Goal: Task Accomplishment & Management: Complete application form

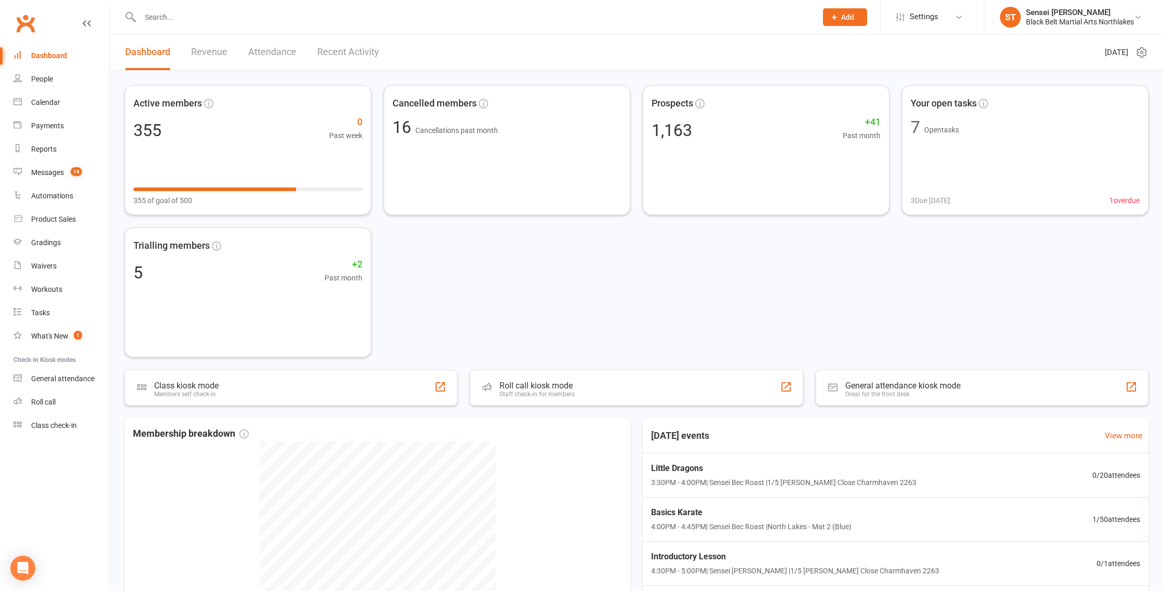
click at [191, 15] on input "text" at bounding box center [473, 17] width 673 height 15
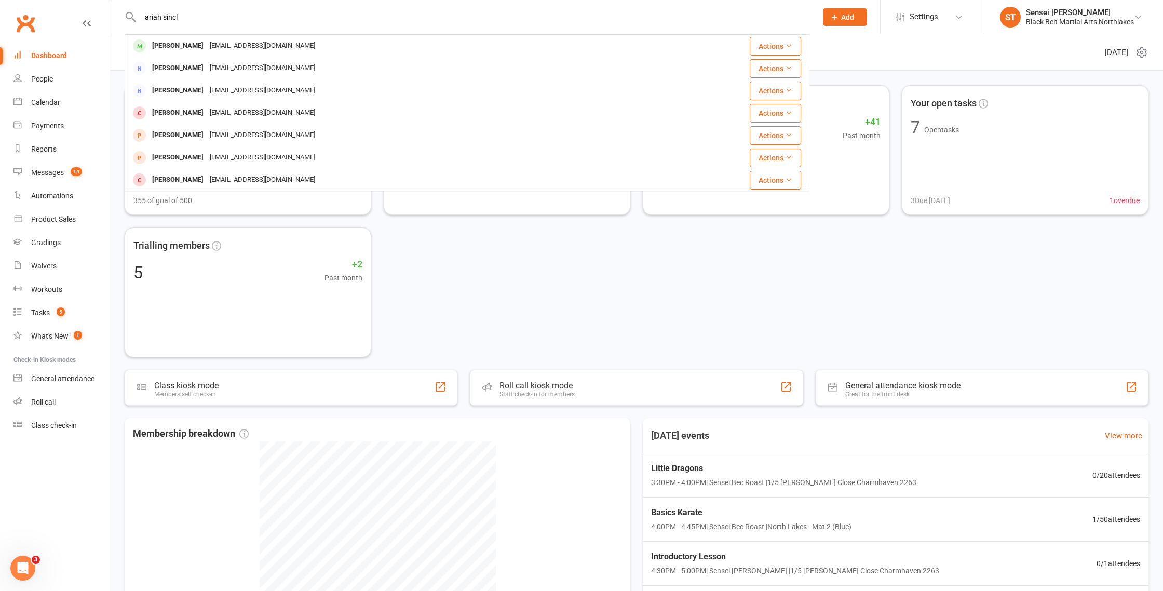
type input "ariah sincl"
click at [178, 45] on div "[PERSON_NAME]" at bounding box center [178, 45] width 58 height 15
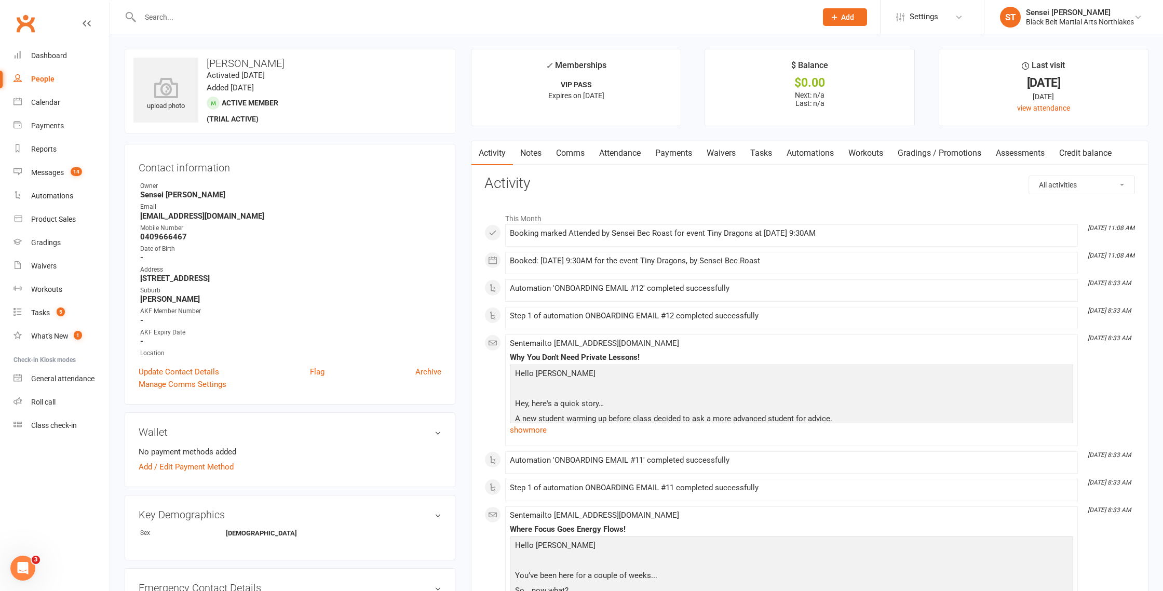
click at [532, 156] on link "Notes" at bounding box center [531, 153] width 36 height 24
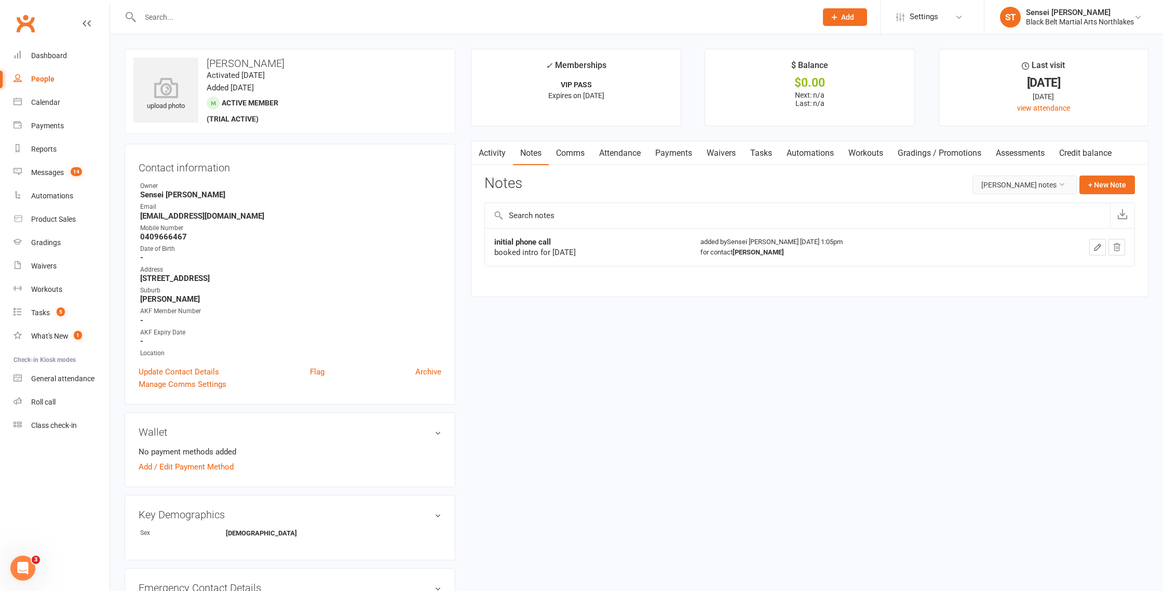
click at [1040, 185] on button "[PERSON_NAME] notes" at bounding box center [1025, 185] width 104 height 19
click at [1025, 233] on link "All family notes" at bounding box center [1025, 229] width 103 height 21
click at [50, 64] on link "Dashboard" at bounding box center [62, 55] width 96 height 23
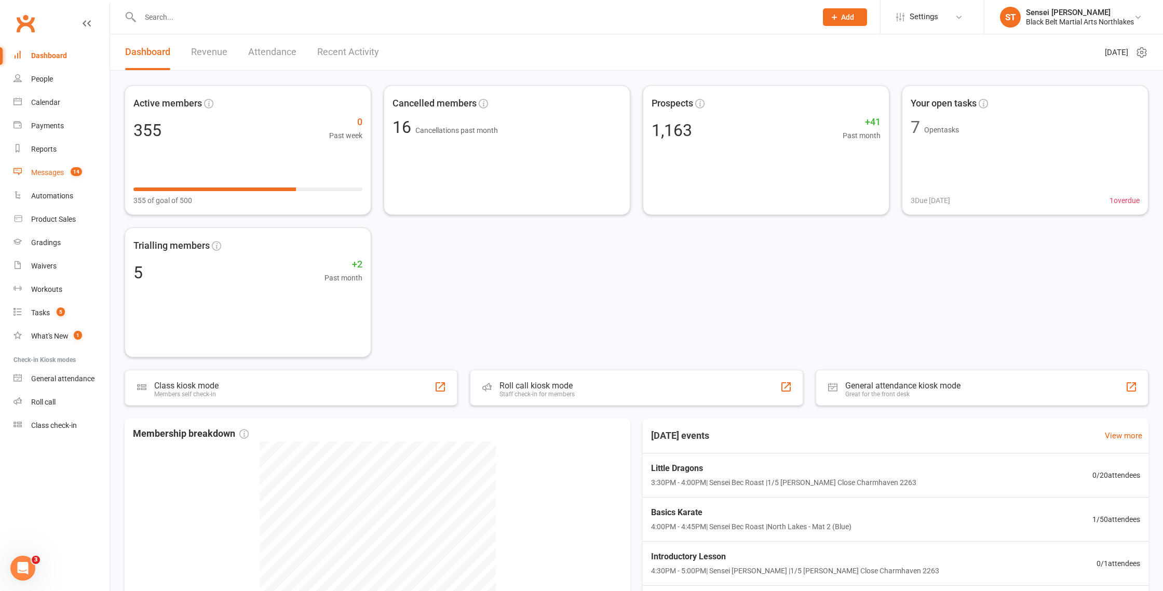
click at [55, 176] on div "Messages" at bounding box center [47, 172] width 33 height 8
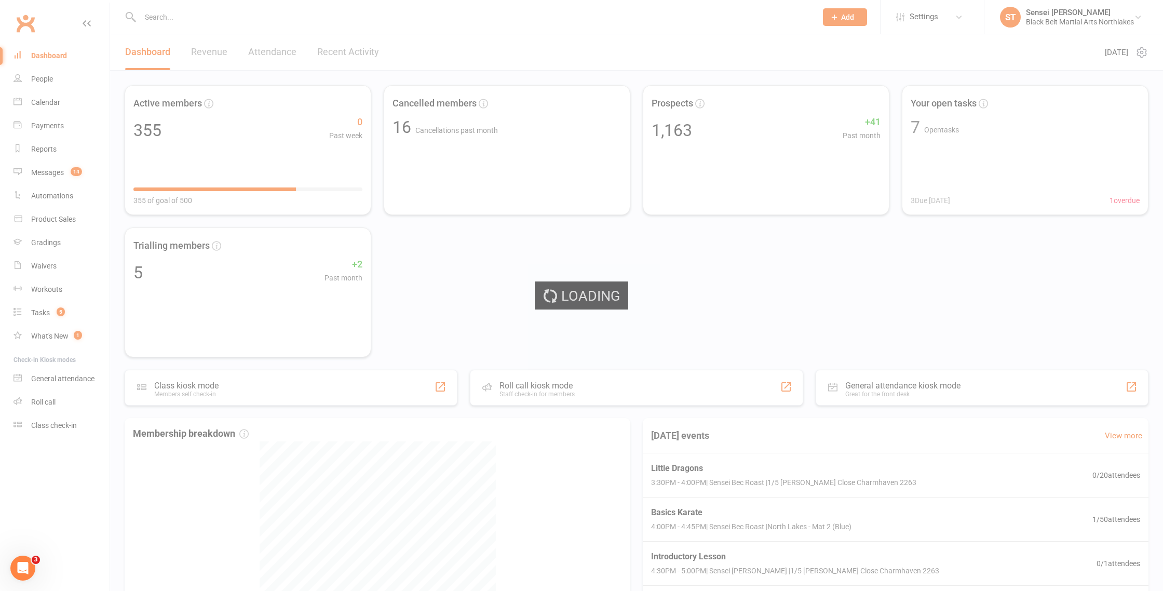
click at [47, 173] on div "Loading" at bounding box center [581, 295] width 1163 height 591
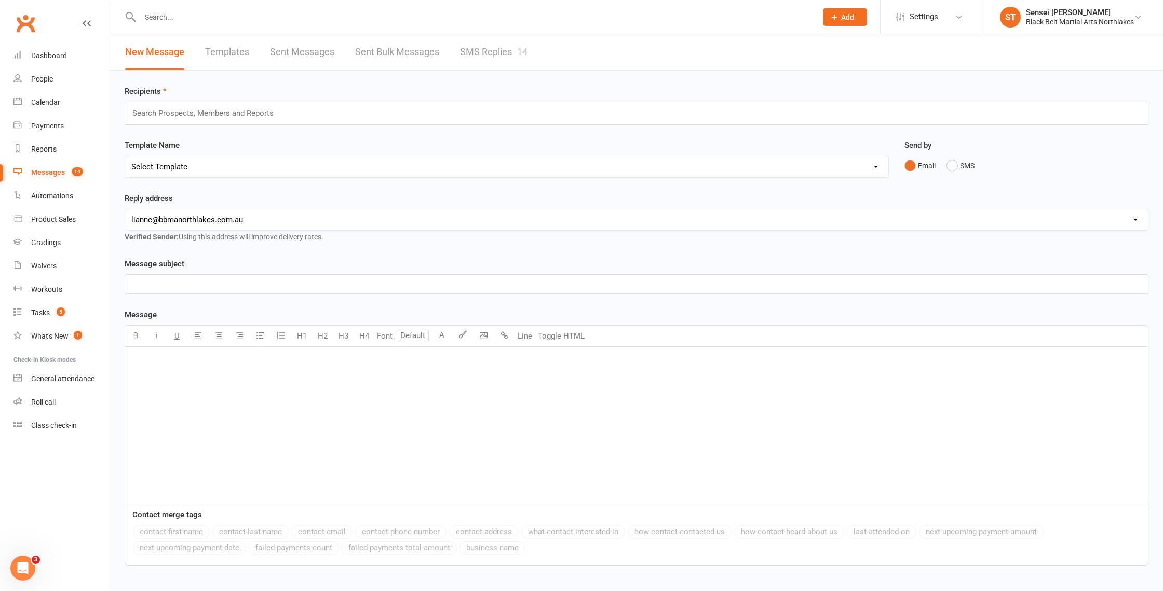
click at [484, 48] on link "SMS Replies 14" at bounding box center [494, 52] width 68 height 36
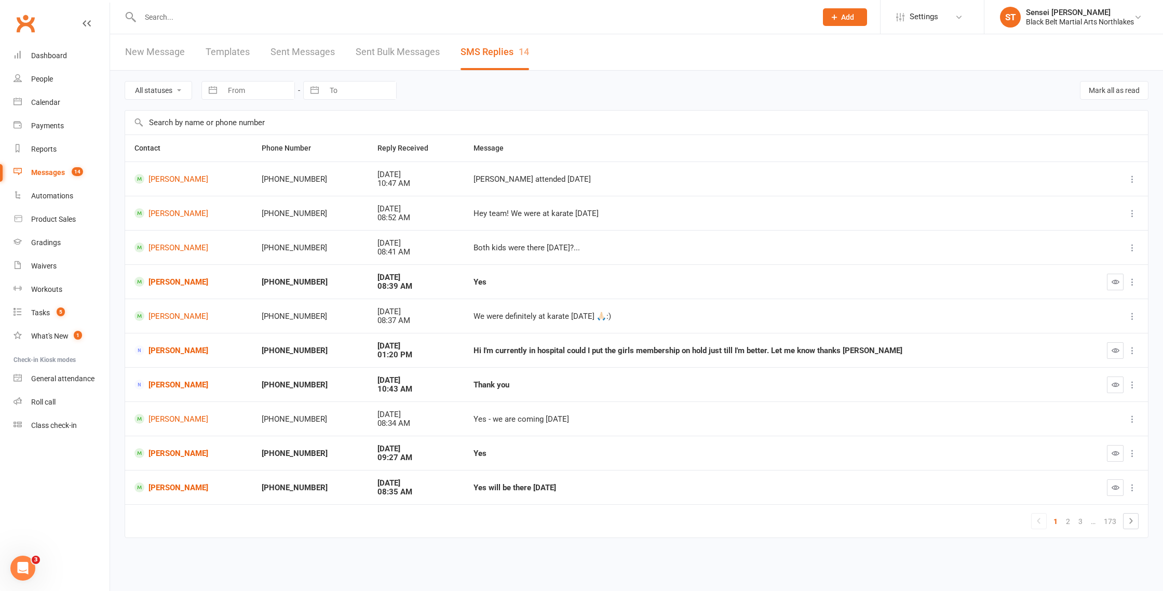
click at [217, 17] on input "text" at bounding box center [473, 17] width 673 height 15
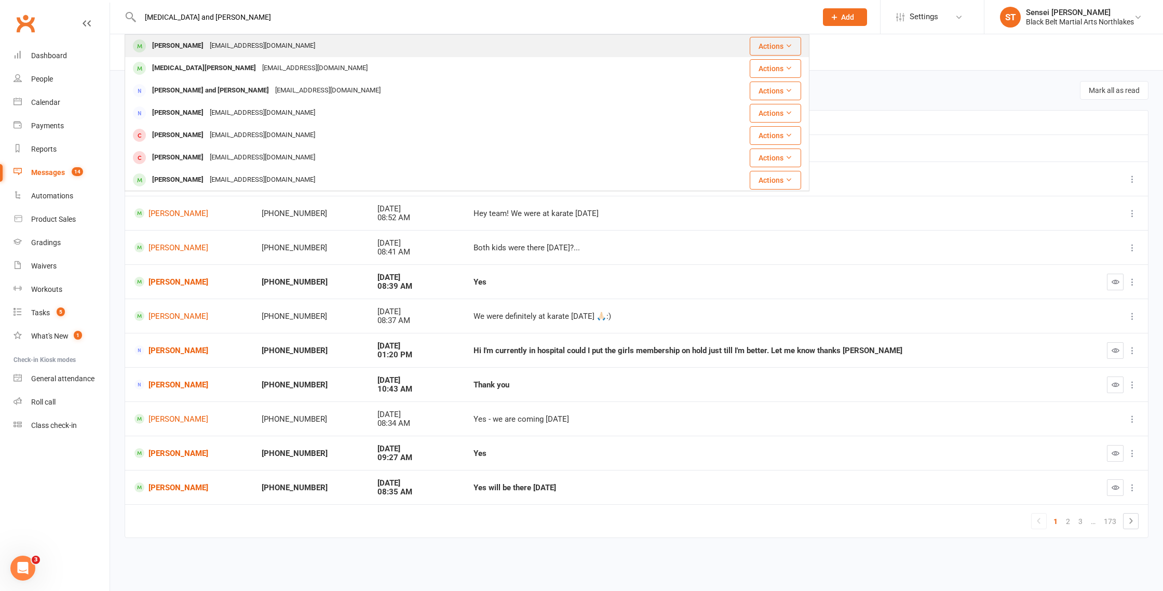
type input "skyla and dakota hola"
click at [168, 44] on div "Dakota Holz" at bounding box center [178, 45] width 58 height 15
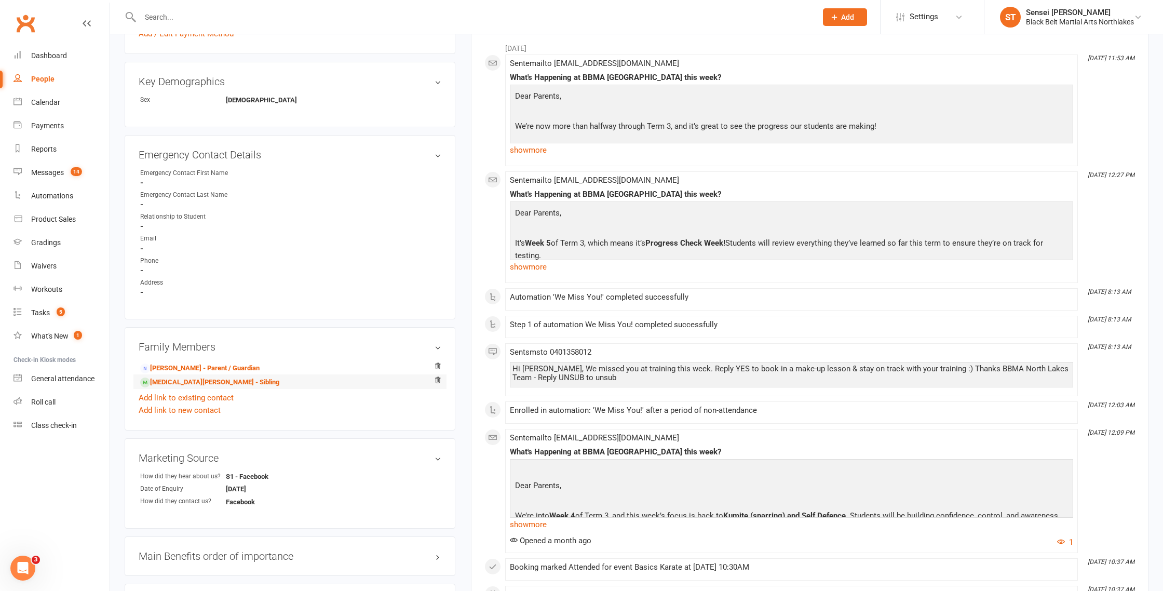
scroll to position [434, 0]
click at [171, 365] on link "Natalie Holz - Parent / Guardian" at bounding box center [199, 367] width 119 height 11
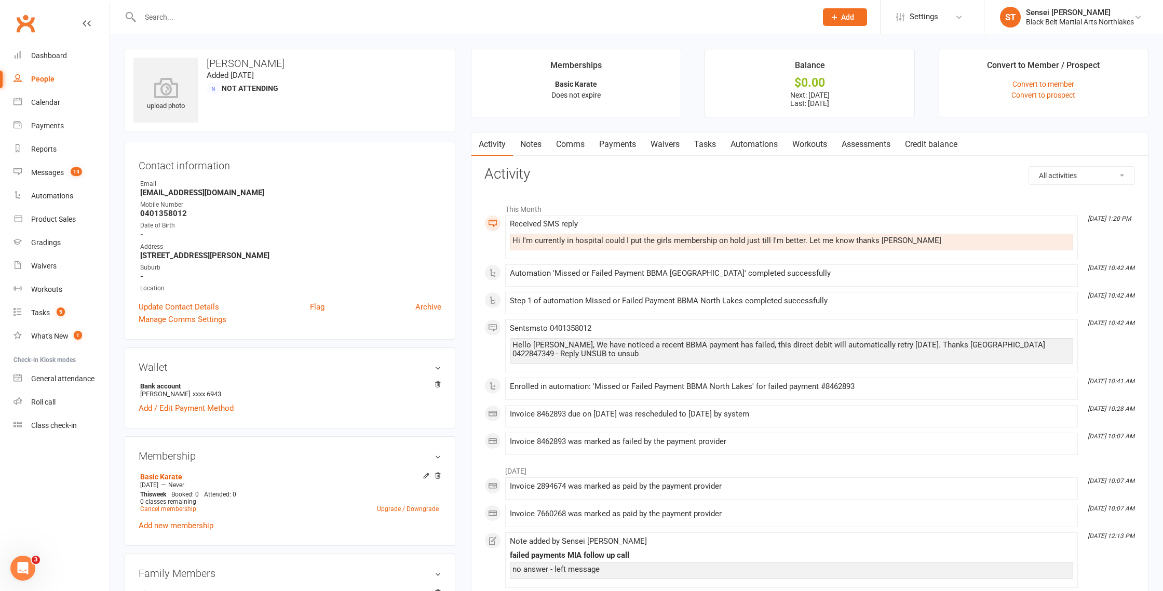
click at [619, 145] on link "Payments" at bounding box center [617, 144] width 51 height 24
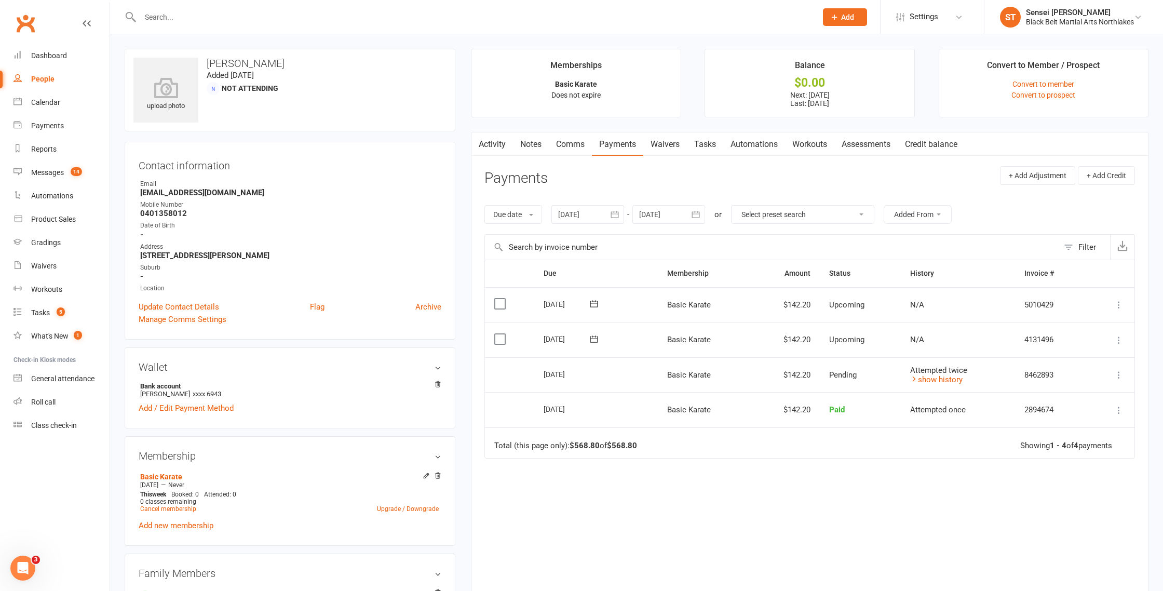
click at [1116, 374] on icon at bounding box center [1119, 375] width 10 height 10
click at [926, 388] on td "Attempted twice show history" at bounding box center [958, 374] width 114 height 35
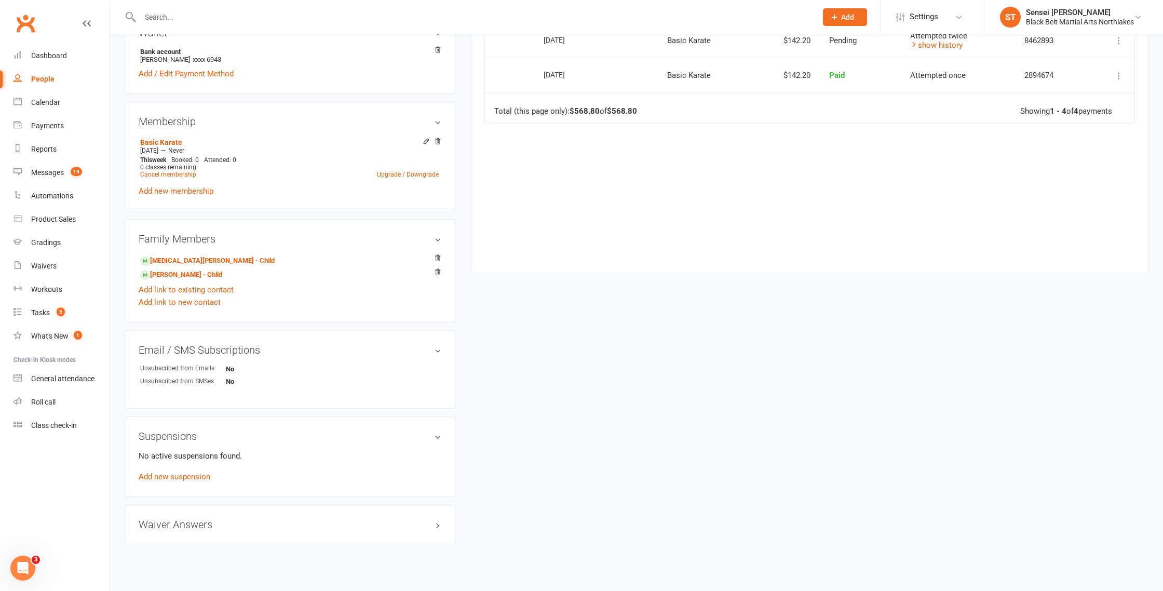
scroll to position [348, 0]
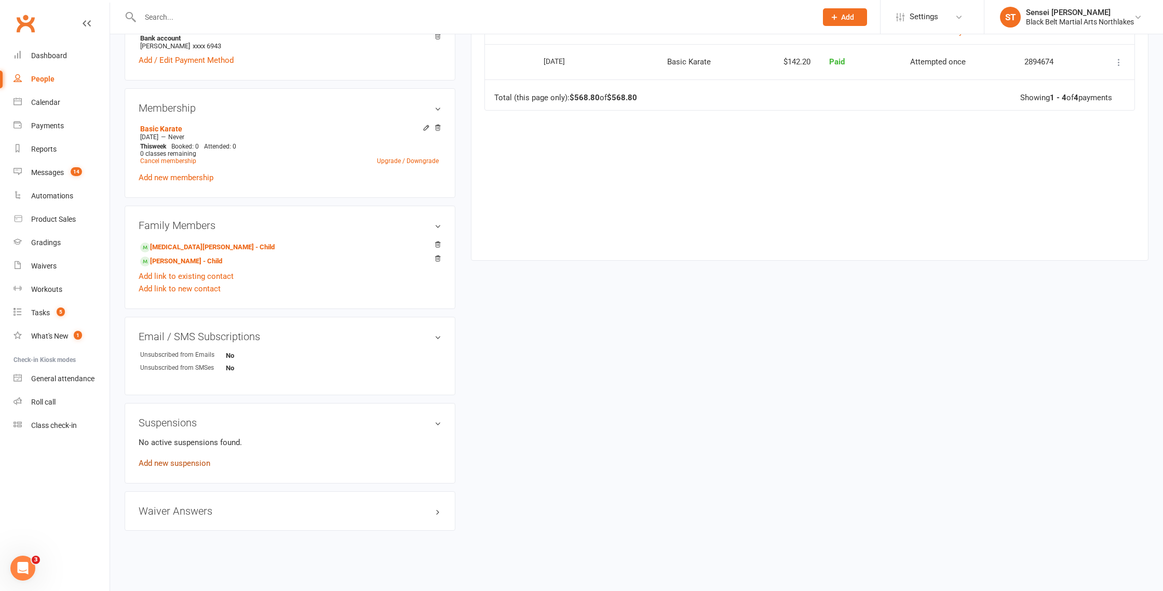
click at [162, 459] on link "Add new suspension" at bounding box center [175, 463] width 72 height 9
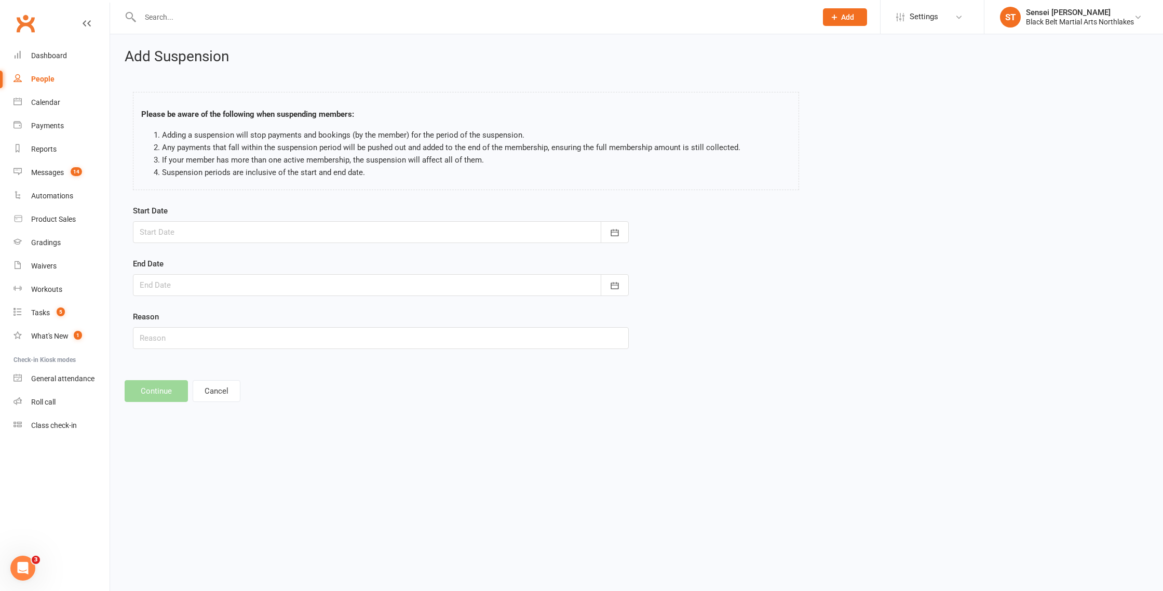
click at [203, 226] on div at bounding box center [381, 232] width 496 height 22
click at [194, 335] on span "15" at bounding box center [198, 337] width 8 height 8
type input "15 Sep 2025"
click at [166, 288] on div at bounding box center [381, 285] width 496 height 22
click at [311, 313] on icon "button" at bounding box center [313, 311] width 7 height 8
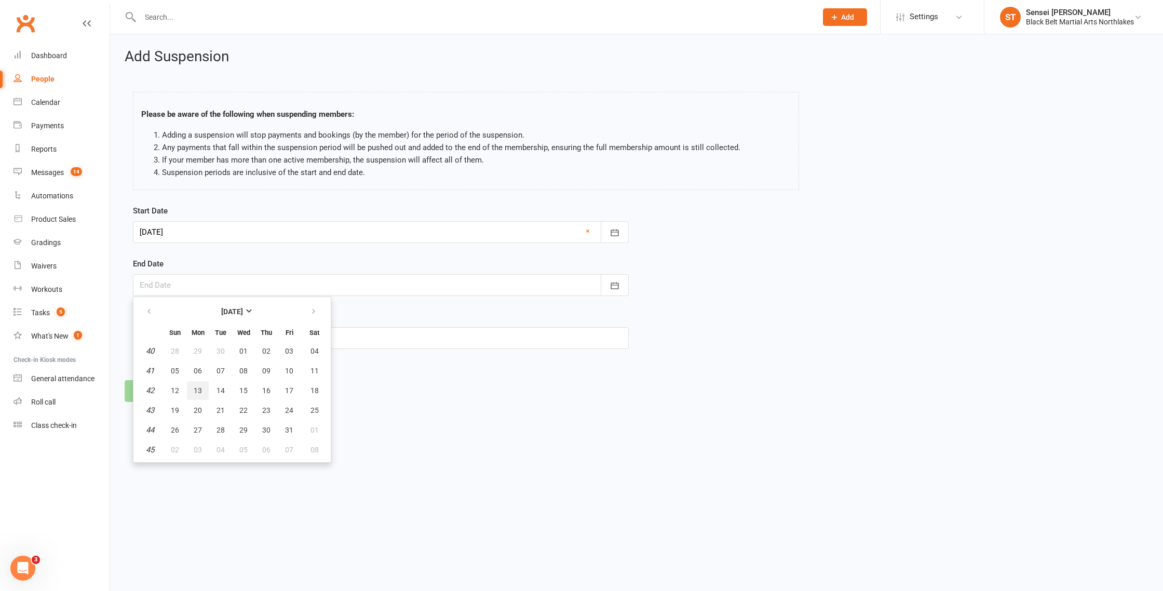
click at [197, 395] on button "13" at bounding box center [198, 390] width 22 height 19
type input "13 Oct 2025"
drag, startPoint x: 157, startPoint y: 336, endPoint x: 280, endPoint y: 370, distance: 127.3
click at [158, 336] on input "text" at bounding box center [381, 338] width 496 height 22
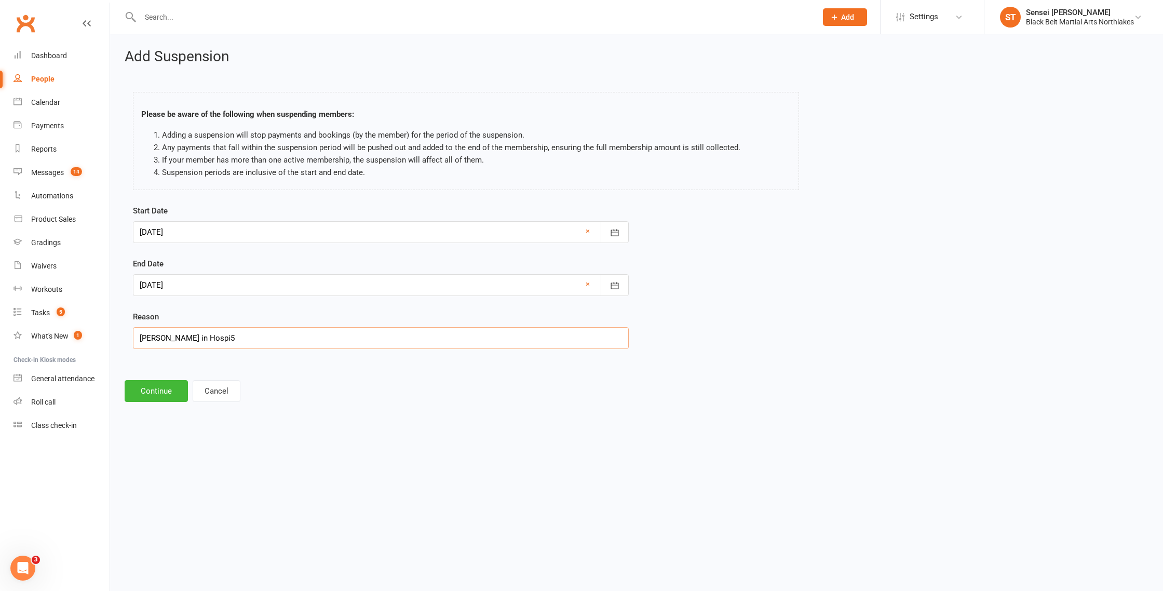
type input "Natalie in Hospi5"
drag, startPoint x: 249, startPoint y: 345, endPoint x: 426, endPoint y: 381, distance: 181.3
click at [257, 345] on input "Natalie in Hospi5" at bounding box center [381, 338] width 496 height 22
type input "Natalie in Hospital"
click at [156, 389] on button "Continue" at bounding box center [156, 391] width 63 height 22
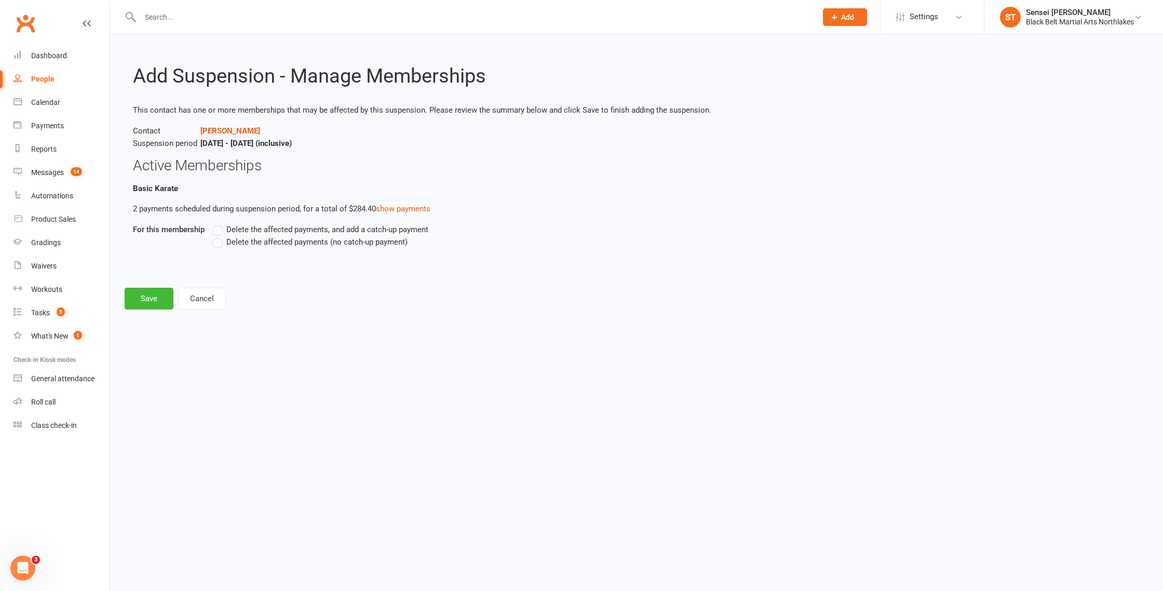
click at [221, 231] on label "Delete the affected payments, and add a catch-up payment" at bounding box center [320, 229] width 216 height 12
click at [219, 223] on input "Delete the affected payments, and add a catch-up payment" at bounding box center [215, 223] width 7 height 0
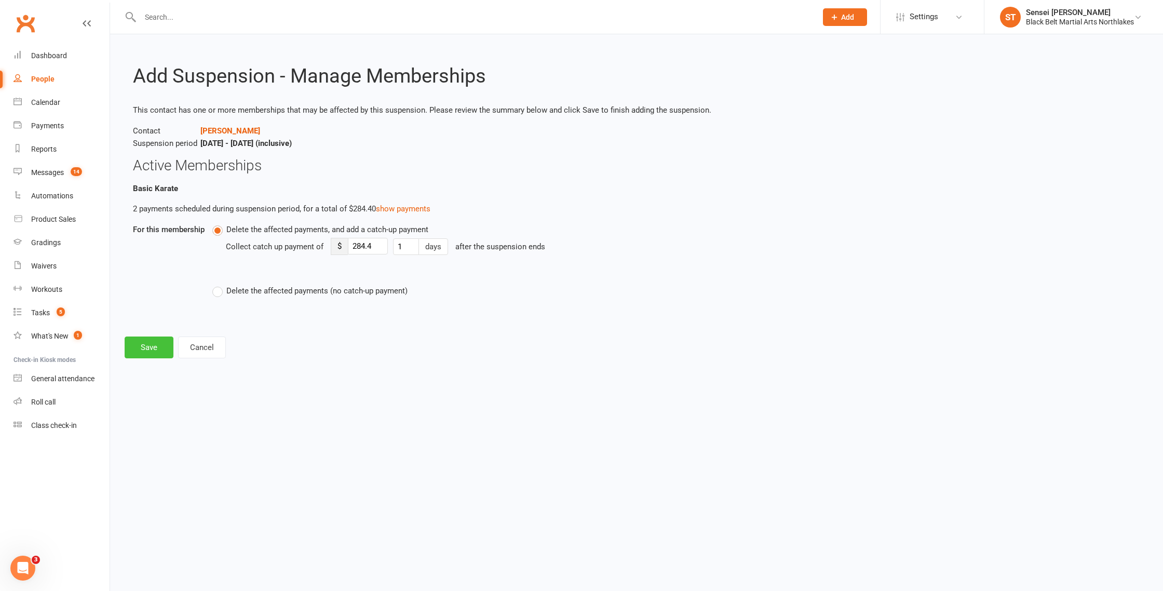
click at [152, 345] on button "Save" at bounding box center [149, 348] width 49 height 22
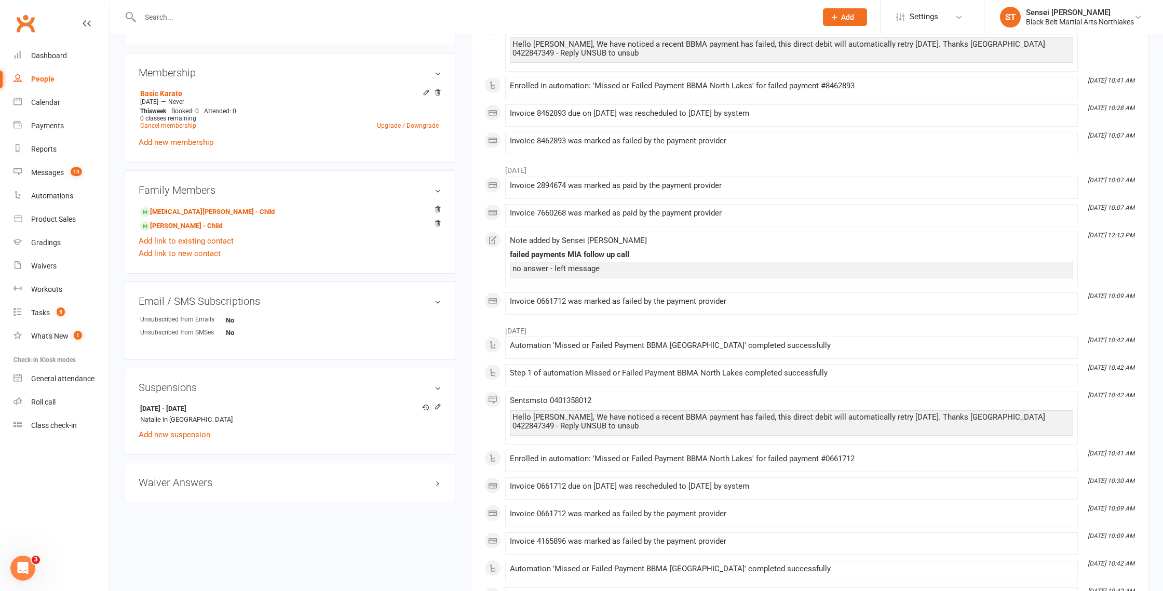
scroll to position [384, 0]
click at [167, 210] on link "Skyla Holz - Child" at bounding box center [207, 212] width 135 height 11
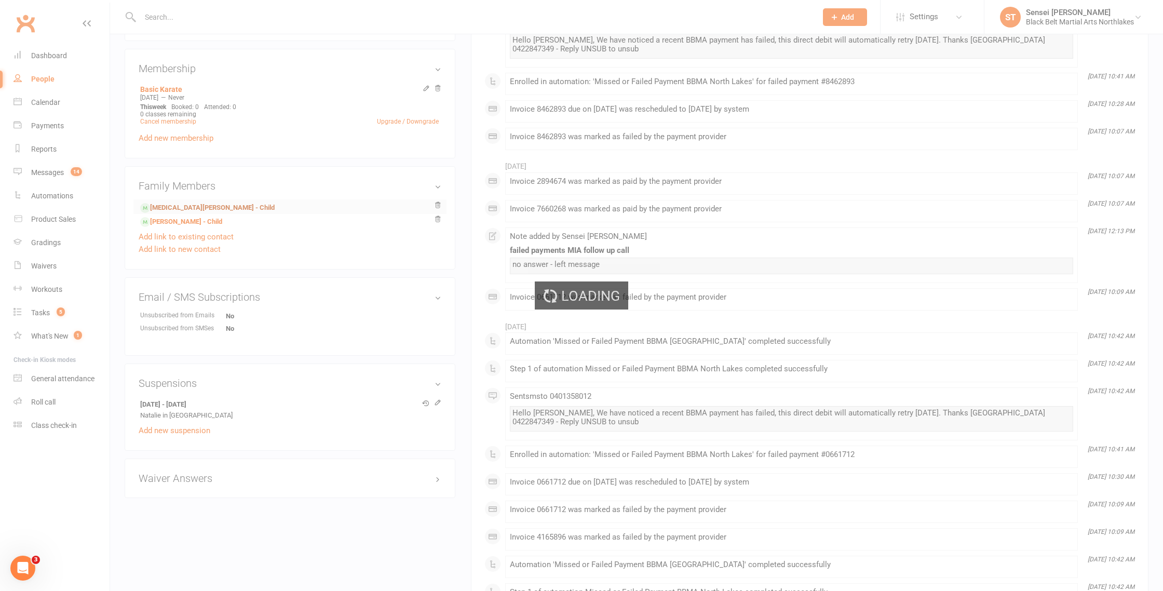
scroll to position [389, 0]
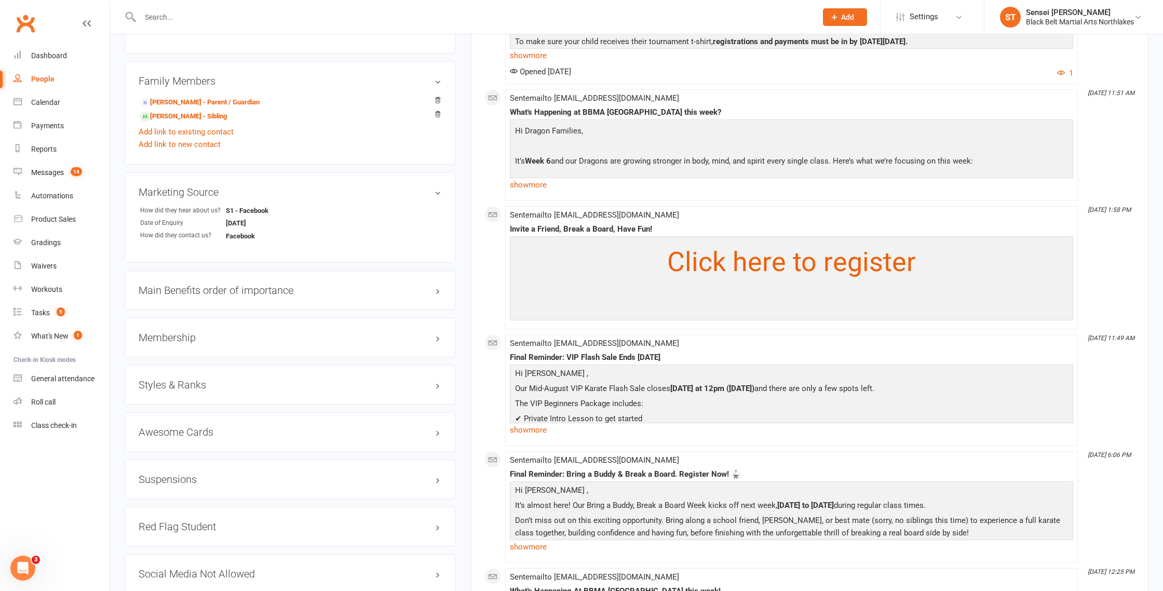
scroll to position [701, 0]
click at [156, 476] on h3 "Suspensions" at bounding box center [290, 477] width 303 height 11
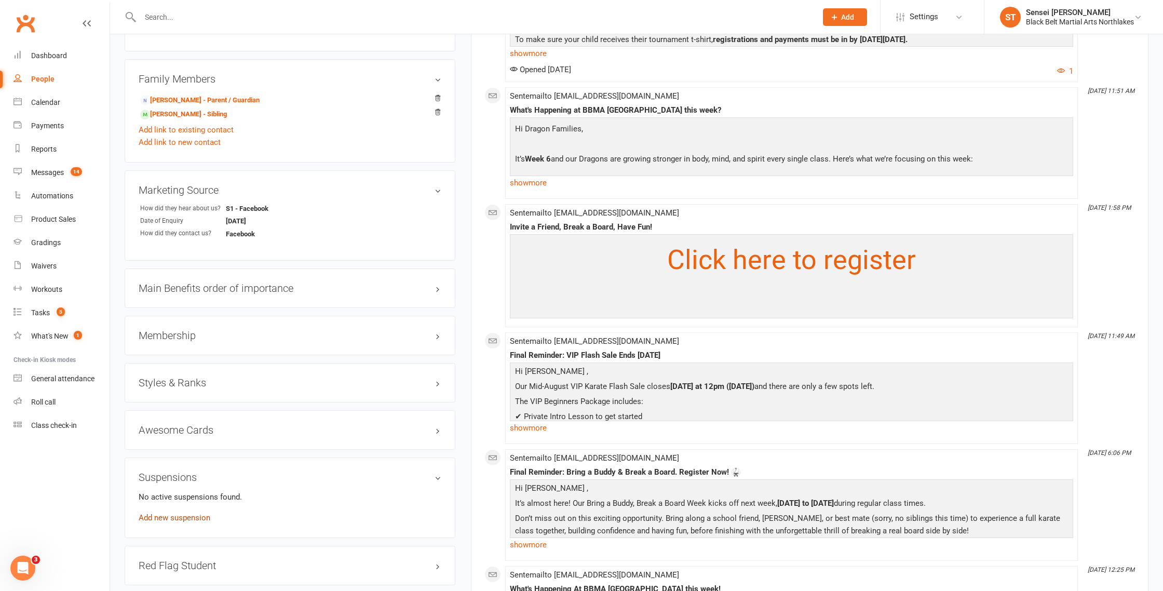
click at [173, 518] on link "Add new suspension" at bounding box center [175, 517] width 72 height 9
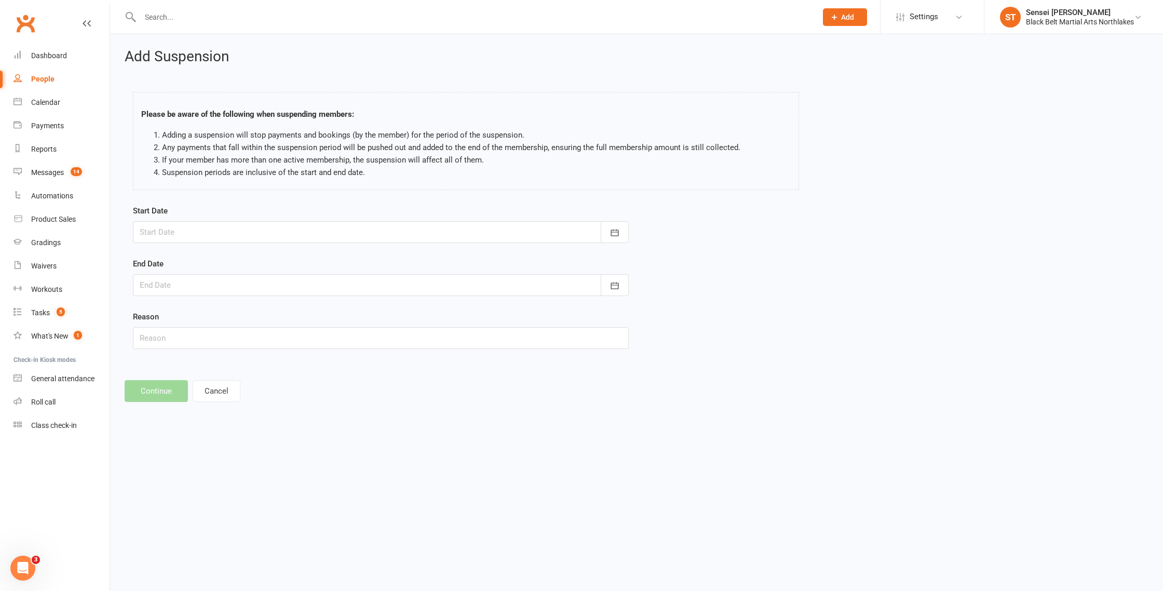
click at [186, 232] on div at bounding box center [381, 232] width 496 height 22
click at [197, 340] on span "15" at bounding box center [198, 337] width 8 height 8
type input "15 Sep 2025"
click at [159, 284] on div at bounding box center [381, 285] width 496 height 22
click at [317, 308] on button "button" at bounding box center [314, 311] width 22 height 19
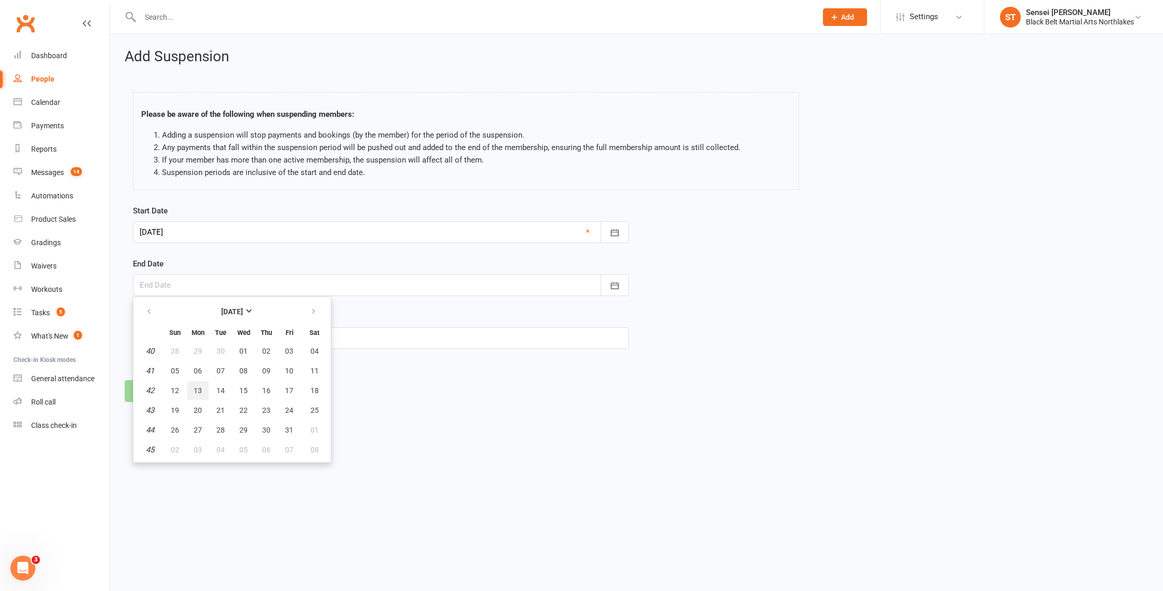
click at [190, 388] on button "13" at bounding box center [198, 390] width 22 height 19
type input "13 Oct 2025"
click at [177, 287] on div at bounding box center [381, 285] width 496 height 22
click at [424, 401] on footer "Continue Cancel" at bounding box center [637, 391] width 1024 height 22
click at [169, 334] on input "text" at bounding box center [381, 338] width 496 height 22
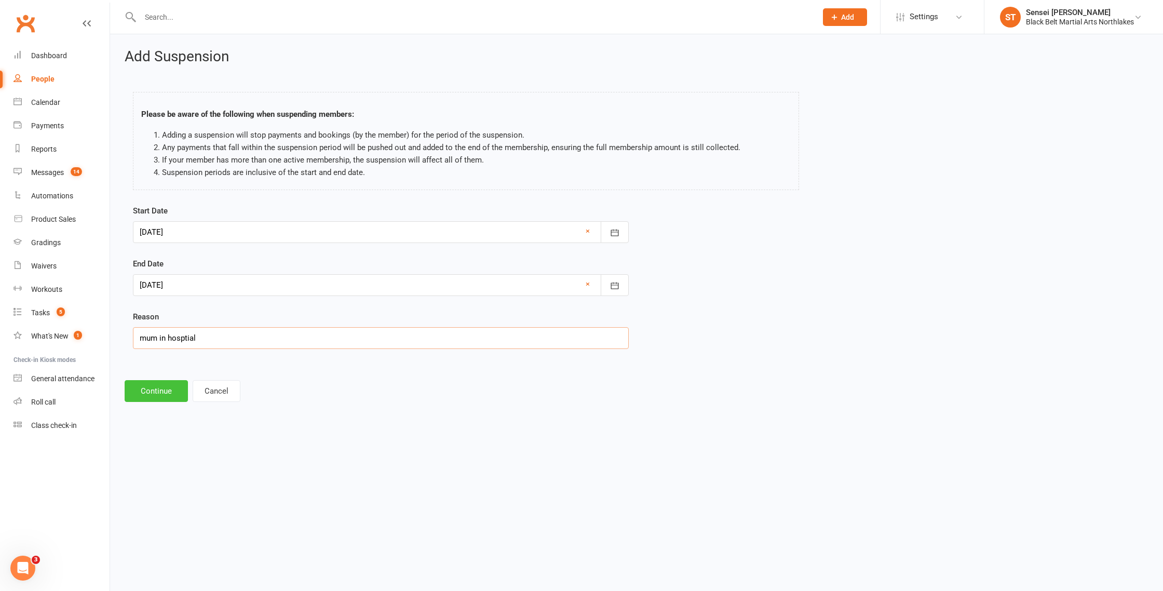
type input "mum in hosptial"
click at [169, 393] on button "Continue" at bounding box center [156, 391] width 63 height 22
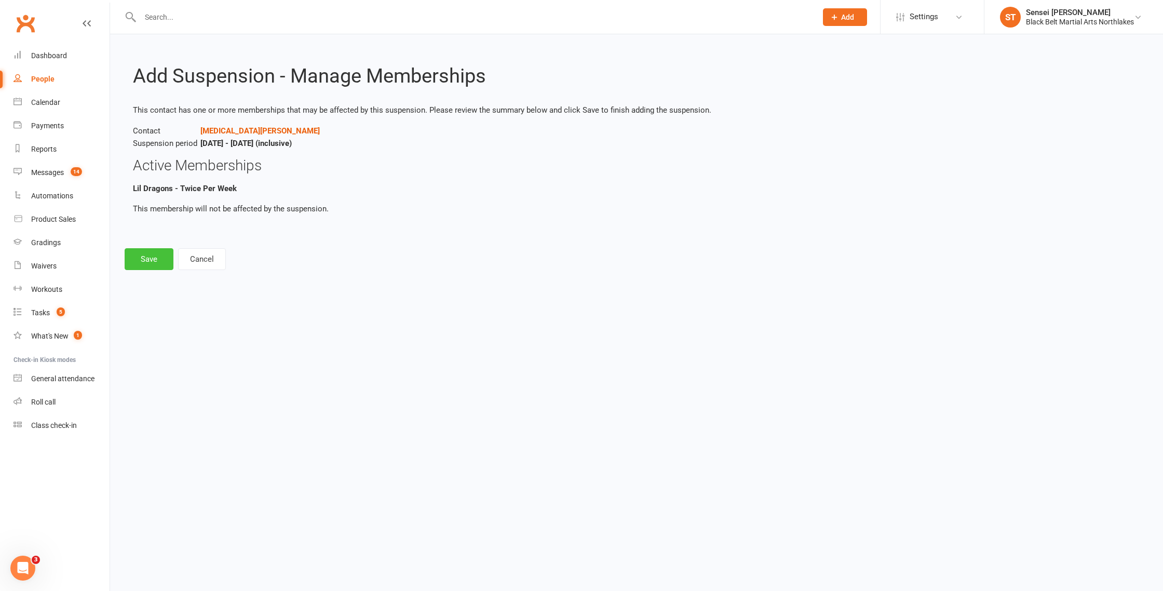
click at [152, 257] on button "Save" at bounding box center [149, 259] width 49 height 22
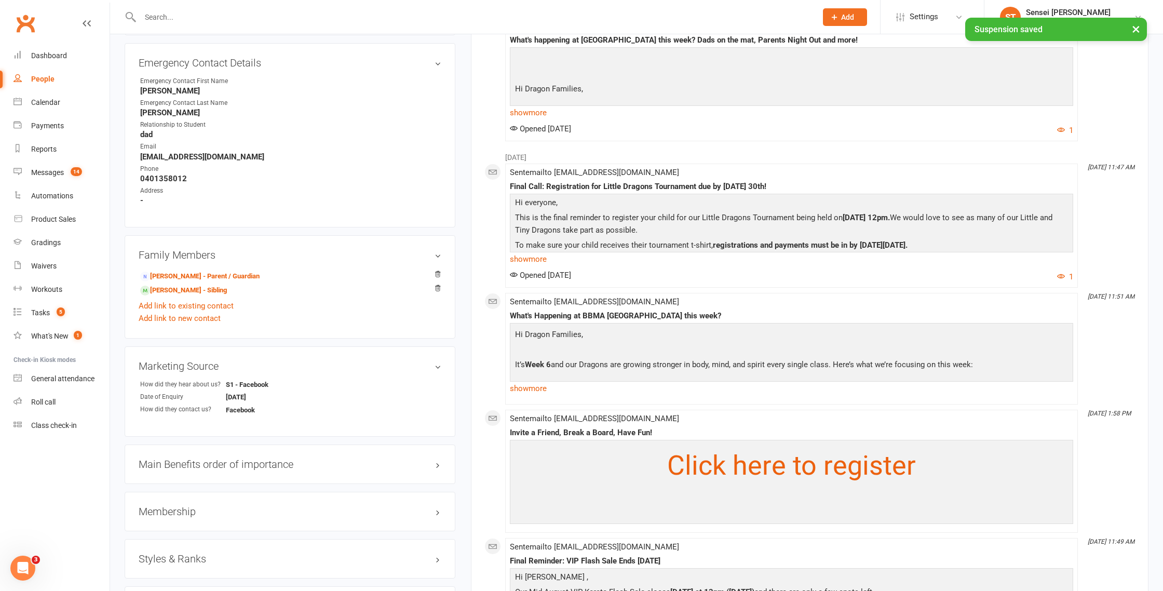
scroll to position [526, 0]
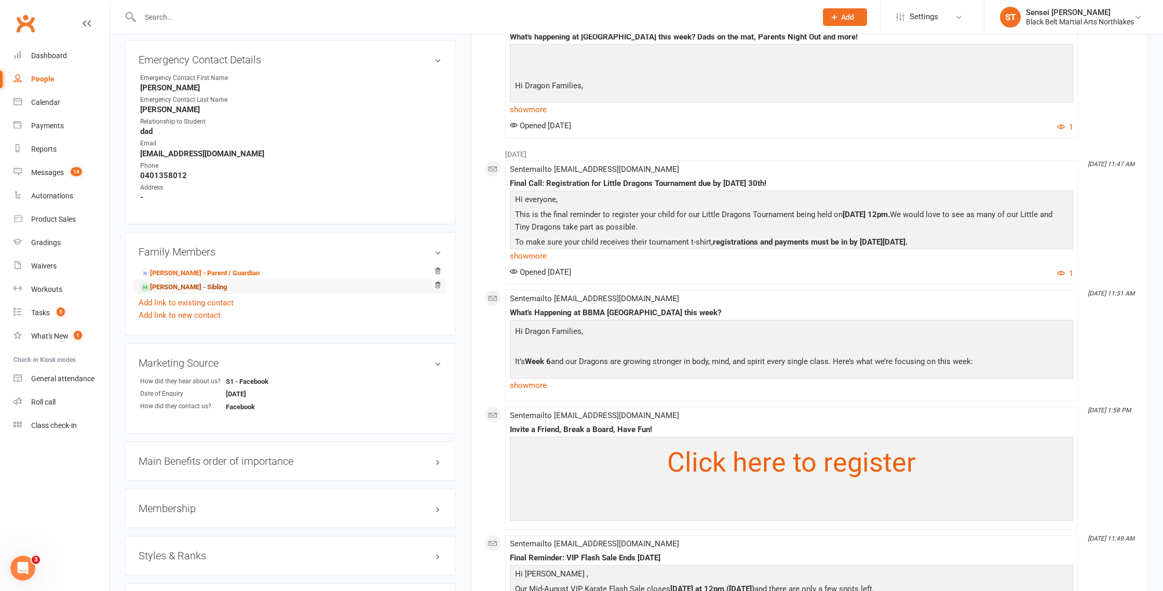
click at [158, 282] on link "Dakota Holz - Sibling" at bounding box center [183, 287] width 87 height 11
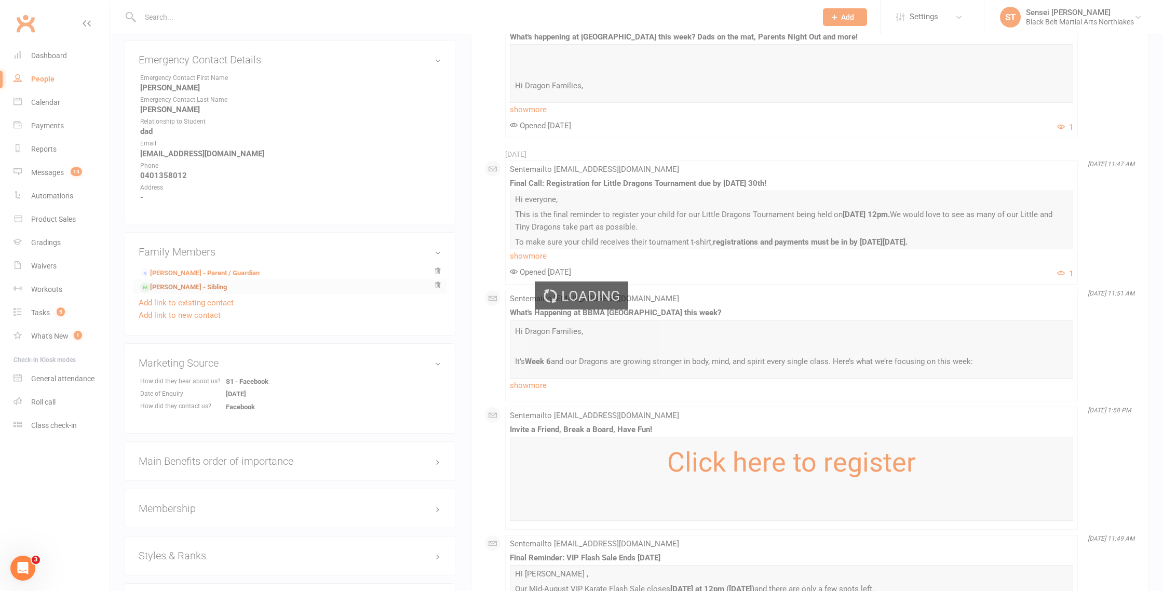
scroll to position [529, 0]
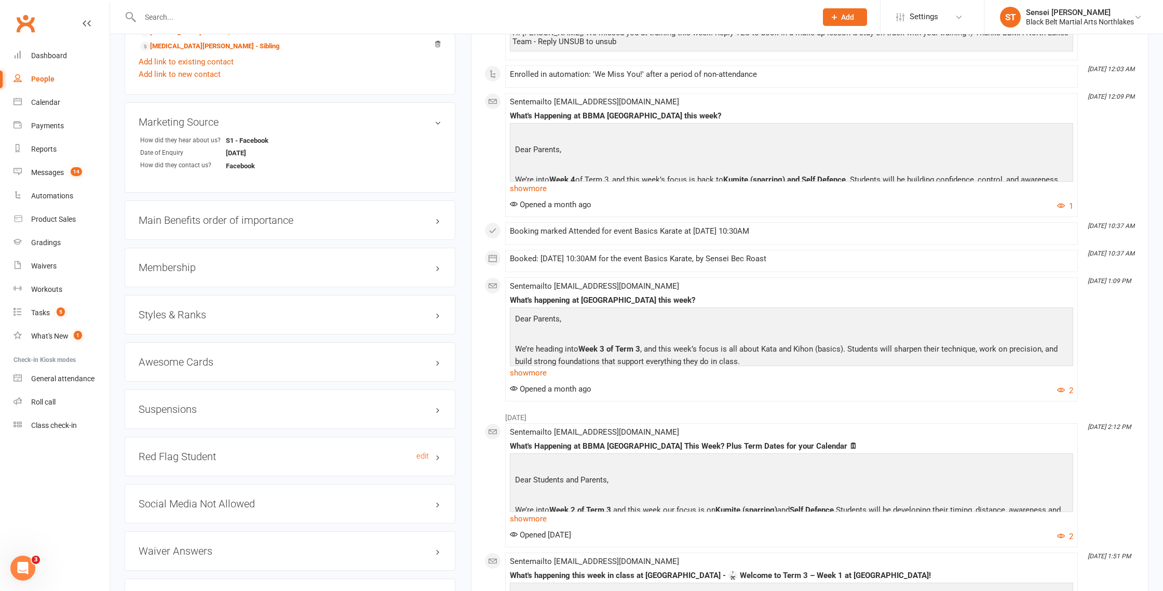
scroll to position [775, 0]
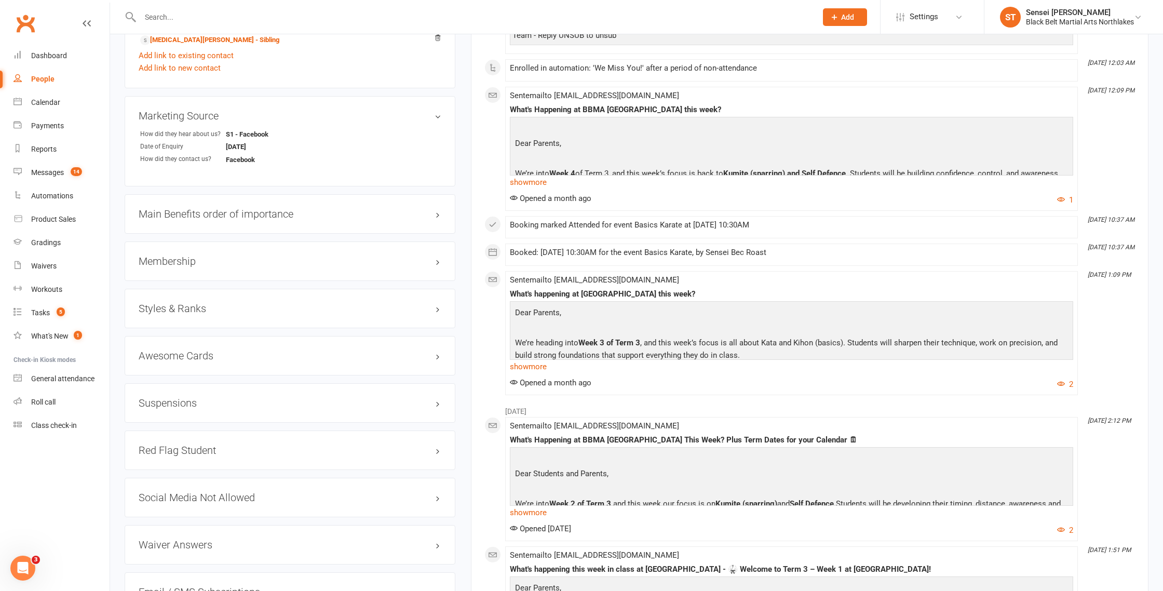
click at [184, 398] on h3 "Suspensions" at bounding box center [290, 402] width 303 height 11
click at [179, 443] on link "Add new suspension" at bounding box center [175, 443] width 72 height 9
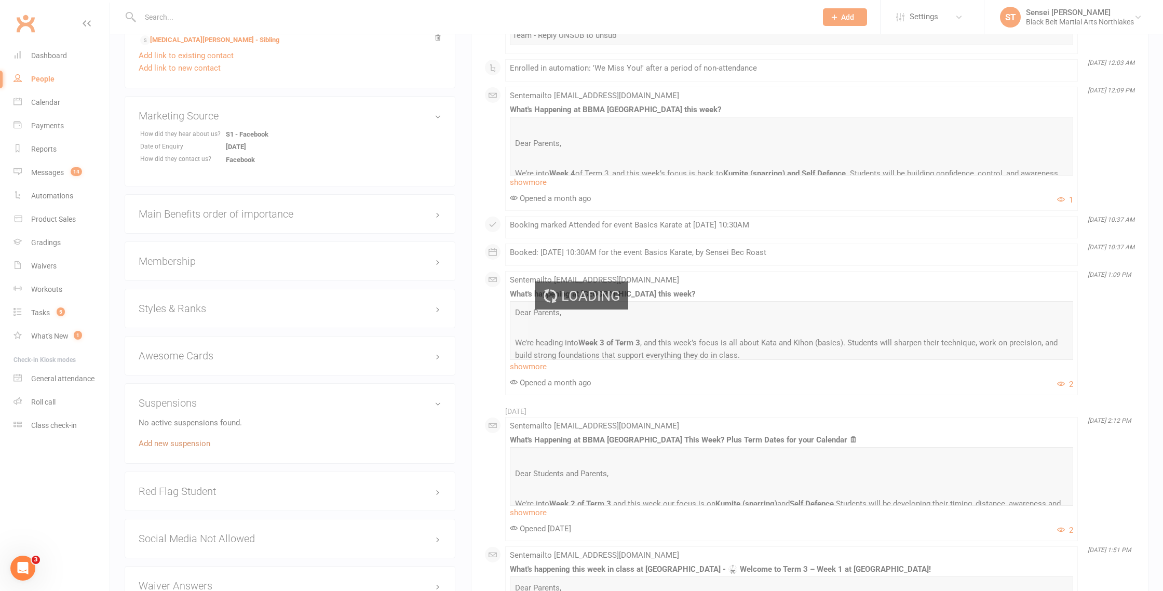
scroll to position [776, 0]
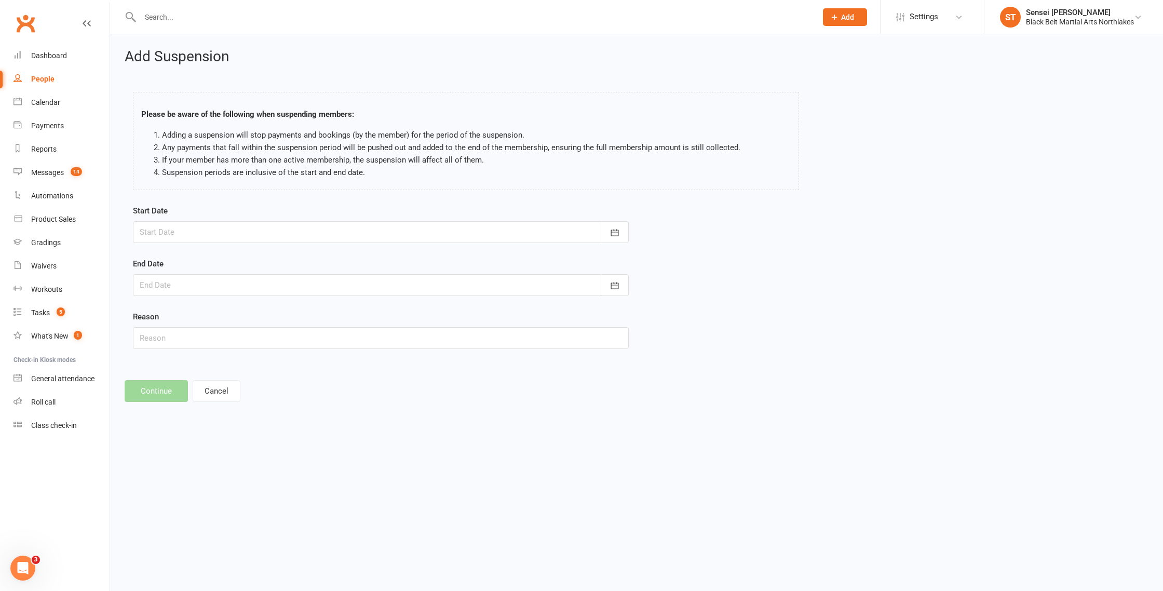
click at [233, 232] on div at bounding box center [381, 232] width 496 height 22
click at [194, 334] on span "15" at bounding box center [198, 337] width 8 height 8
type input "15 Sep 2025"
click at [195, 286] on div at bounding box center [381, 285] width 496 height 22
click at [314, 313] on icon "button" at bounding box center [313, 311] width 7 height 8
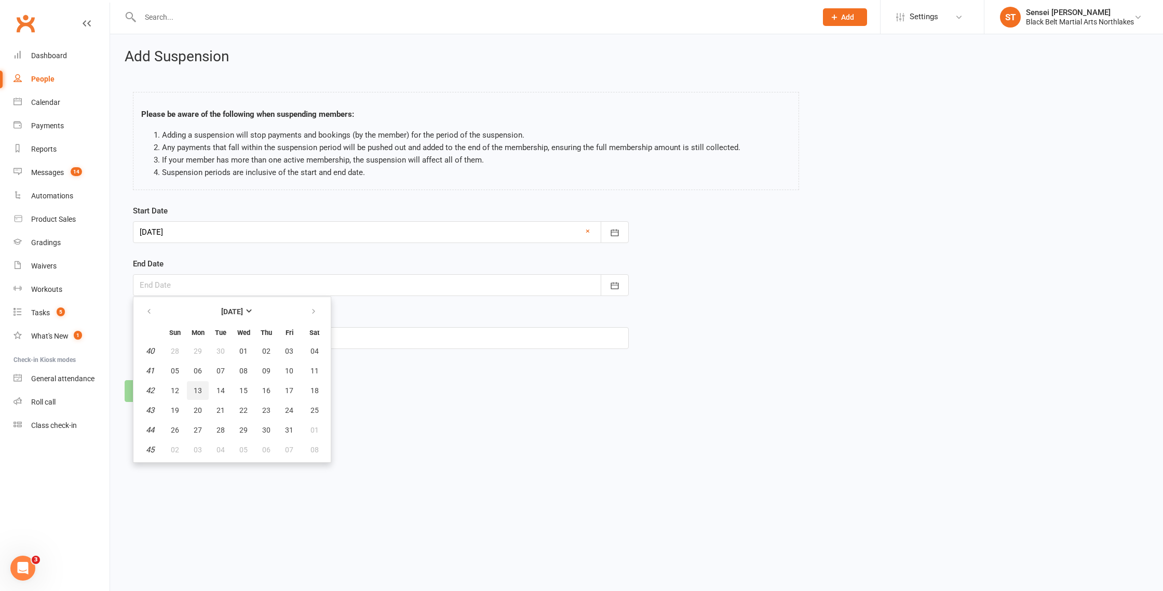
click at [199, 389] on span "13" at bounding box center [198, 390] width 8 height 8
type input "13 Oct 2025"
click at [178, 335] on input "text" at bounding box center [381, 338] width 496 height 22
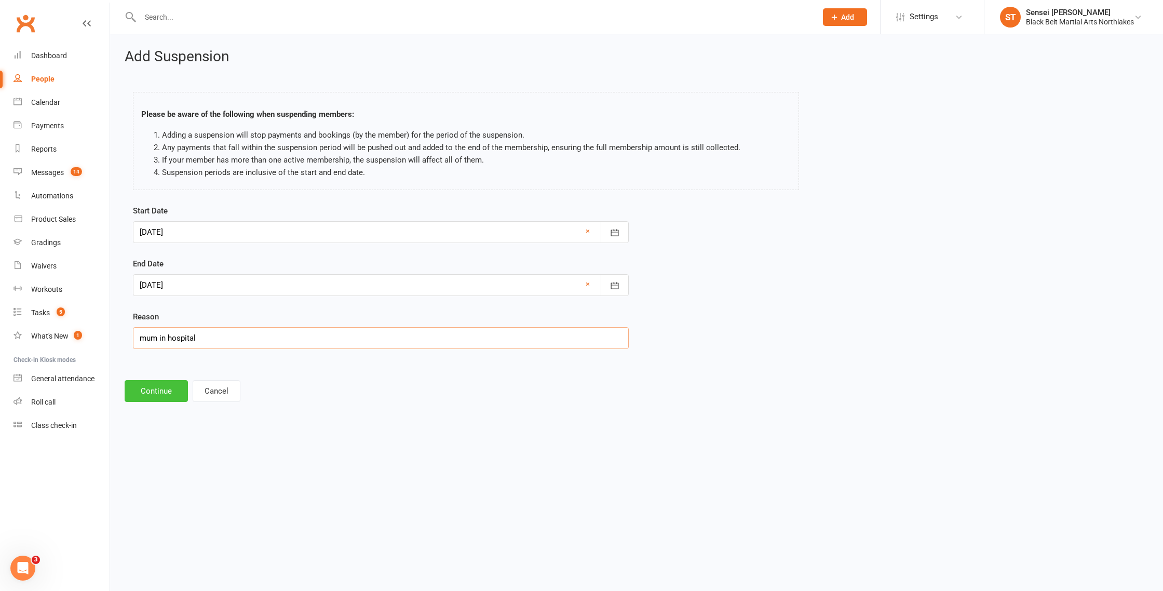
type input "mum in hospital"
click at [165, 390] on button "Continue" at bounding box center [156, 391] width 63 height 22
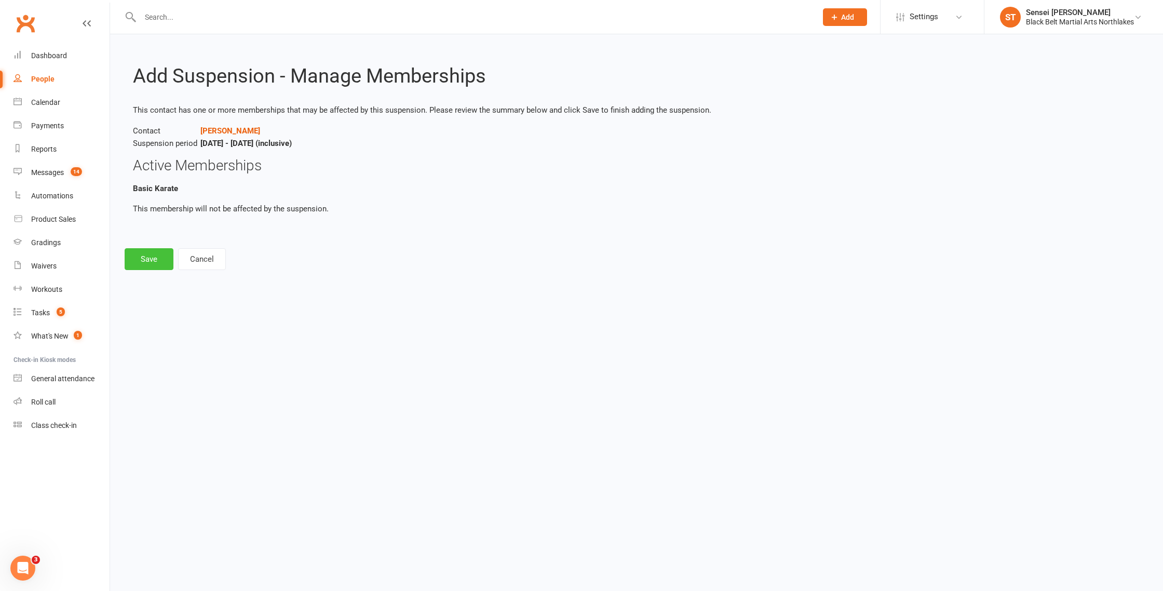
click at [149, 253] on button "Save" at bounding box center [149, 259] width 49 height 22
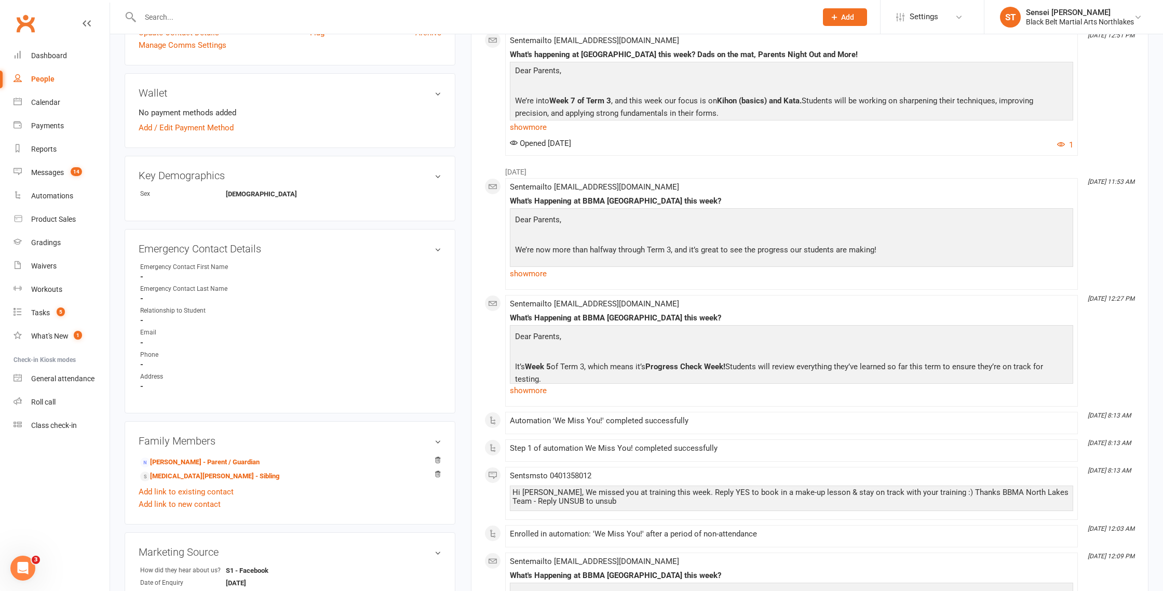
scroll to position [339, 0]
click at [168, 456] on link "Natalie Holz - Parent / Guardian" at bounding box center [199, 460] width 119 height 11
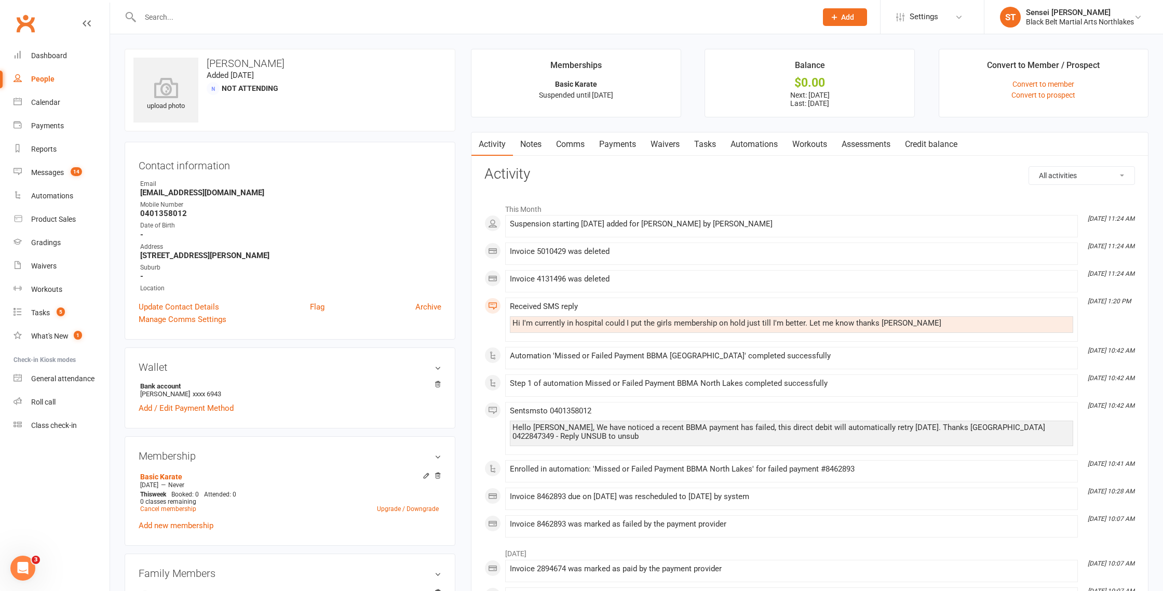
click at [627, 144] on link "Payments" at bounding box center [617, 144] width 51 height 24
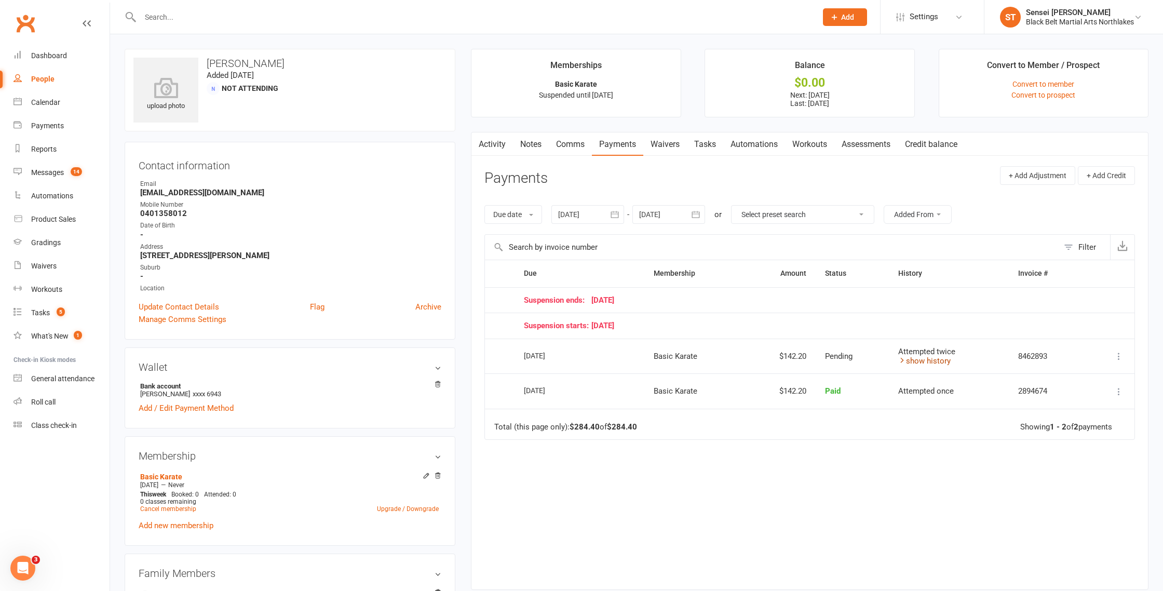
click at [907, 362] on link "show history" at bounding box center [924, 360] width 52 height 9
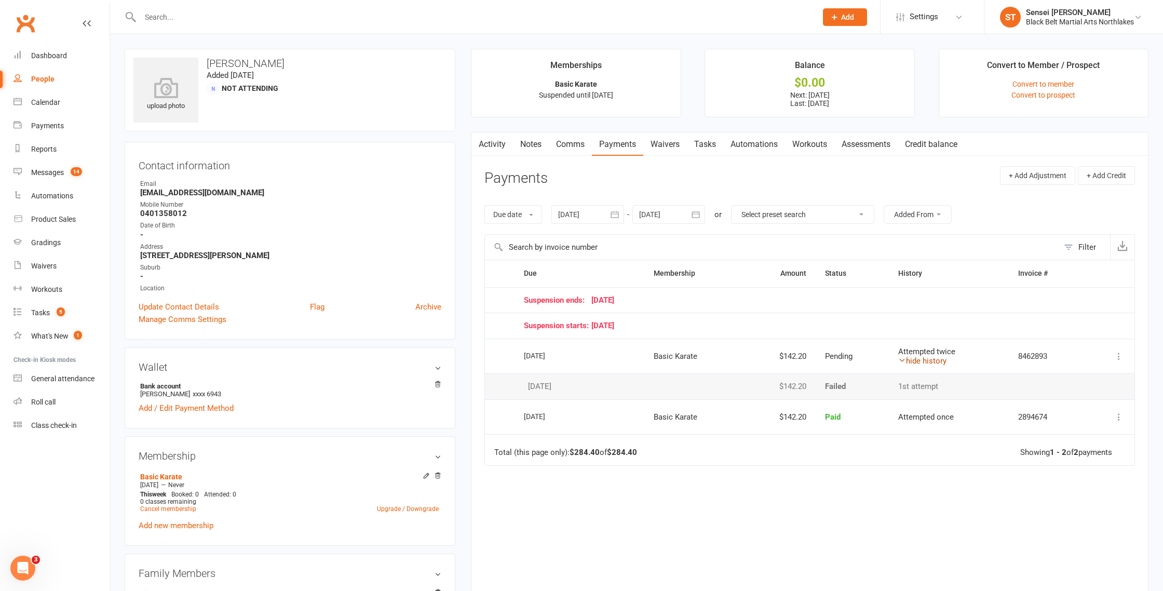
click at [908, 361] on link "hide history" at bounding box center [922, 360] width 48 height 9
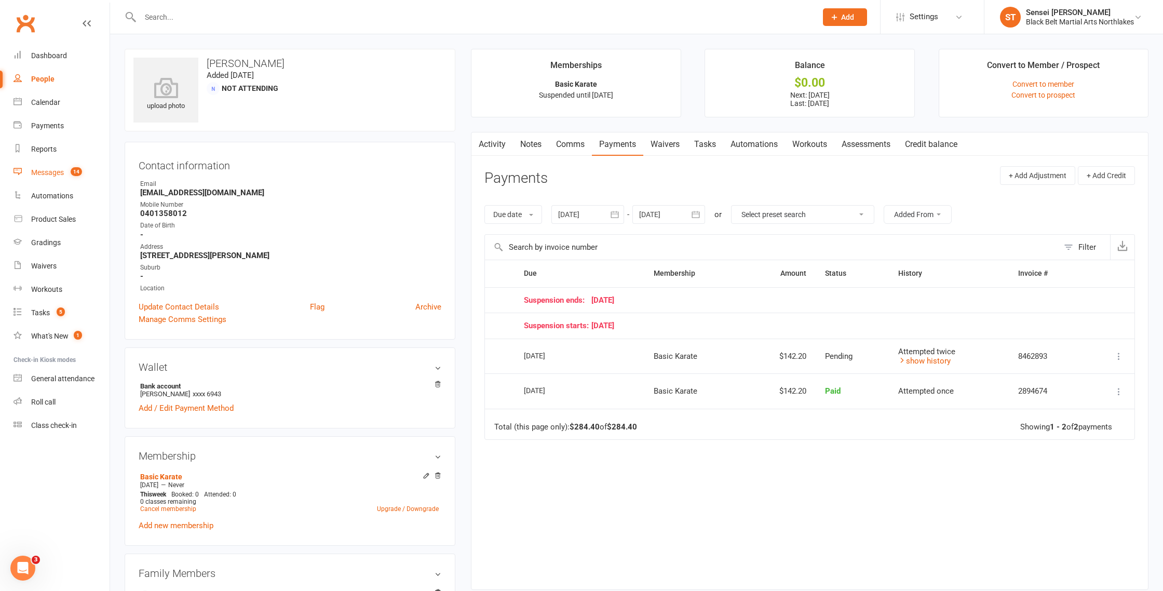
click at [51, 168] on div "Messages" at bounding box center [47, 172] width 33 height 8
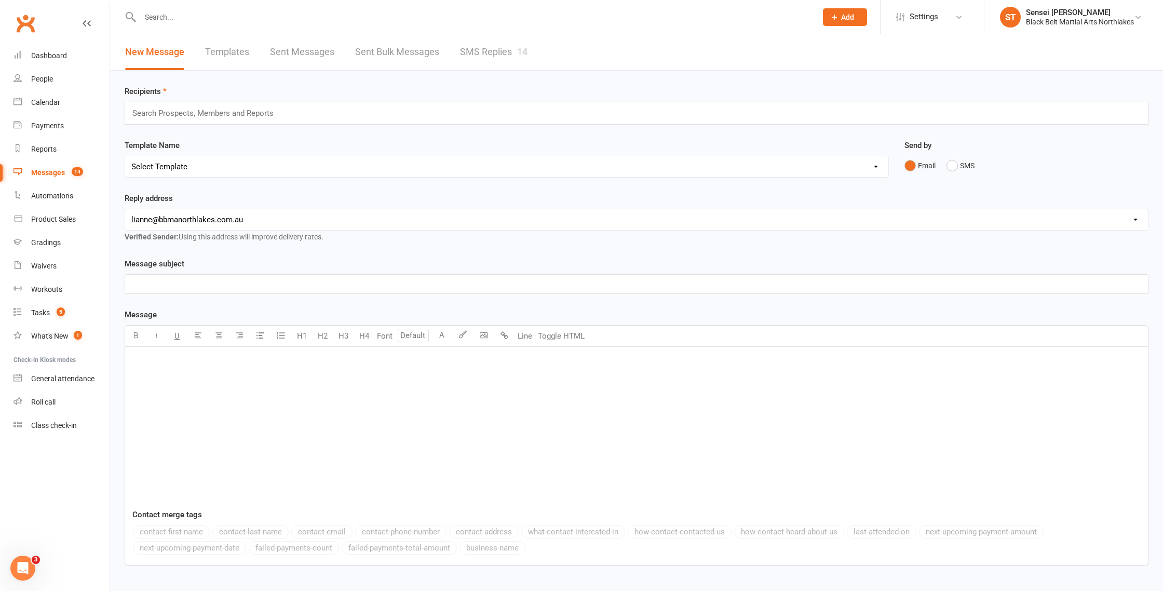
click at [486, 49] on link "SMS Replies 14" at bounding box center [494, 52] width 68 height 36
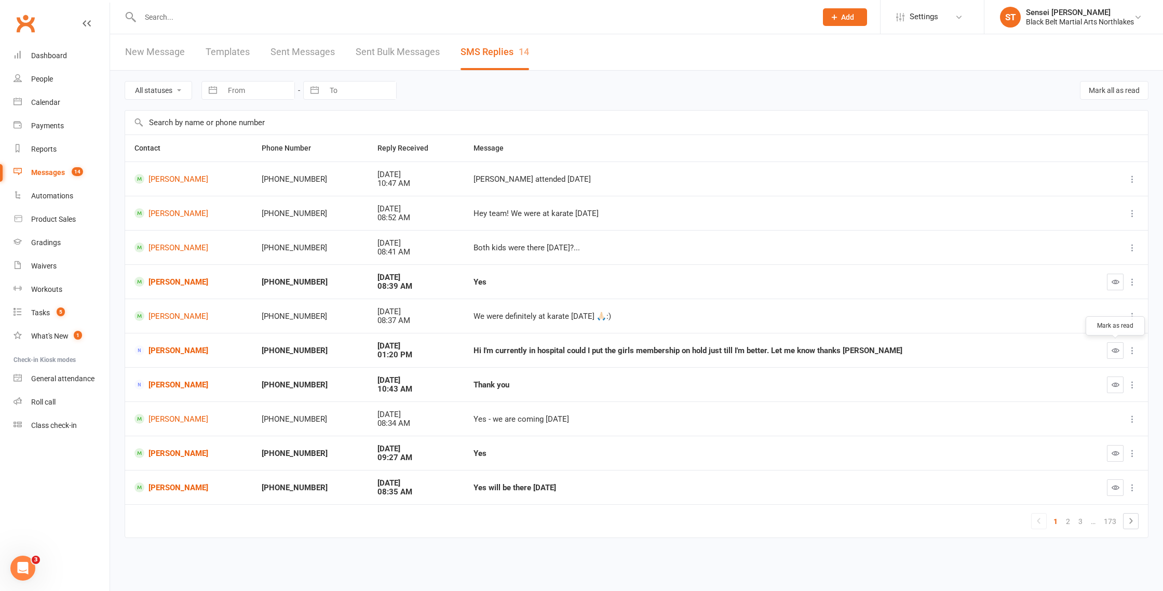
click at [1116, 354] on icon "button" at bounding box center [1116, 350] width 8 height 8
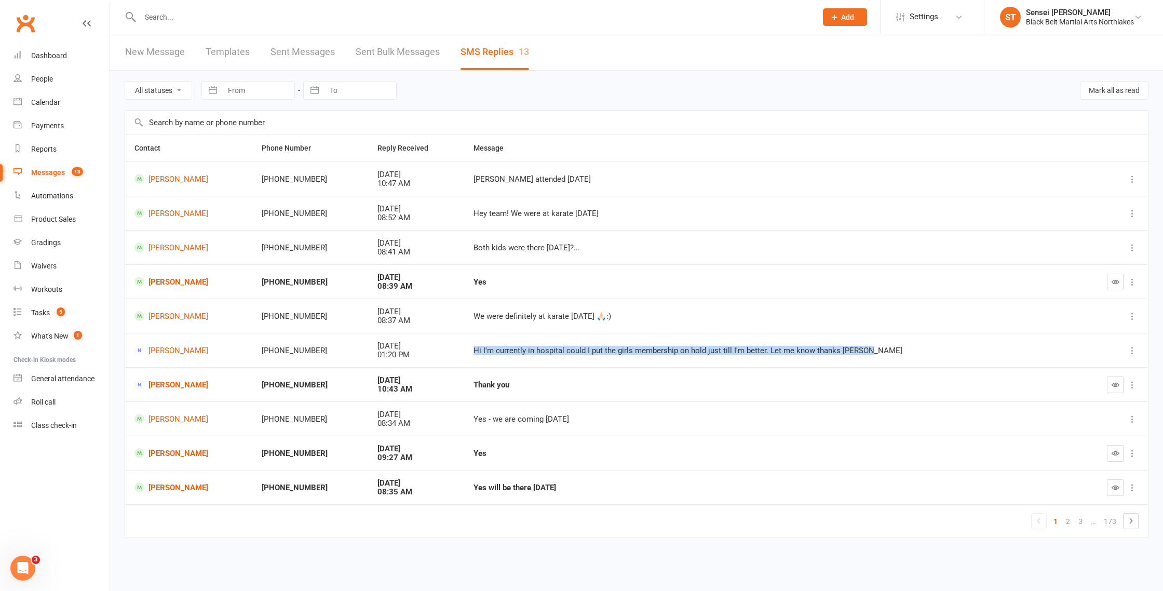
drag, startPoint x: 883, startPoint y: 347, endPoint x: 469, endPoint y: 349, distance: 413.9
click at [469, 349] on td "Hi I'm currently in hospital could I put the girls membership on hold just till…" at bounding box center [771, 350] width 615 height 34
copy div "Hi I'm currently in hospital could I put the girls membership on hold just till…"
click at [165, 346] on link "Natalie Holz" at bounding box center [189, 350] width 109 height 10
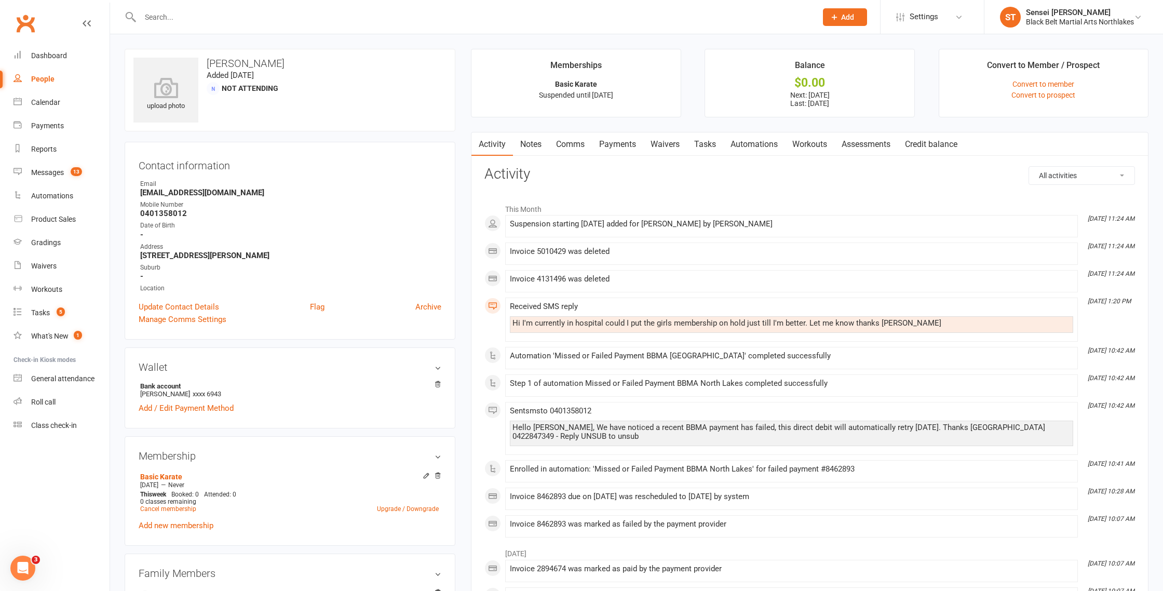
click at [572, 142] on link "Comms" at bounding box center [570, 144] width 43 height 24
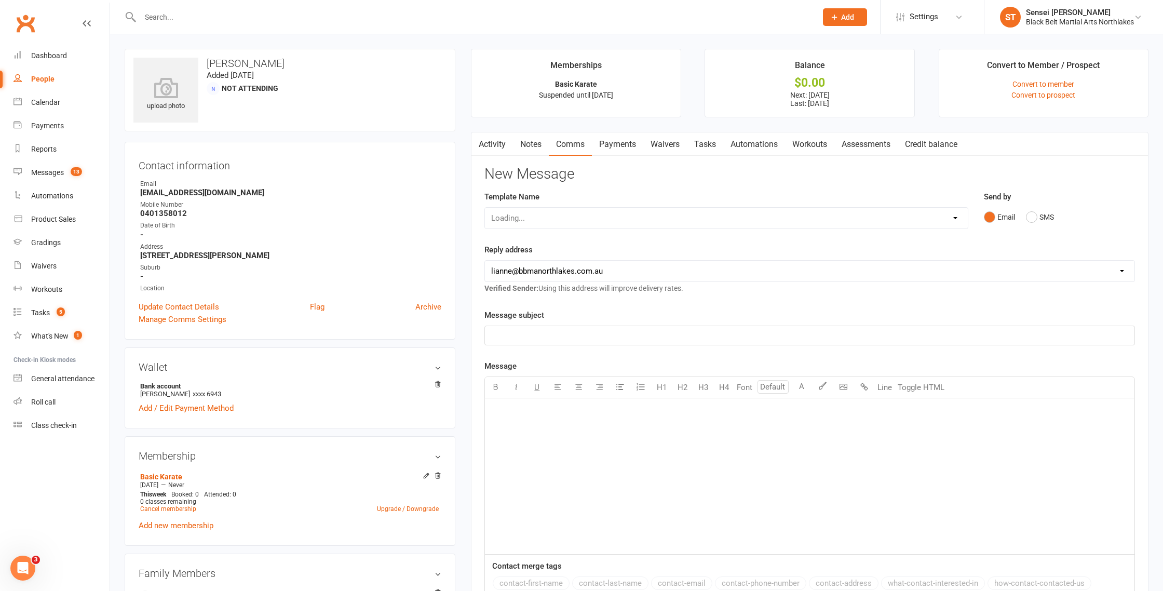
scroll to position [3, 0]
drag, startPoint x: 1036, startPoint y: 213, endPoint x: 1030, endPoint y: 216, distance: 6.3
click at [1036, 213] on button "SMS" at bounding box center [1040, 215] width 28 height 20
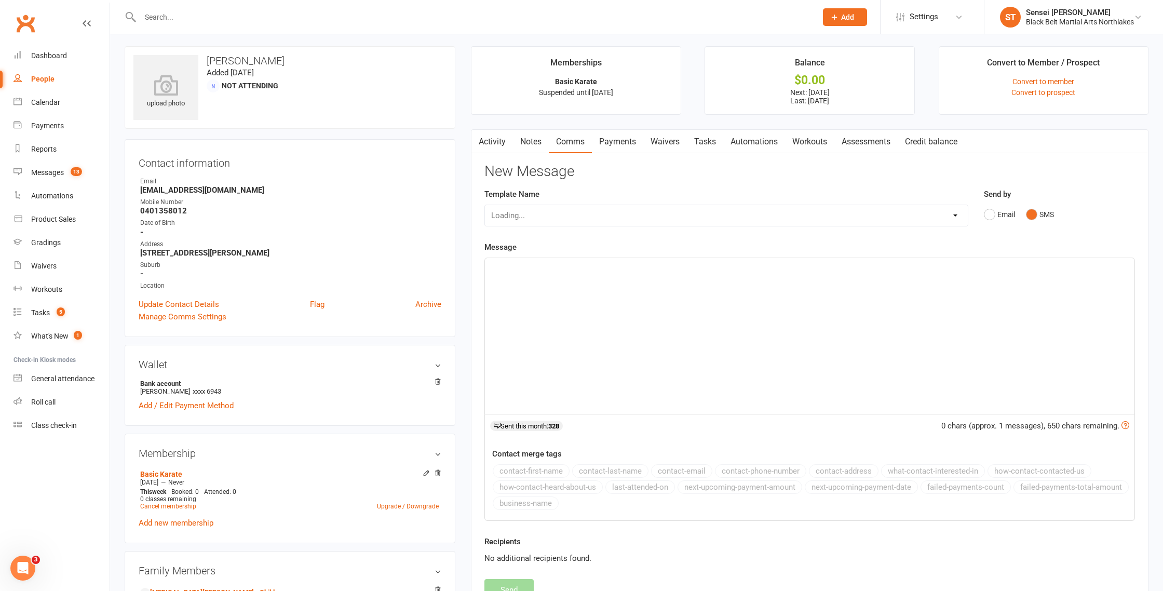
click at [532, 272] on p "﻿" at bounding box center [809, 267] width 637 height 12
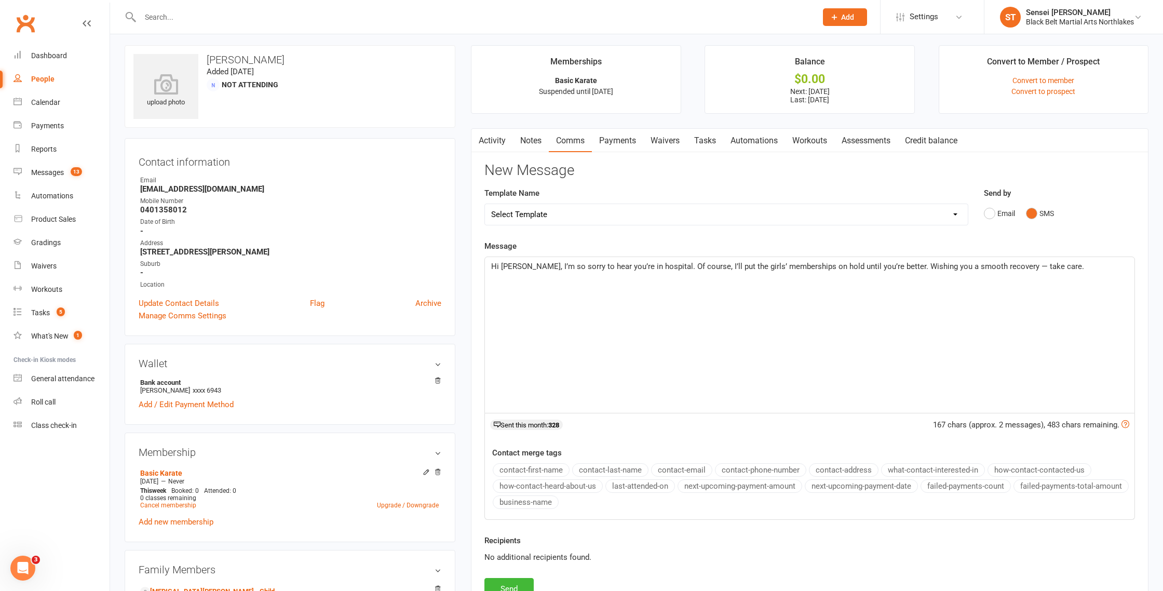
scroll to position [6, 0]
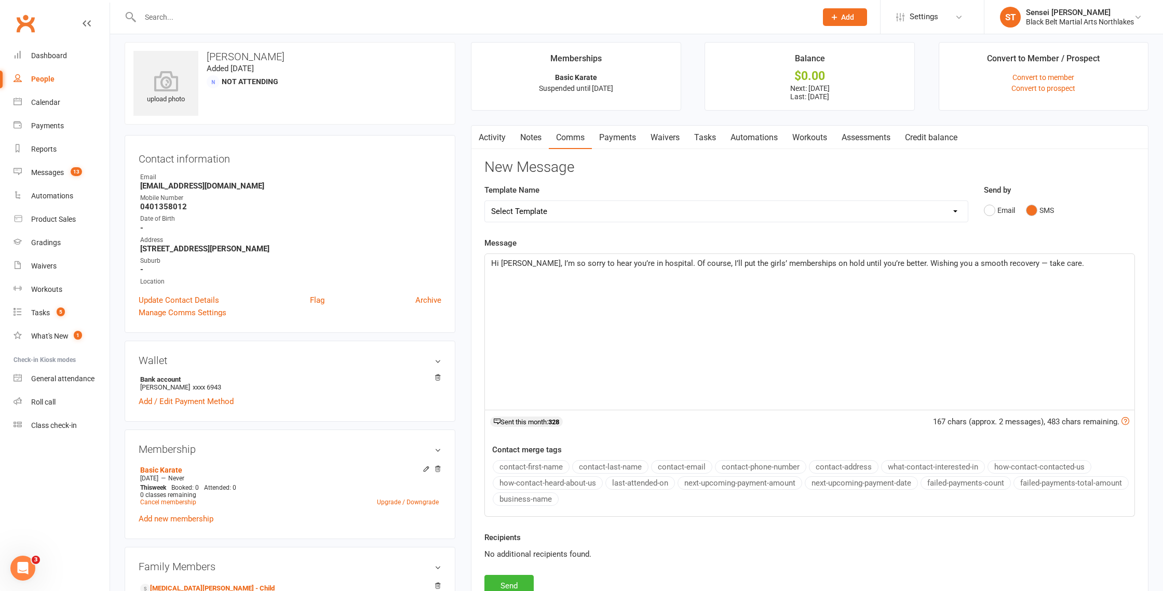
click at [1010, 265] on span "Hi Natalie, I’m so sorry to hear you’re in hospital. Of course, I’ll put the gi…" at bounding box center [787, 263] width 593 height 9
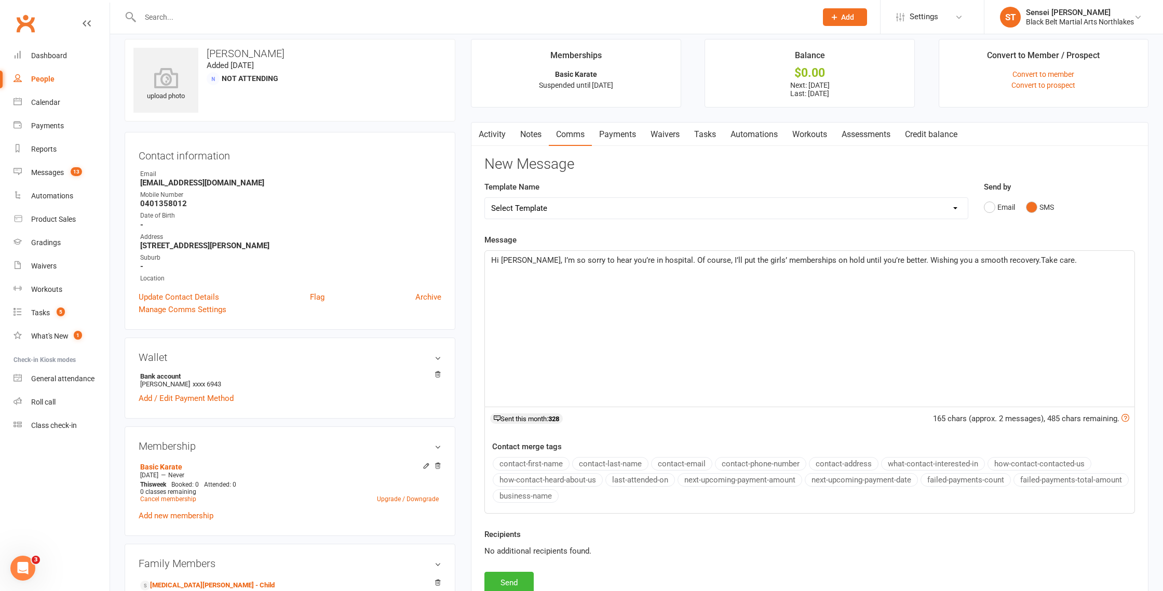
scroll to position [10, 0]
drag, startPoint x: 751, startPoint y: 258, endPoint x: 671, endPoint y: 254, distance: 79.6
click at [673, 255] on span "Hi Natalie, I’m so sorry to hear you’re in hospital. Of course, I’ll put the gi…" at bounding box center [784, 259] width 586 height 9
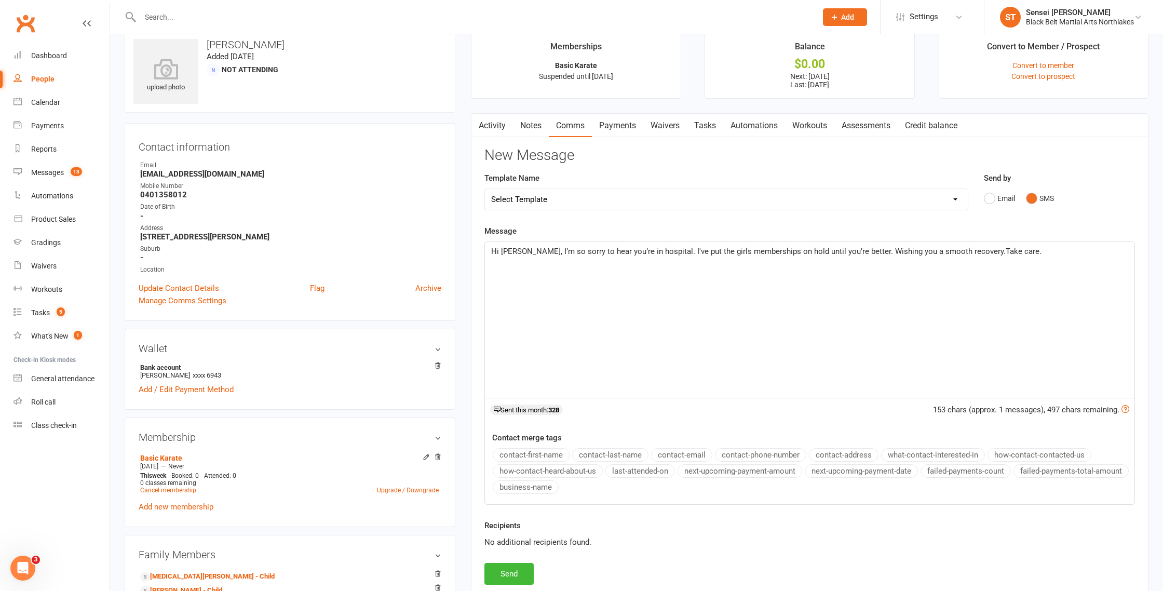
scroll to position [28, 0]
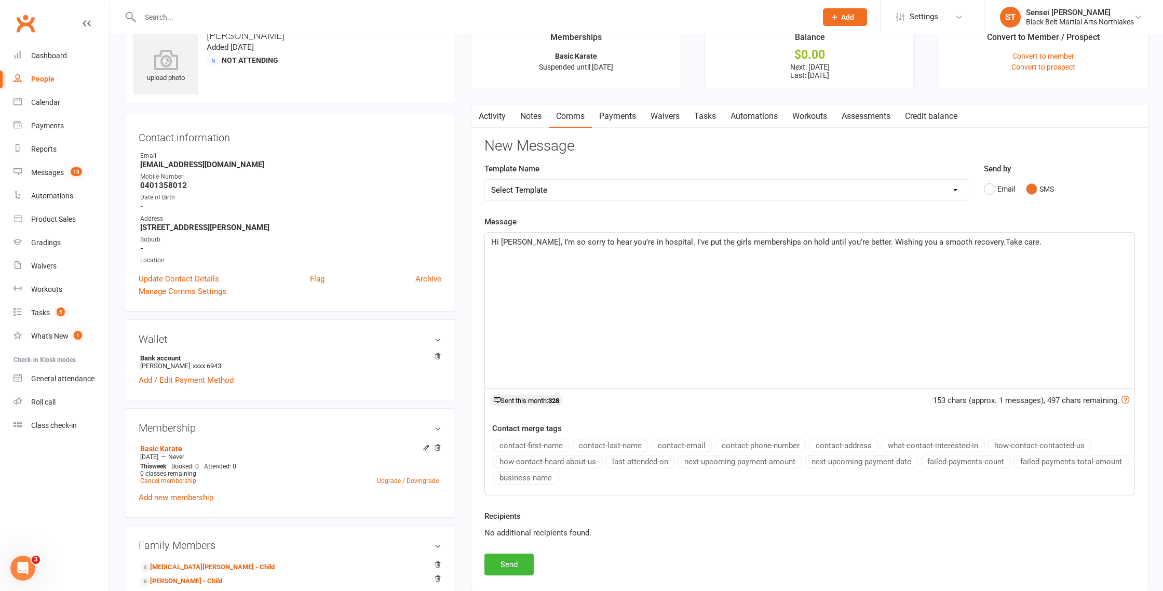
click at [853, 241] on span "Hi Natalie, I’m so sorry to hear you’re in hospital. I've put the girls members…" at bounding box center [766, 241] width 550 height 9
click at [1017, 239] on p "Hi Natalie, I’m so sorry to hear you’re in hospital. I've put the girls members…" at bounding box center [809, 242] width 637 height 12
click at [512, 567] on button "Send" at bounding box center [509, 565] width 49 height 22
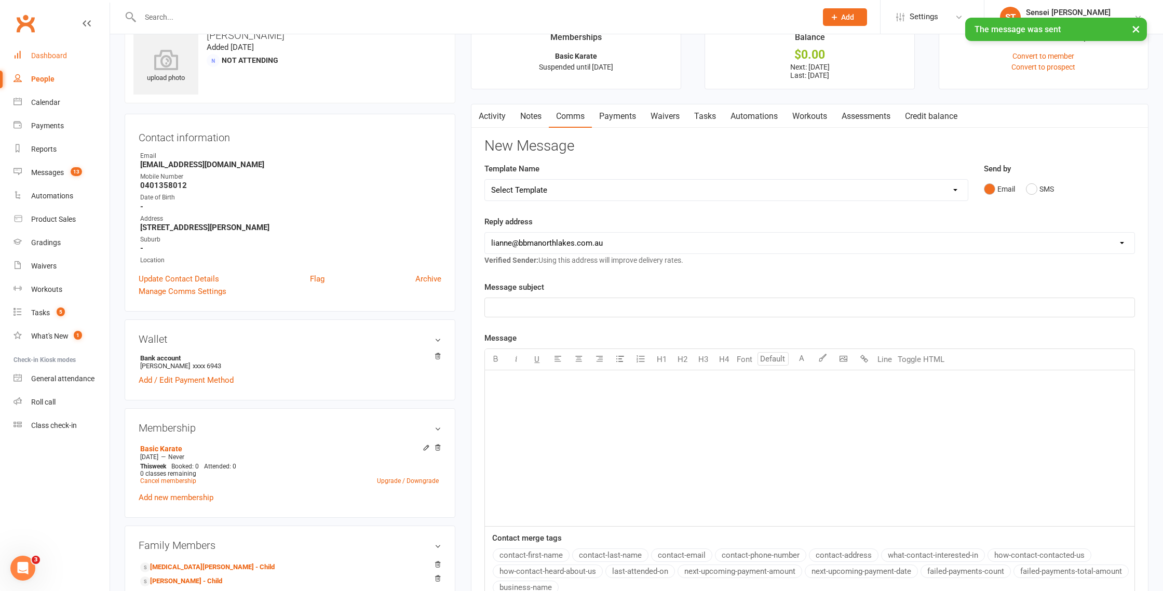
click at [42, 57] on div "Dashboard" at bounding box center [49, 55] width 36 height 8
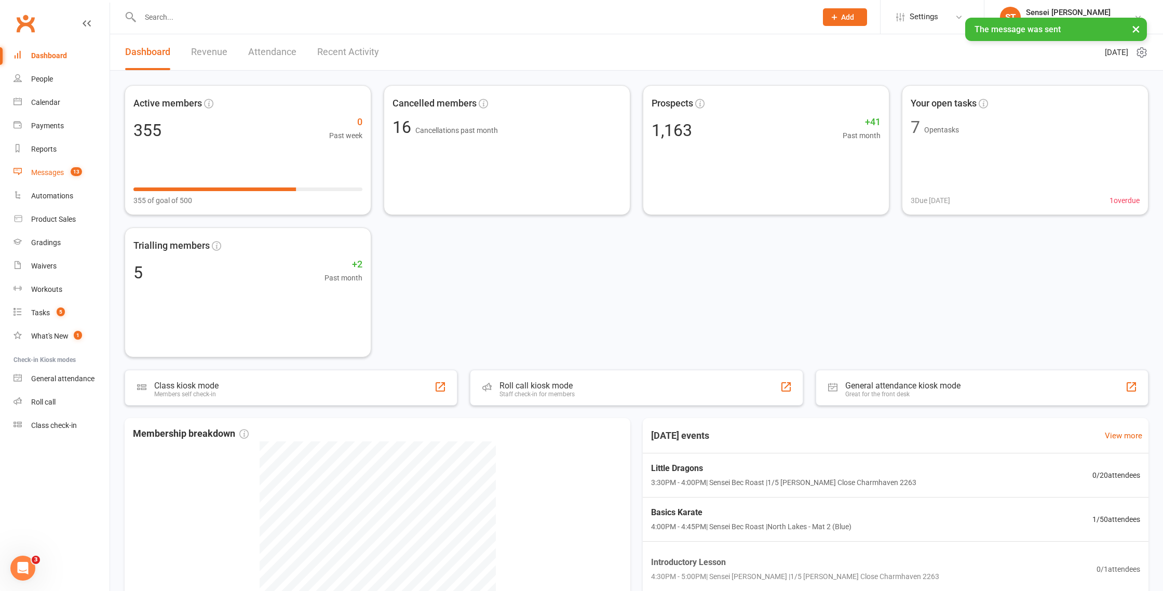
click at [47, 173] on div "Messages" at bounding box center [47, 172] width 33 height 8
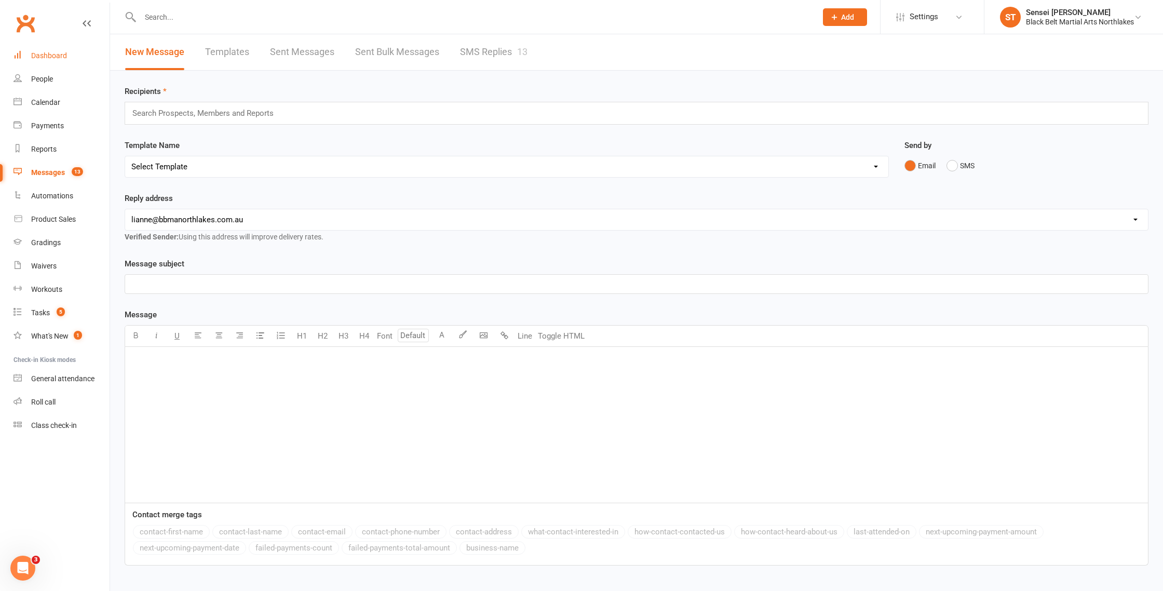
click at [52, 52] on div "Dashboard" at bounding box center [49, 55] width 36 height 8
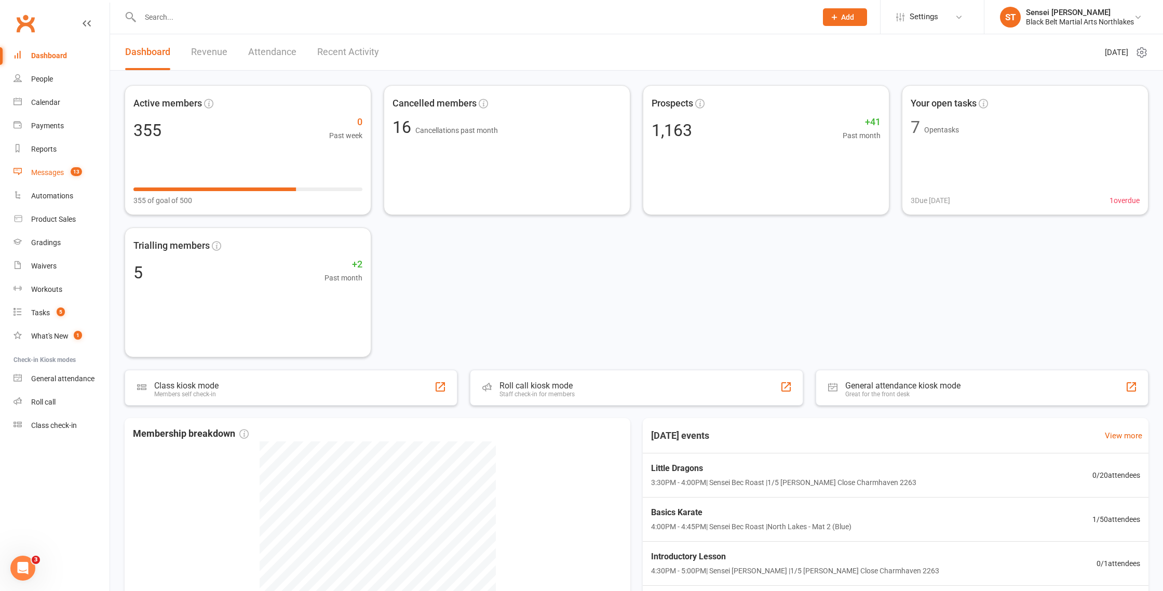
click at [49, 178] on link "Messages 13" at bounding box center [62, 172] width 96 height 23
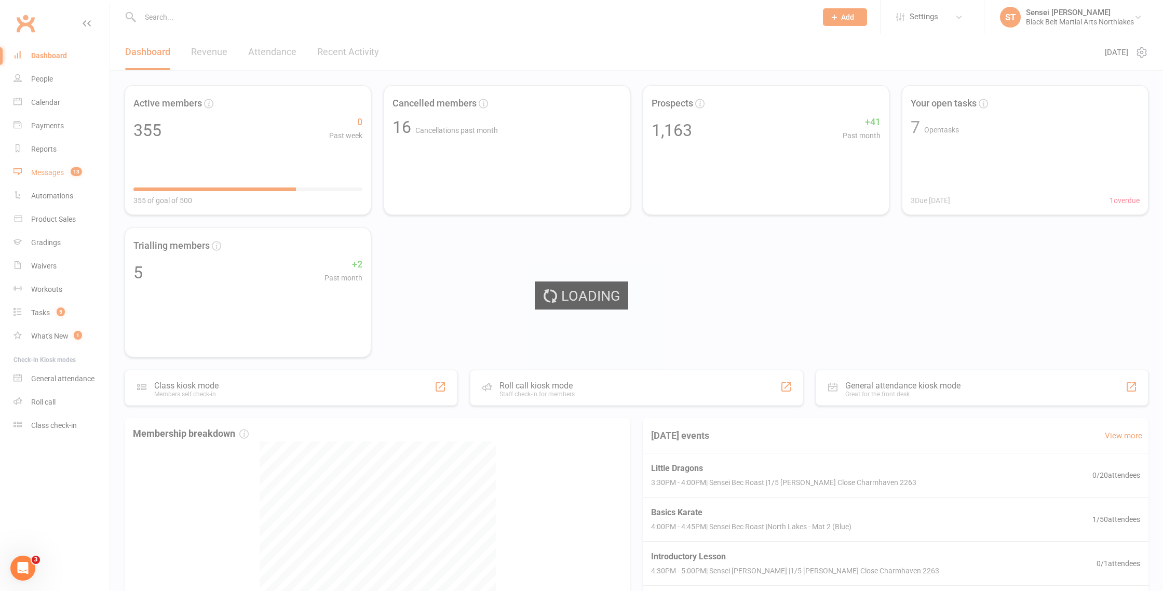
scroll to position [2, 0]
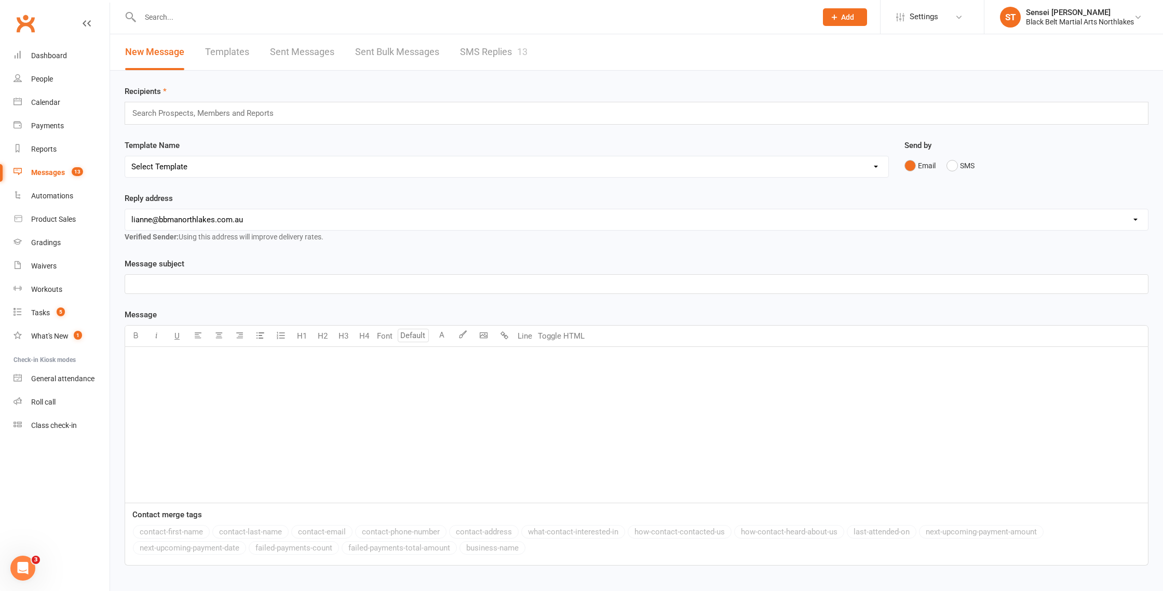
click at [504, 52] on link "SMS Replies 13" at bounding box center [494, 52] width 68 height 36
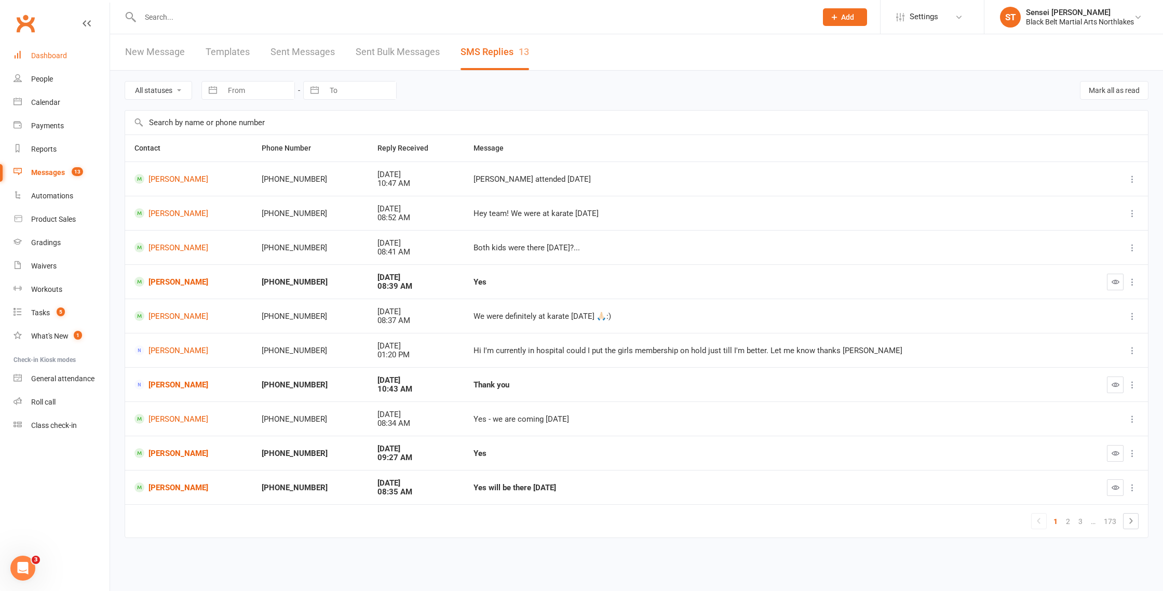
click at [45, 56] on div "Dashboard" at bounding box center [49, 55] width 36 height 8
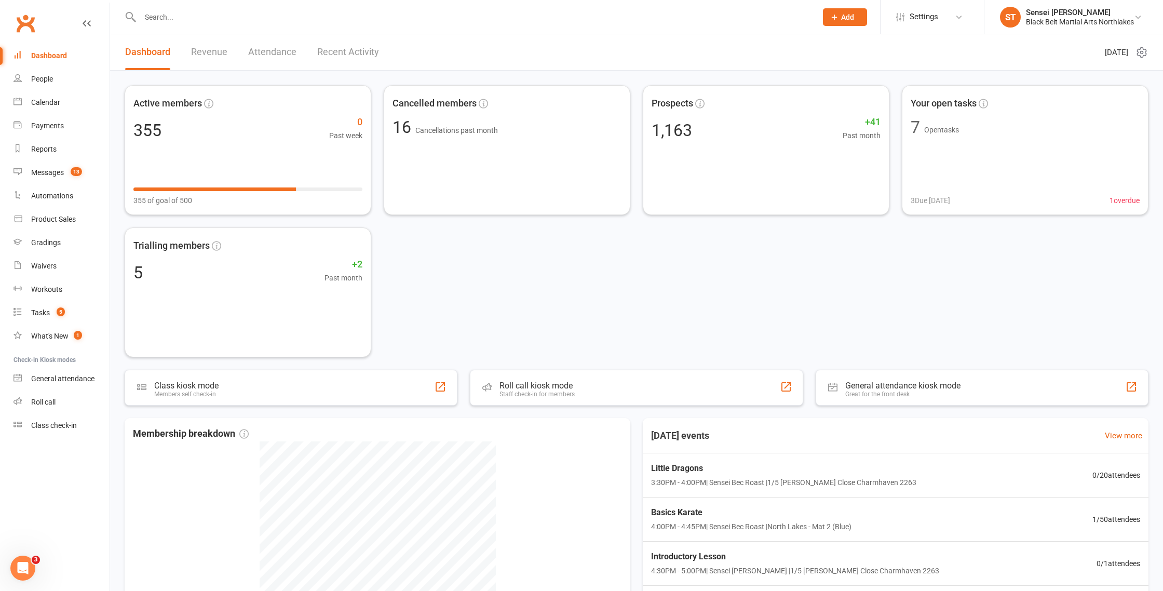
click at [161, 16] on input "text" at bounding box center [473, 17] width 673 height 15
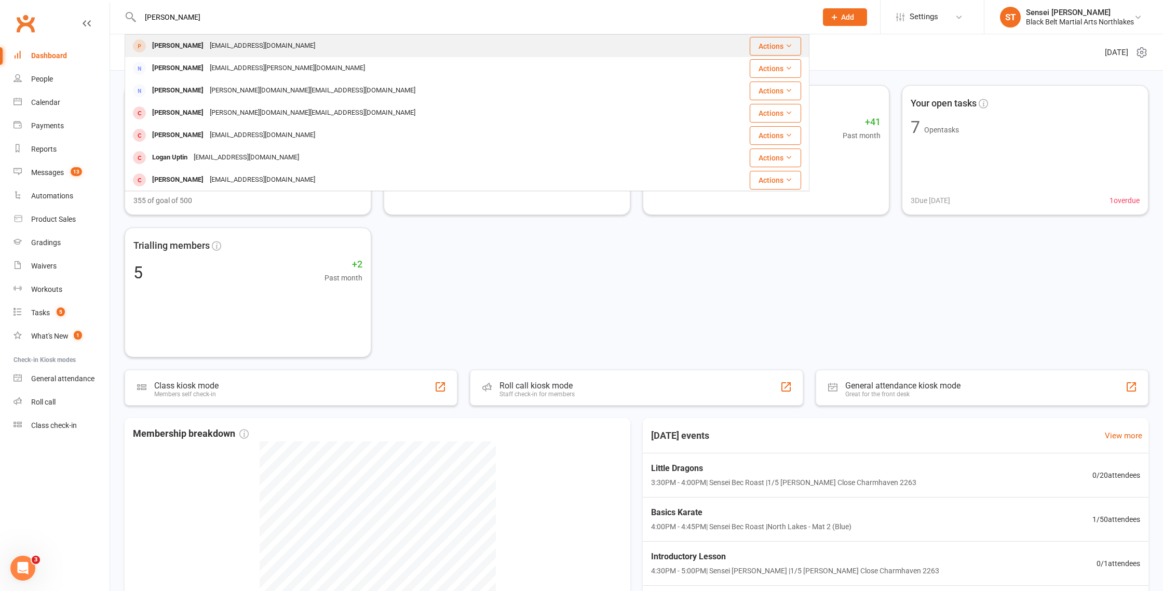
type input "tracey lemon"
click at [172, 52] on div "Tracey Lemon" at bounding box center [178, 45] width 58 height 15
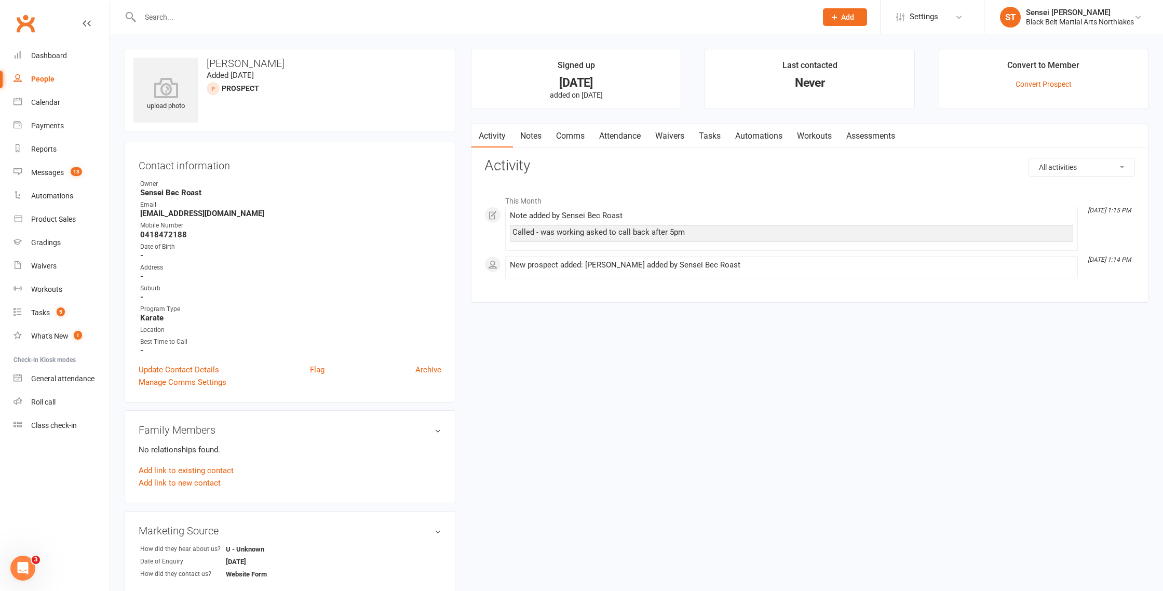
drag, startPoint x: 210, startPoint y: 24, endPoint x: 212, endPoint y: 18, distance: 6.9
click at [212, 21] on div at bounding box center [467, 17] width 685 height 34
click at [210, 16] on input "text" at bounding box center [473, 17] width 673 height 15
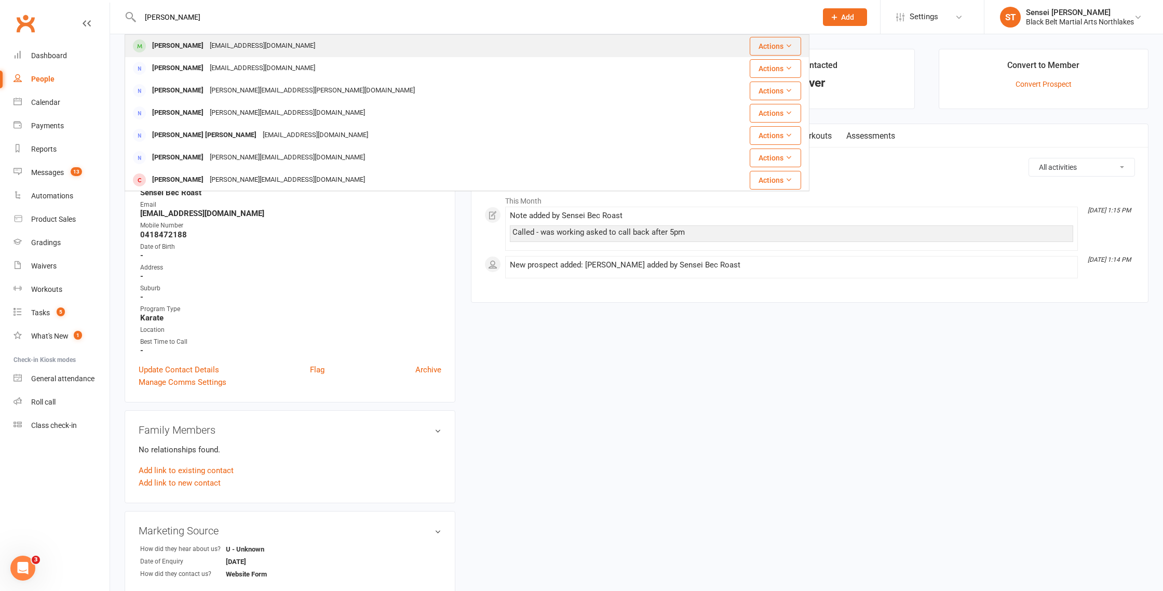
type input "mabel delaney"
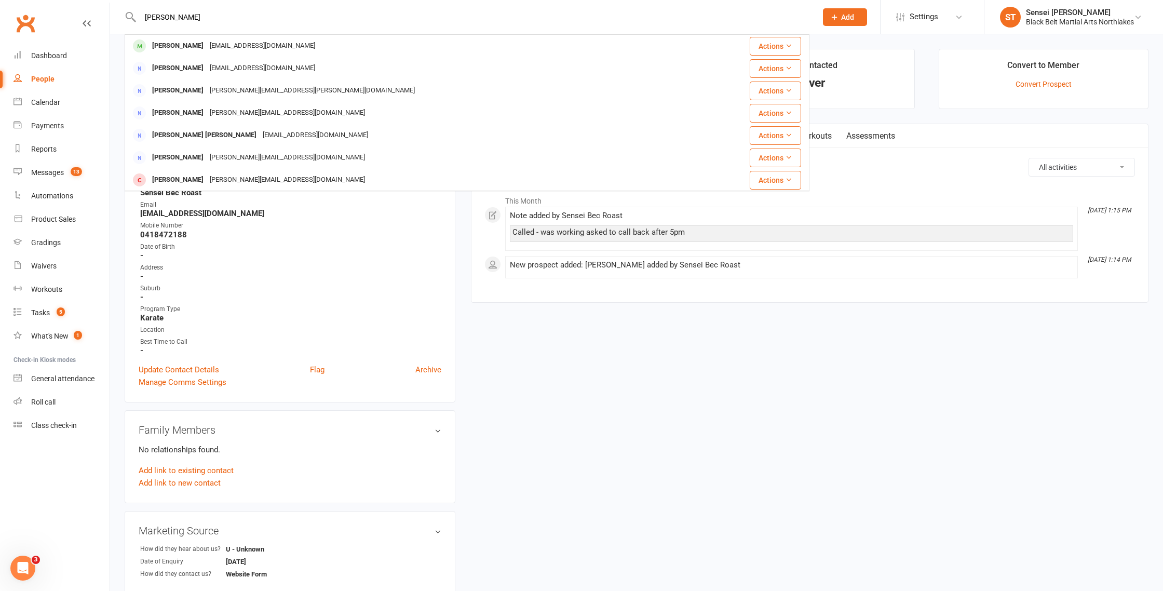
click at [163, 49] on div "Mabel Delaney" at bounding box center [178, 45] width 58 height 15
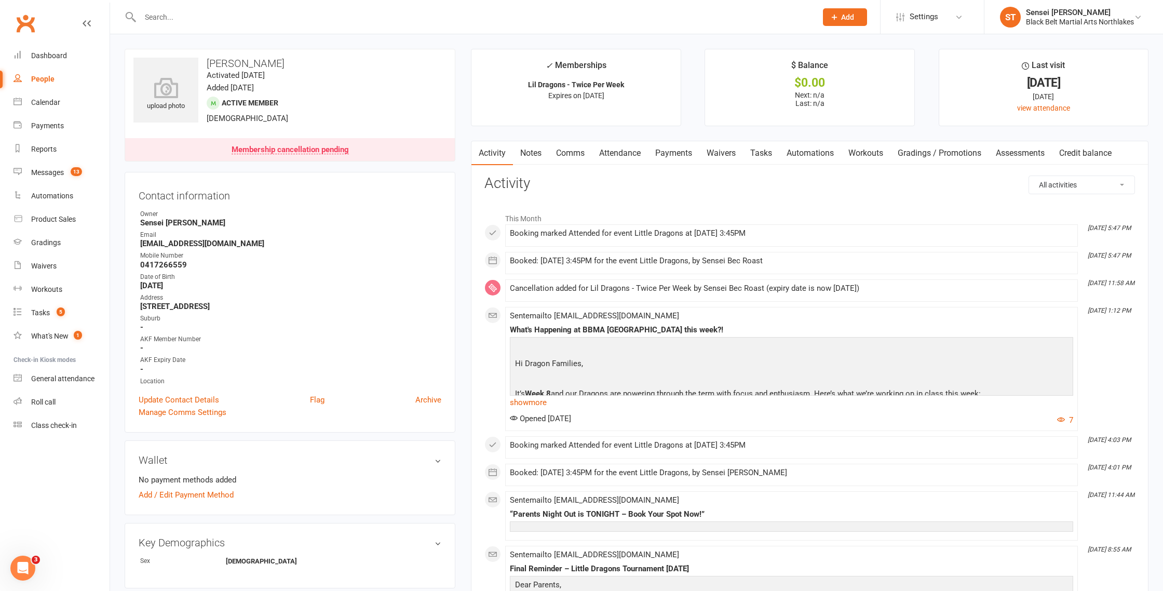
click at [529, 155] on link "Notes" at bounding box center [531, 153] width 36 height 24
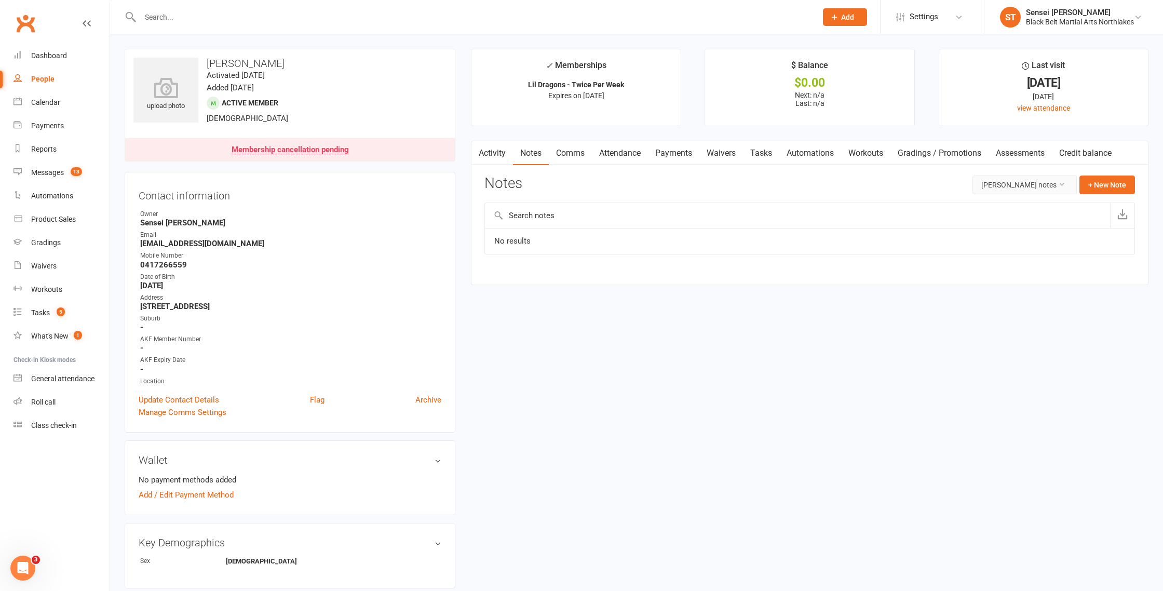
click at [1039, 180] on button "Mabel Delaney's notes" at bounding box center [1025, 185] width 104 height 19
click at [1015, 232] on link "All family notes" at bounding box center [1025, 229] width 103 height 21
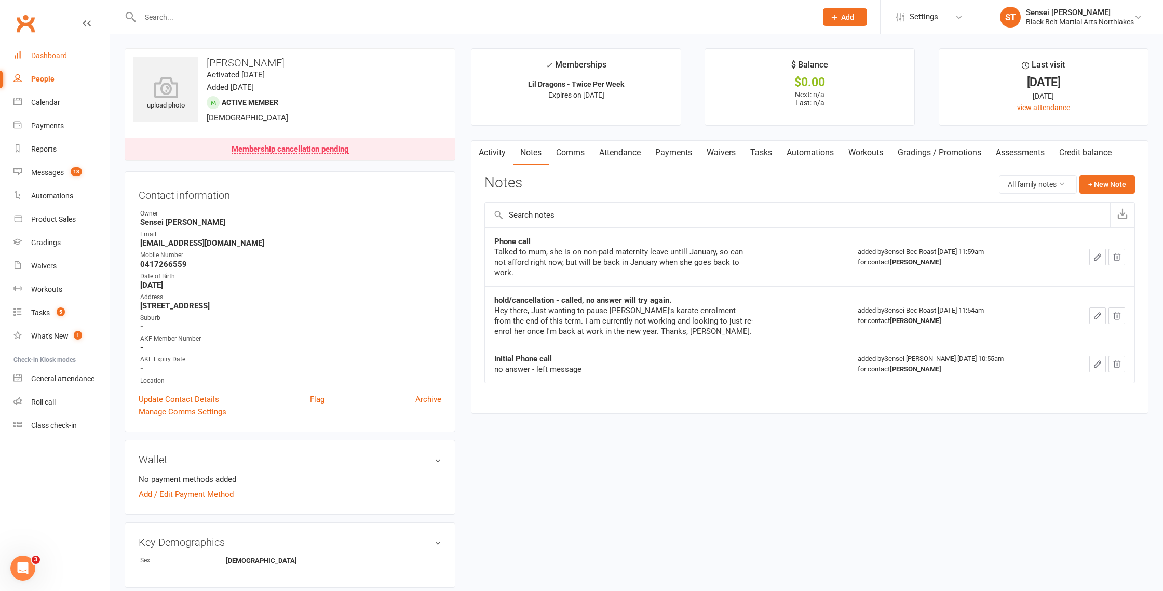
click at [39, 60] on div "Dashboard" at bounding box center [49, 55] width 36 height 8
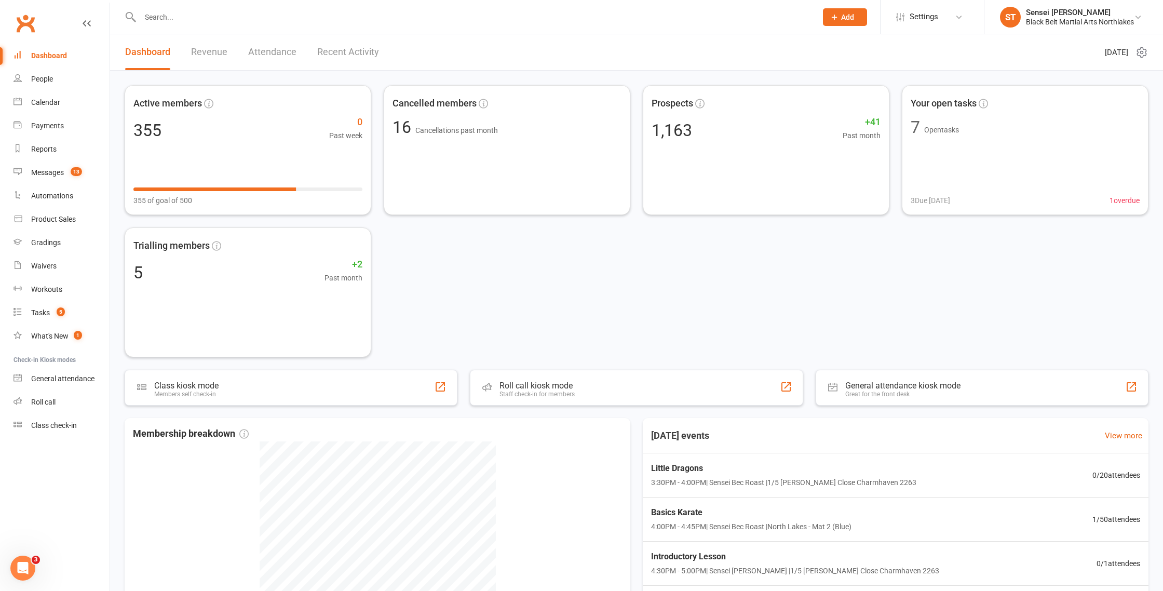
click at [178, 11] on input "text" at bounding box center [473, 17] width 673 height 15
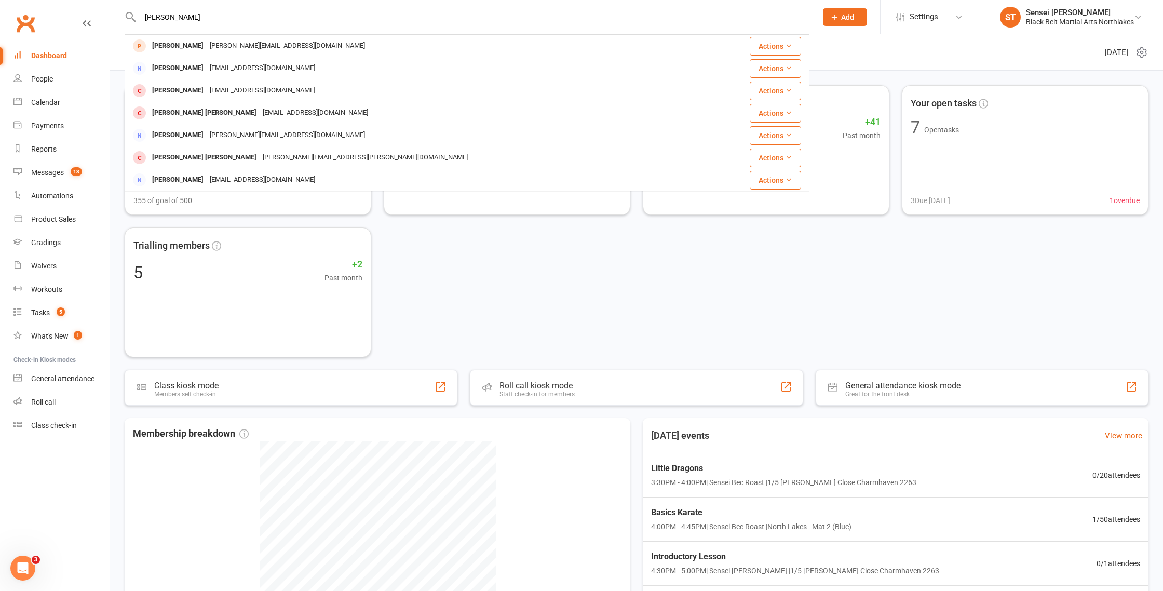
type input "sharon connor"
drag, startPoint x: 206, startPoint y: 14, endPoint x: 117, endPoint y: 16, distance: 88.8
click at [117, 16] on react-component "sharon connor Connor Keys sharna.keys@hotmail.com Actions Sharon Wells sharonwe…" at bounding box center [405, 17] width 810 height 34
drag, startPoint x: 122, startPoint y: 16, endPoint x: 128, endPoint y: 12, distance: 7.2
click at [122, 14] on react-component "sharon connor Connor Keys sharna.keys@hotmail.com Actions Sharon Wells sharonwe…" at bounding box center [405, 17] width 810 height 34
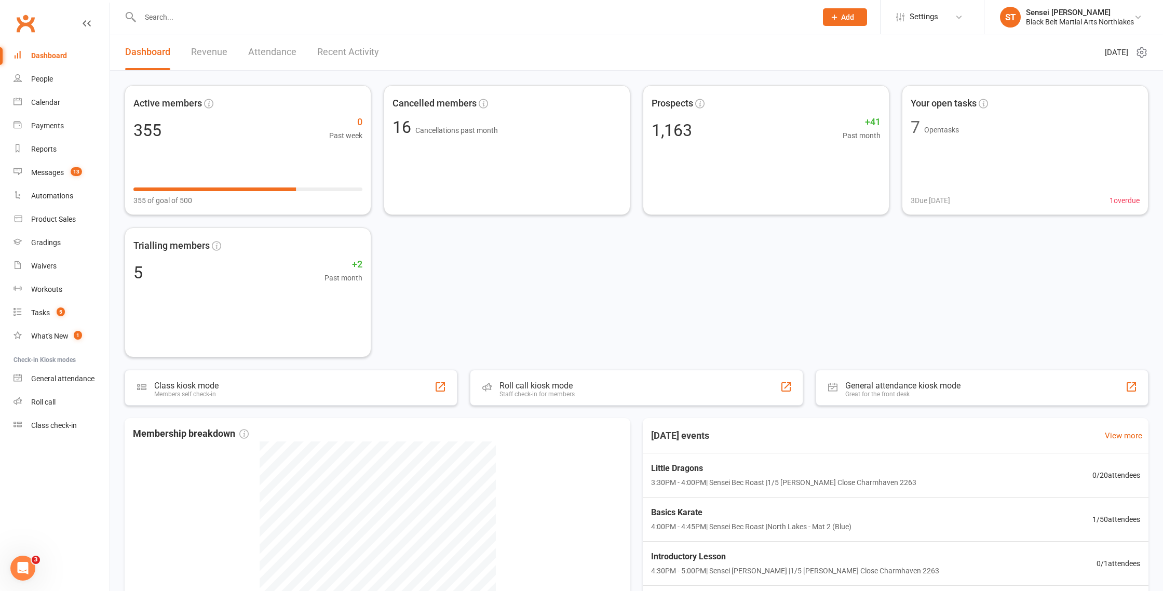
click at [149, 15] on input "text" at bounding box center [473, 17] width 673 height 15
paste input "sharonmconnor@gmail.com"
type input "sharonmconnor@gmail.com"
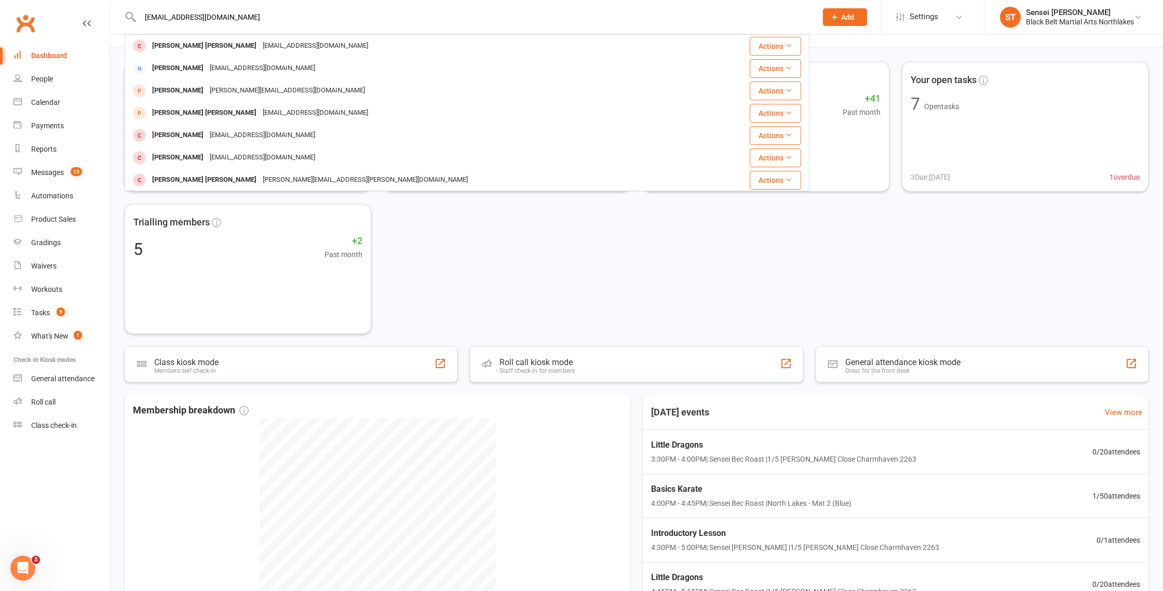
scroll to position [26, 0]
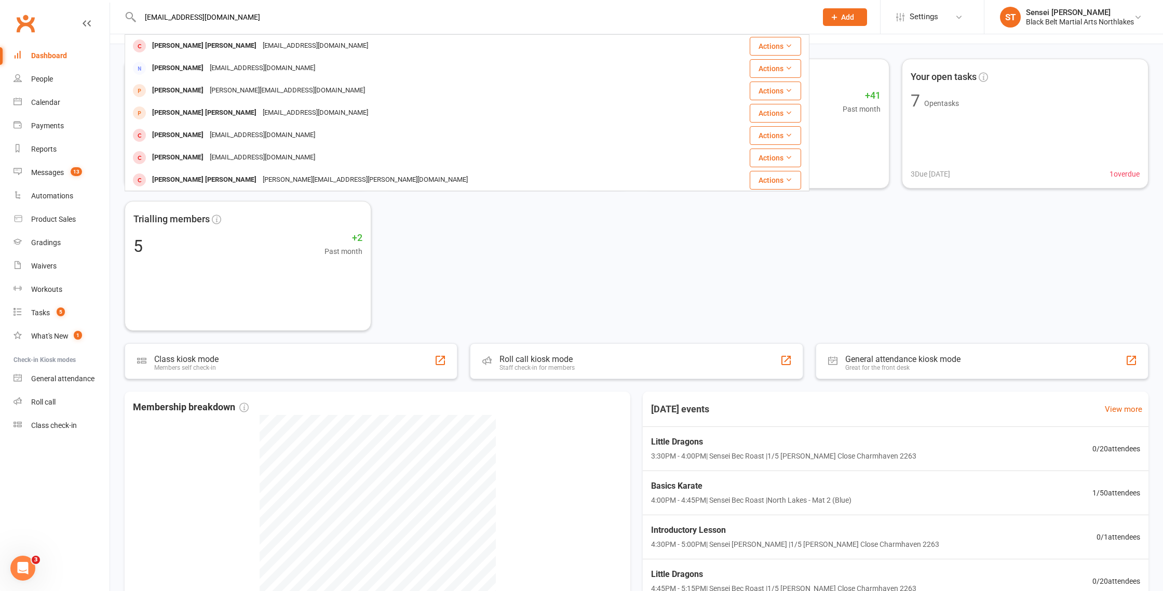
click at [39, 58] on div "Dashboard" at bounding box center [49, 55] width 36 height 8
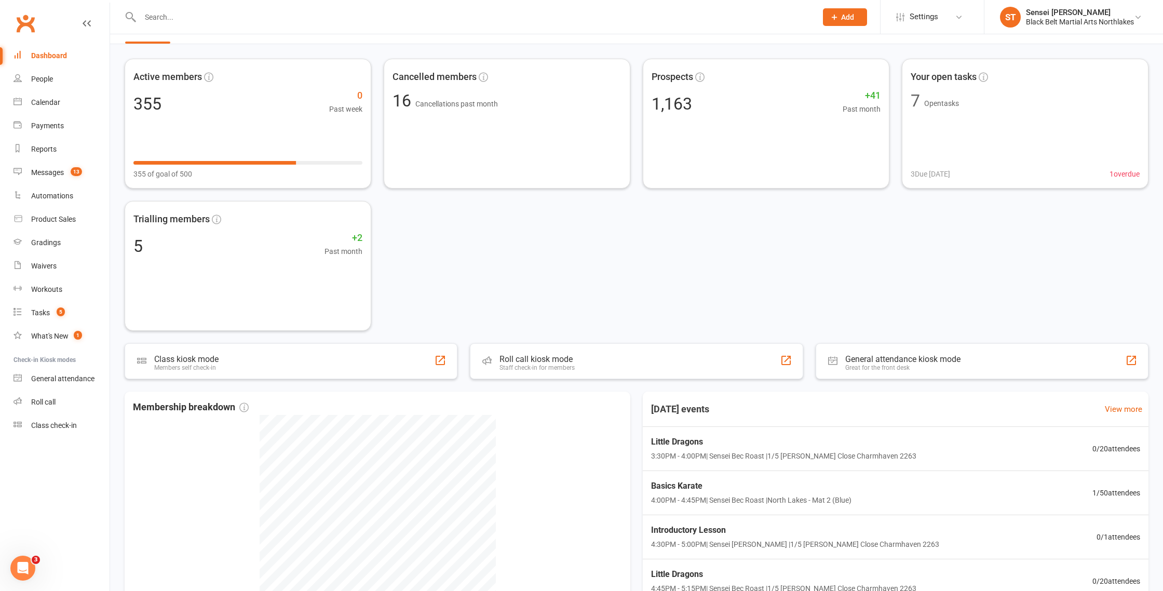
click at [174, 18] on input "text" at bounding box center [473, 17] width 673 height 15
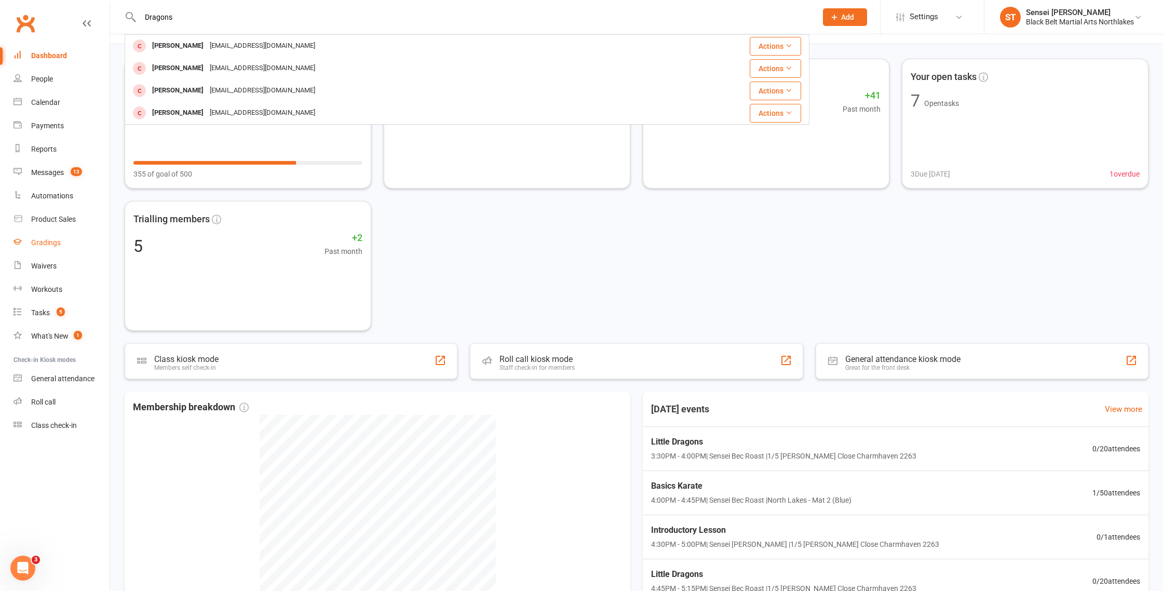
type input "Dragons"
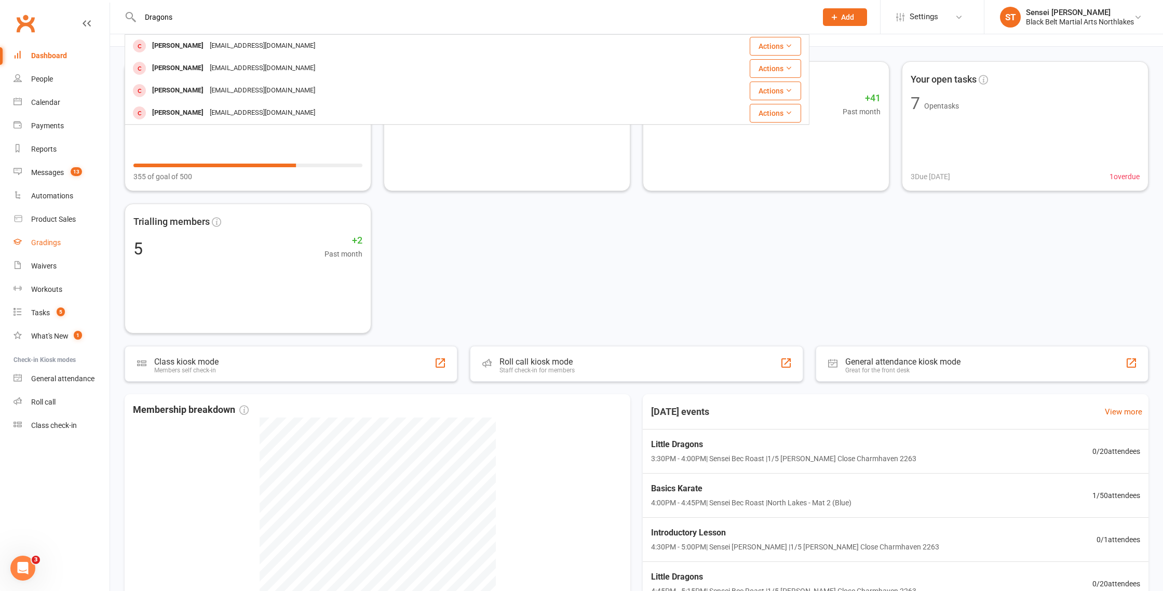
click at [44, 244] on div "Gradings" at bounding box center [46, 242] width 30 height 8
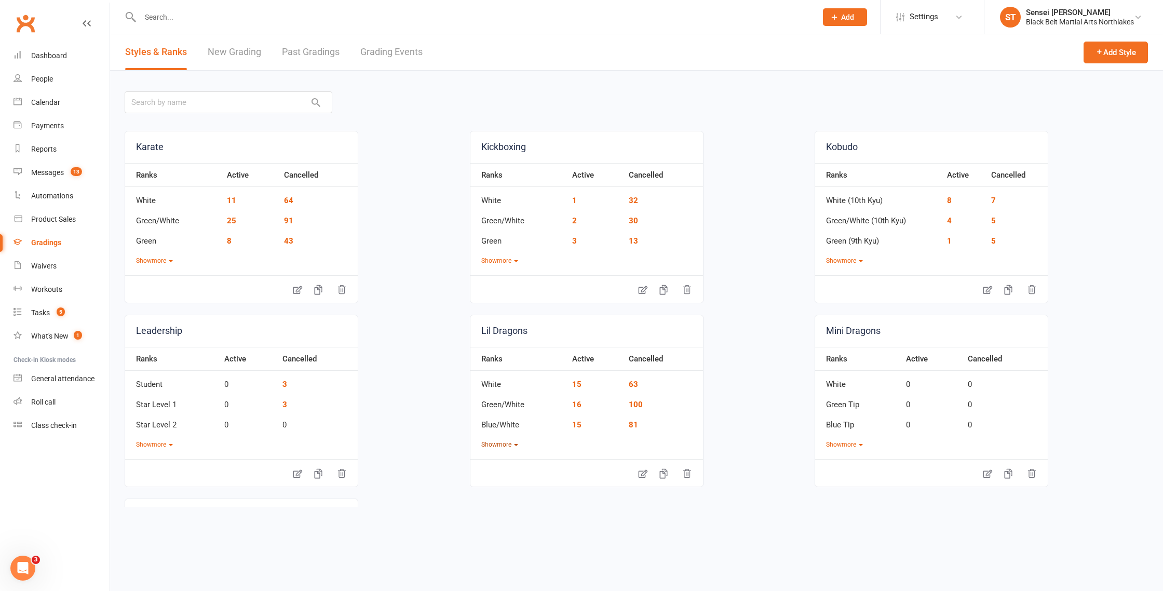
click at [515, 445] on icon "button" at bounding box center [516, 445] width 4 height 2
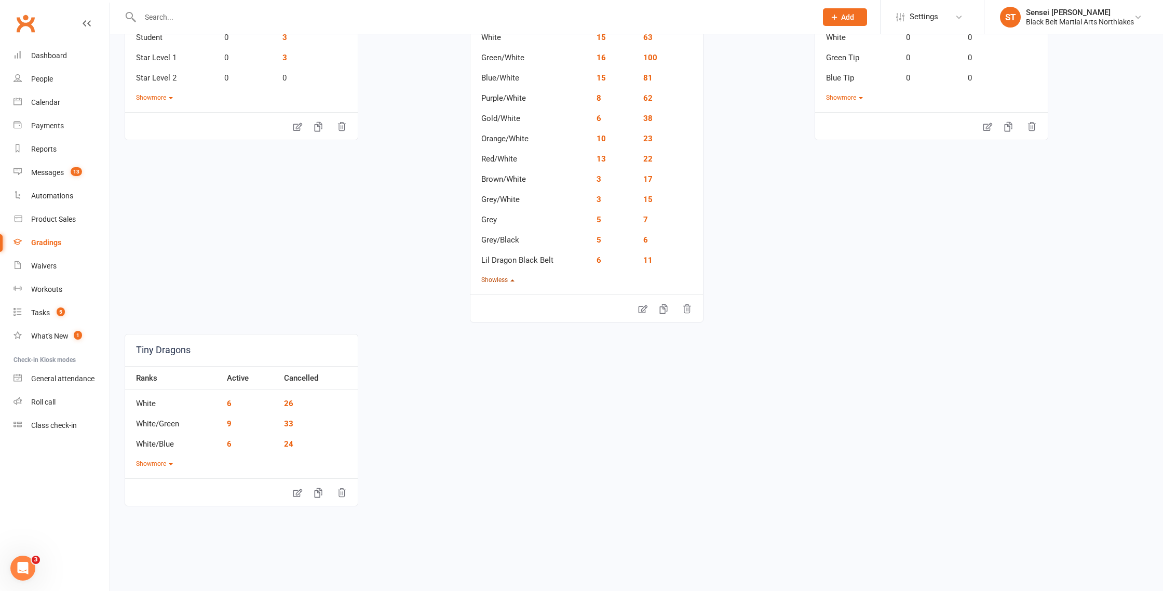
scroll to position [360, 0]
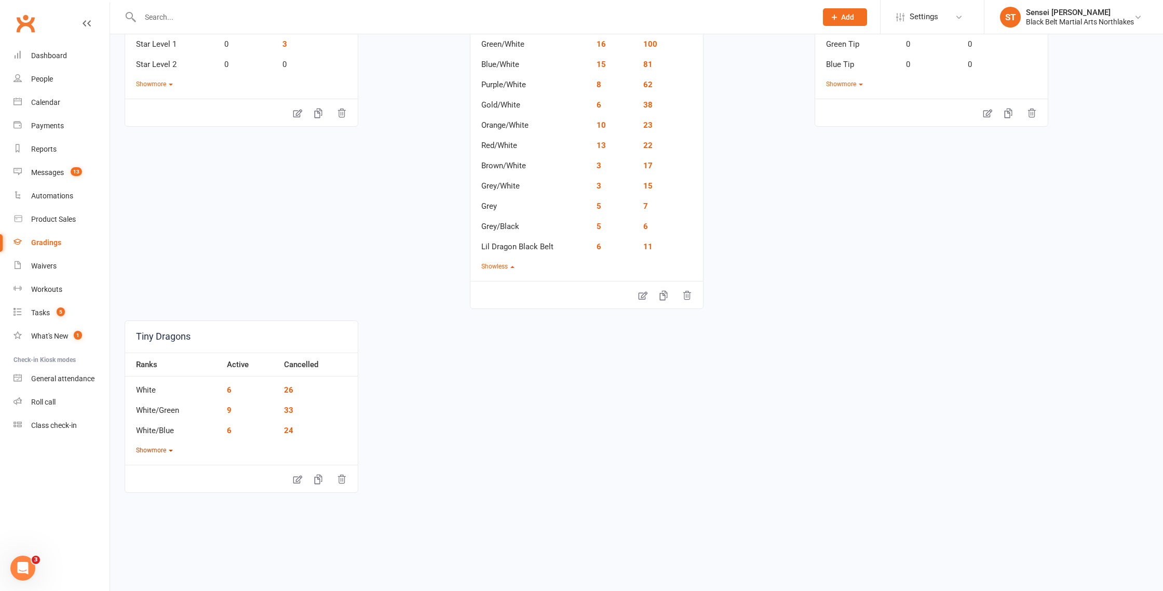
click at [169, 453] on button "Show more" at bounding box center [154, 451] width 37 height 10
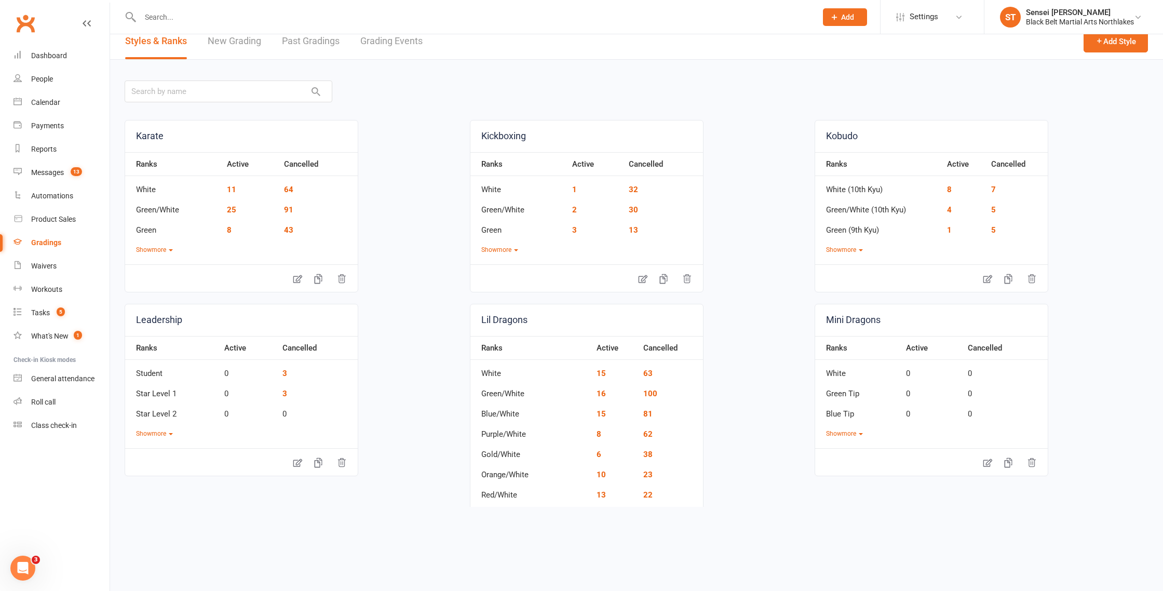
scroll to position [12, 0]
click at [47, 56] on div "Dashboard" at bounding box center [49, 55] width 36 height 8
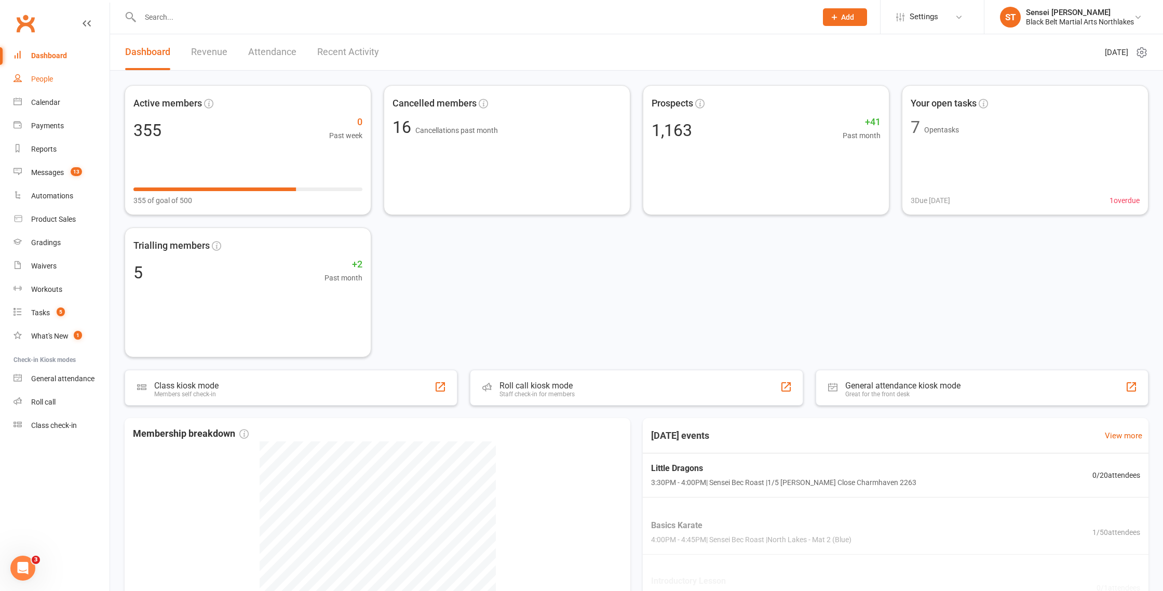
click at [38, 80] on div "People" at bounding box center [42, 79] width 22 height 8
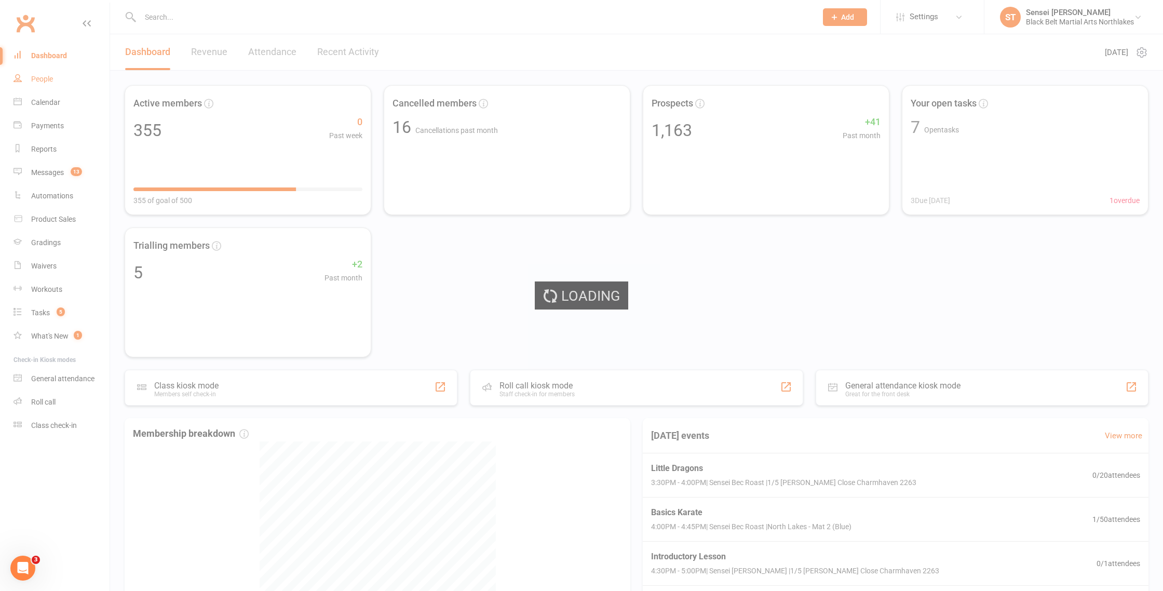
select select "100"
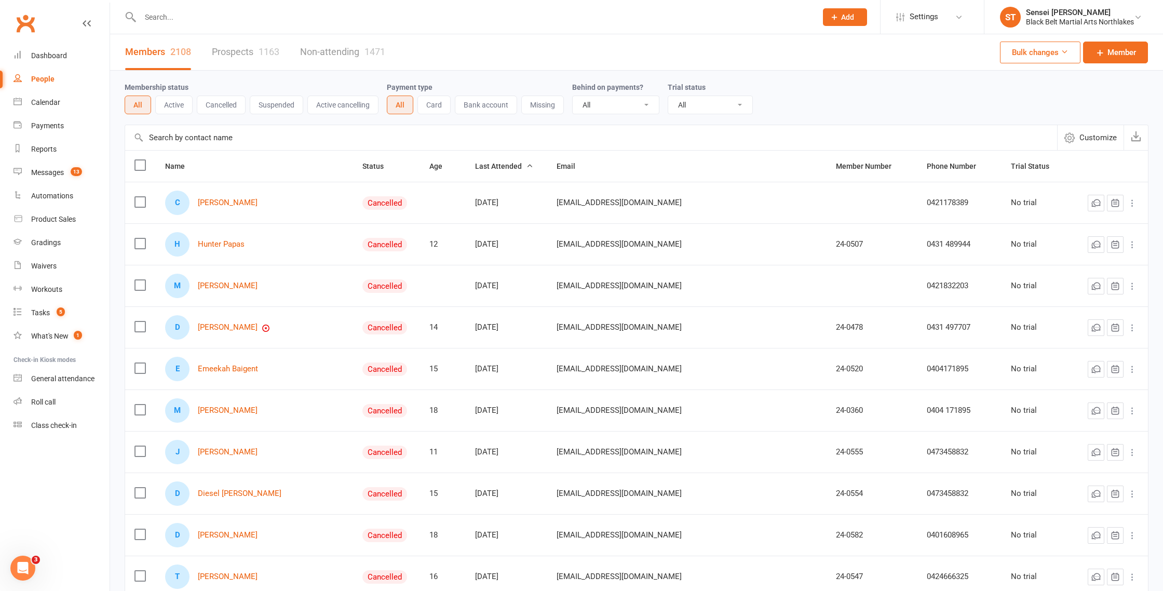
drag, startPoint x: 837, startPoint y: 20, endPoint x: 830, endPoint y: 21, distance: 6.9
click at [837, 20] on icon at bounding box center [834, 16] width 9 height 9
click at [810, 45] on link "Prospect" at bounding box center [834, 46] width 92 height 24
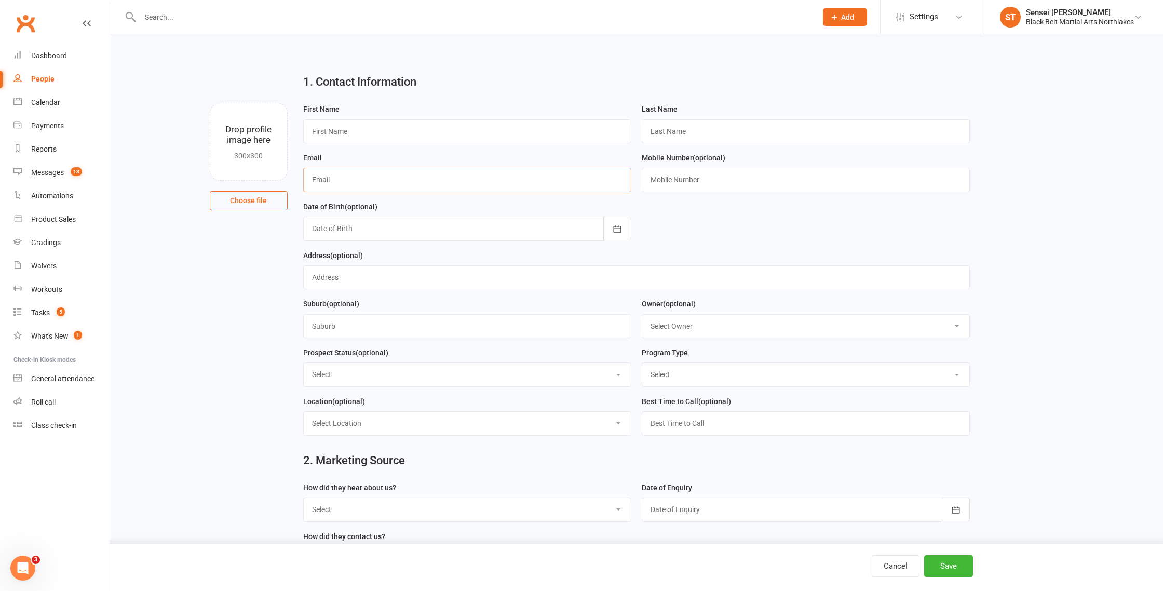
click at [334, 175] on input "text" at bounding box center [467, 180] width 328 height 24
paste input "khiara.cummings7@gmail.com"
type input "khiara.cummings7@gmail.com"
click at [340, 131] on input "text" at bounding box center [467, 131] width 328 height 24
type input "J"
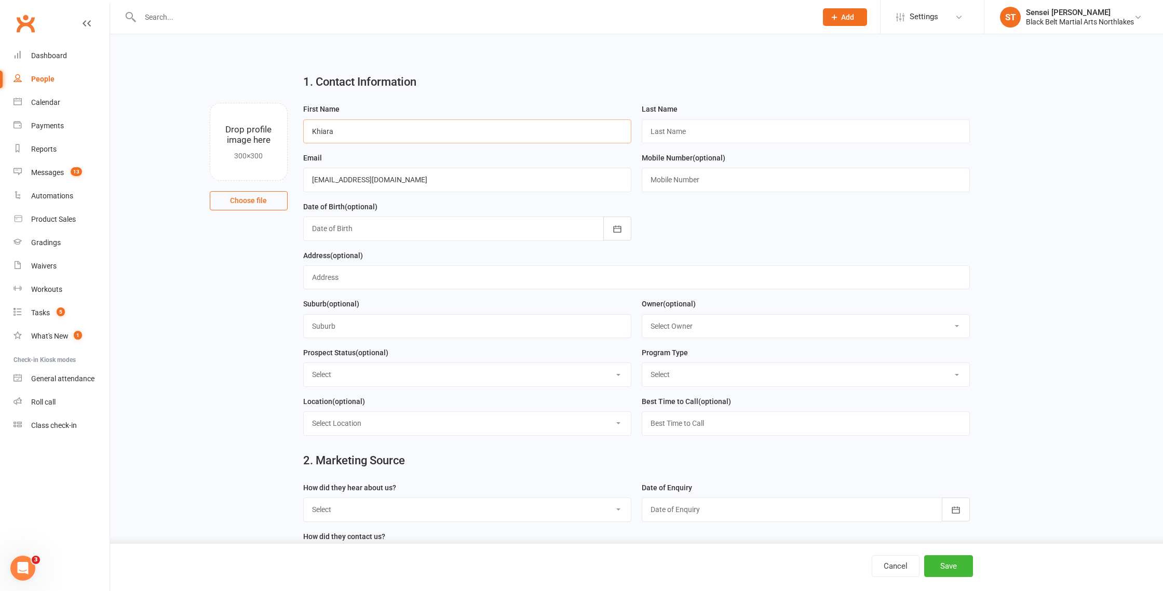
type input "Khiara"
type input "Cummings"
click at [675, 177] on input "text" at bounding box center [806, 180] width 328 height 24
paste input "0460692720"
type input "0460692720"
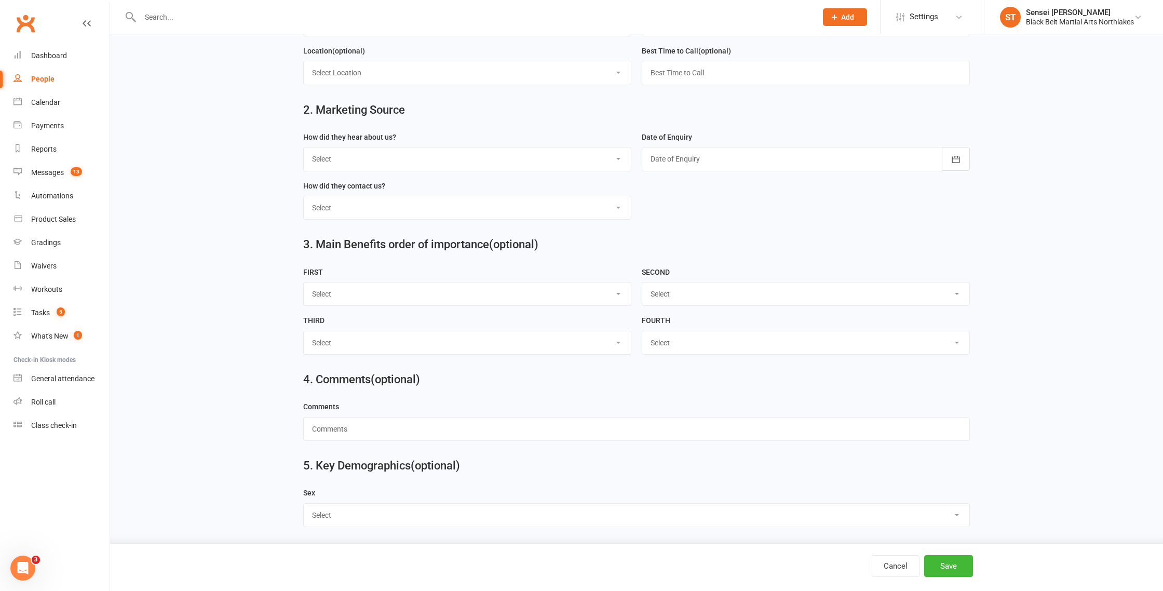
scroll to position [356, 0]
click at [343, 425] on input "text" at bounding box center [636, 427] width 667 height 24
paste input "Hello, I am interested in my 13 year old twin girls starting classes. Can I ple…"
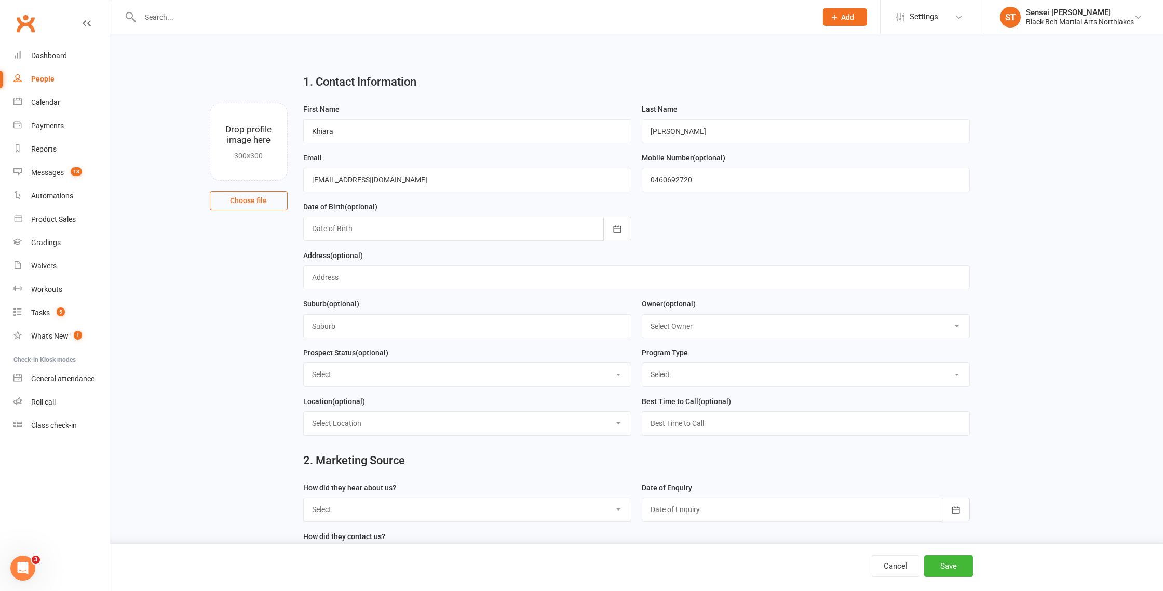
scroll to position [1, 0]
type input "Hello, I am interested in my 13 year old twin girls starting classes. Can I ple…"
click at [676, 375] on select "Select Tiny Dragon Lil Dragon Karate Kickboxing Kobudo" at bounding box center [805, 373] width 327 height 23
select select "Karate"
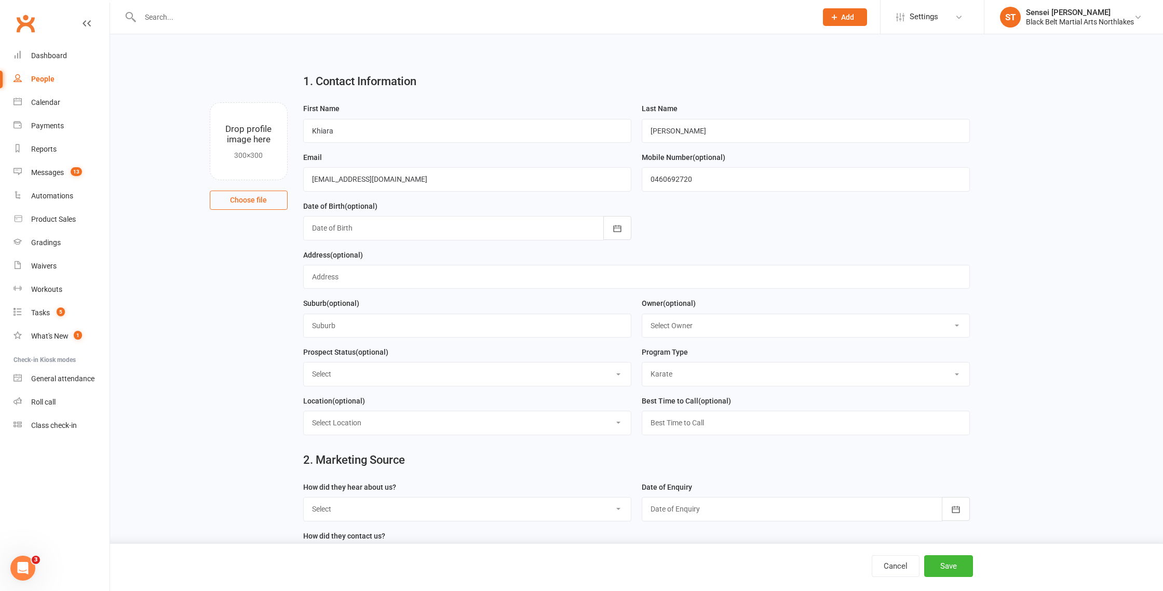
click at [642, 364] on select "Select Tiny Dragon Lil Dragon Karate Kickboxing Kobudo" at bounding box center [805, 373] width 327 height 23
click at [376, 374] on select "Select Lead Contact Booked Intro Confirmed Taught Booked Trial Class FB SELF DE…" at bounding box center [467, 373] width 327 height 23
select select "Lead"
click at [304, 364] on select "Select Lead Contact Booked Intro Confirmed Taught Booked Trial Class FB SELF DE…" at bounding box center [467, 373] width 327 height 23
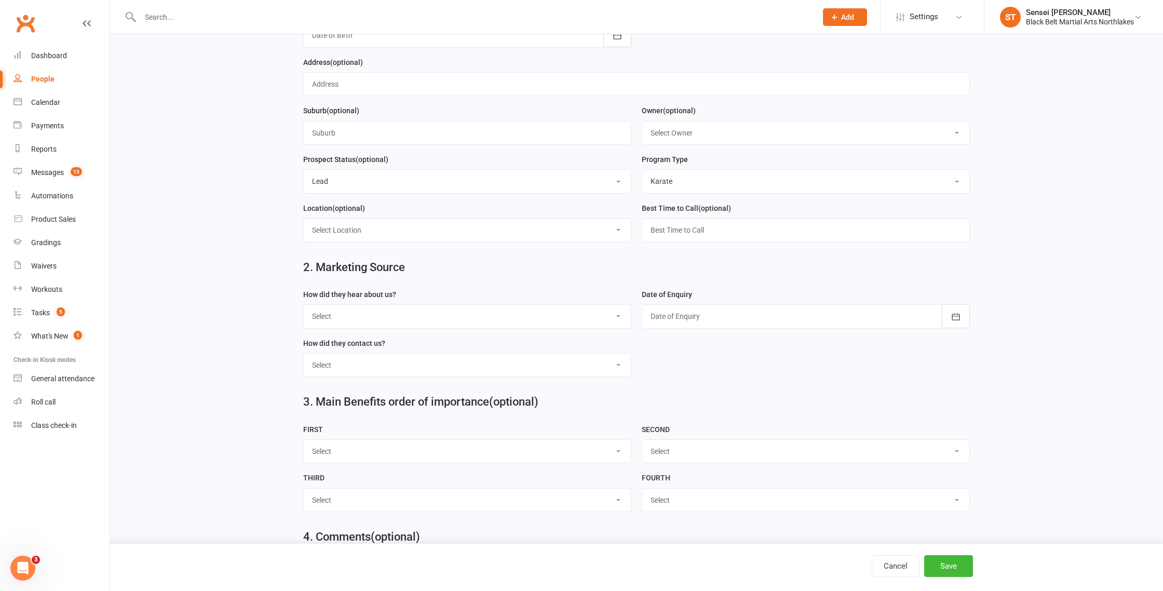
scroll to position [194, 0]
click at [570, 318] on select "Select A1 - Direct Mail A2 - Print Media A3 - Flyer A5 - Radio A6 - Sign A7 - T…" at bounding box center [467, 315] width 327 height 23
select select "S4 - Search Engine"
click at [304, 306] on select "Select A1 - Direct Mail A2 - Print Media A3 - Flyer A5 - Radio A6 - Sign A7 - T…" at bounding box center [467, 315] width 327 height 23
click at [433, 366] on select "Select Phone Walk-in School Initiated Email Website Form Facebook" at bounding box center [467, 364] width 327 height 23
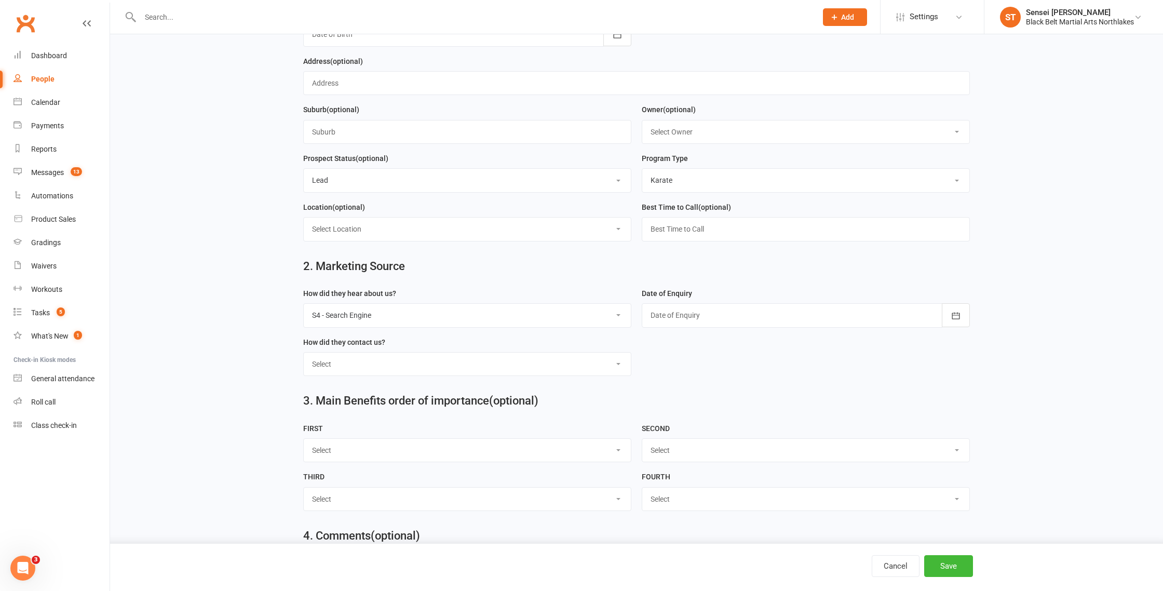
select select "Website Form"
click at [304, 355] on select "Select Phone Walk-in School Initiated Email Website Form Facebook" at bounding box center [467, 364] width 327 height 23
click at [780, 307] on div at bounding box center [806, 315] width 328 height 24
drag, startPoint x: 823, startPoint y: 403, endPoint x: 827, endPoint y: 396, distance: 8.4
click at [823, 403] on span "13" at bounding box center [823, 402] width 8 height 8
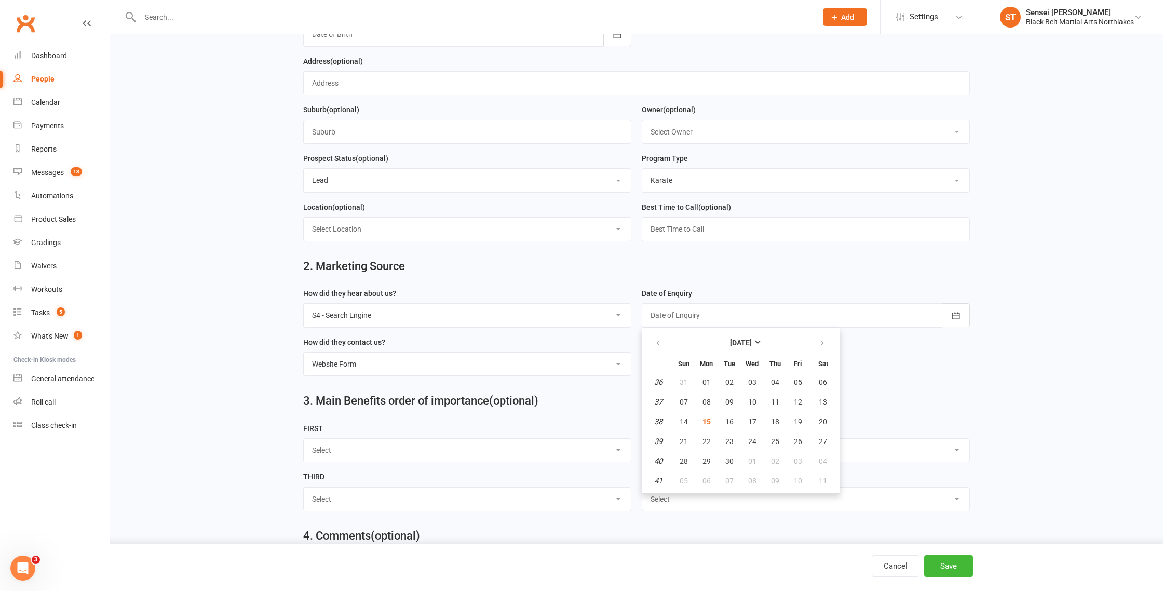
type input "[DATE]"
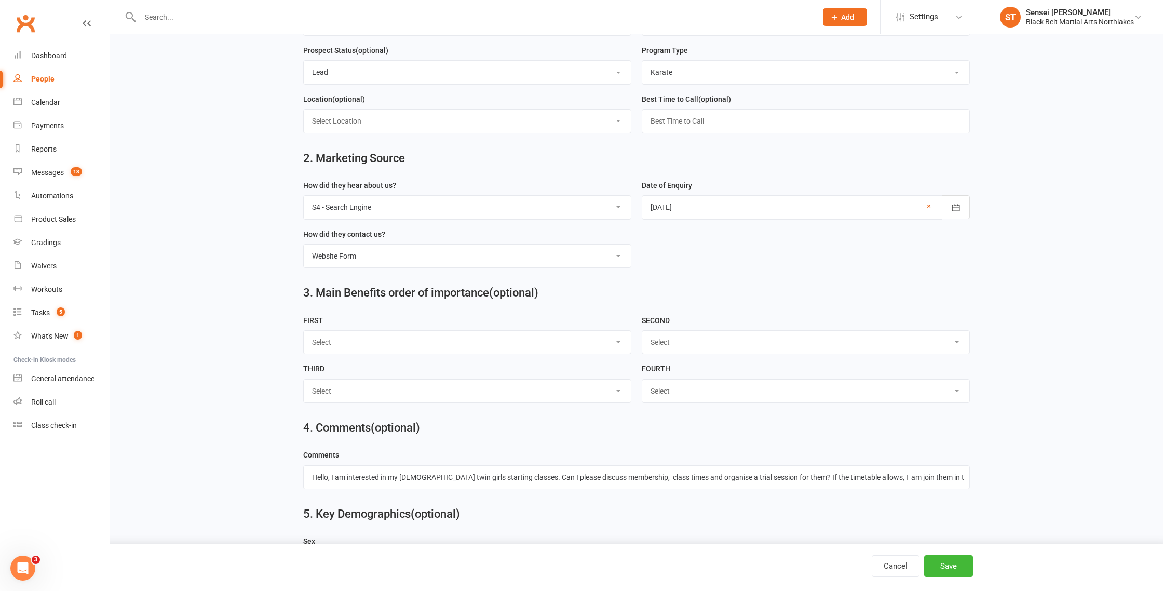
scroll to position [356, 0]
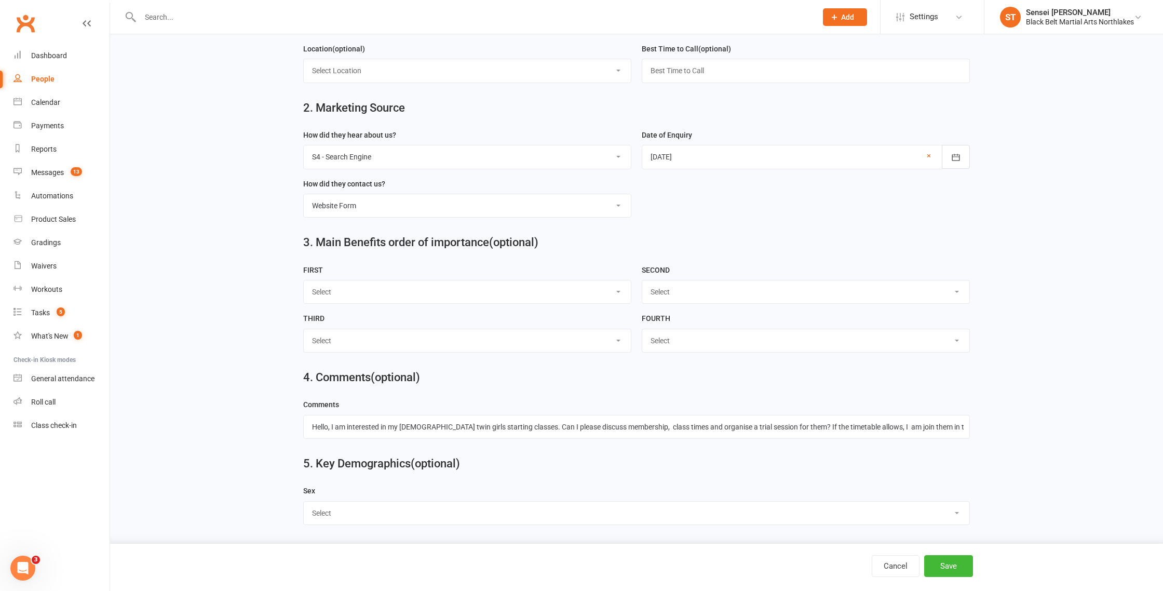
click at [339, 512] on select "Select Male Female Other" at bounding box center [637, 513] width 666 height 23
select select "[DEMOGRAPHIC_DATA]"
click at [304, 502] on select "Select Male Female Other" at bounding box center [637, 513] width 666 height 23
click at [955, 567] on button "Save" at bounding box center [948, 566] width 49 height 22
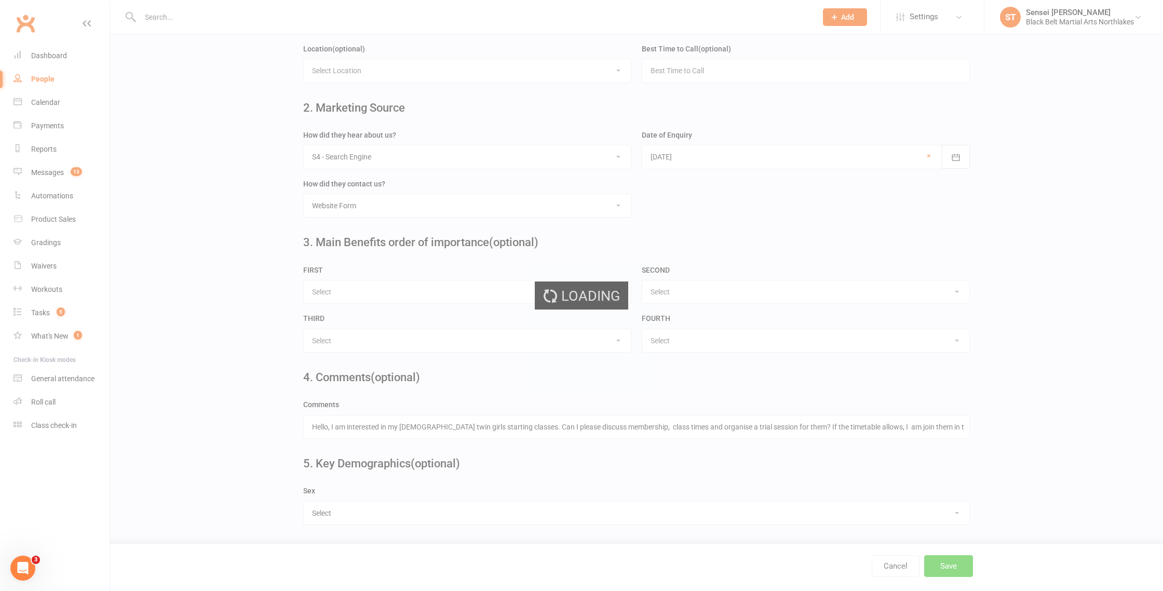
scroll to position [0, 0]
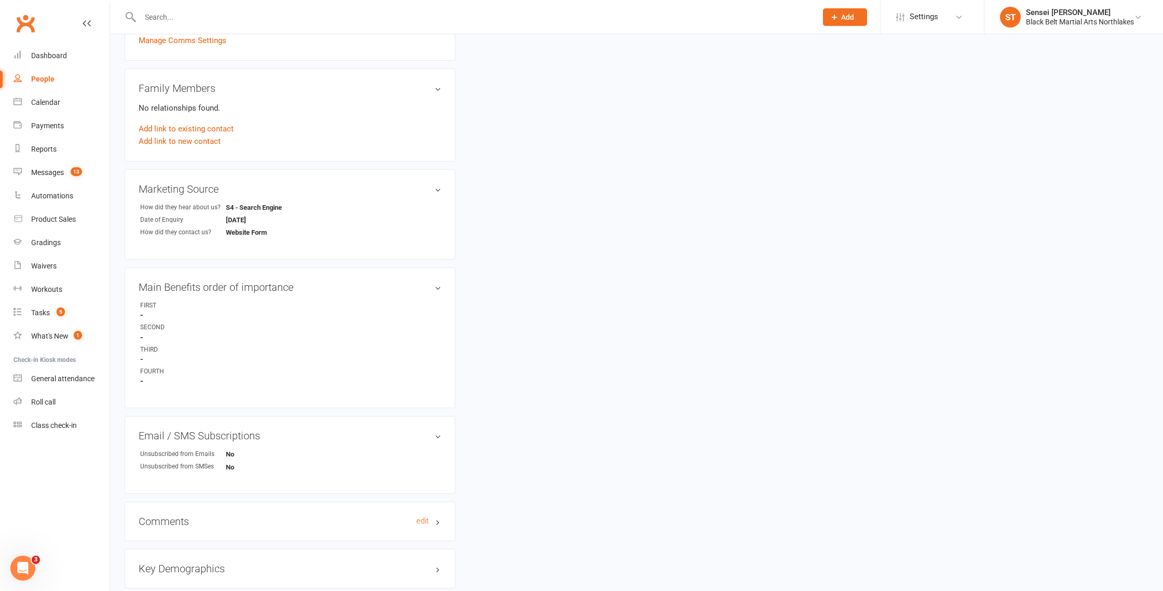
scroll to position [457, 0]
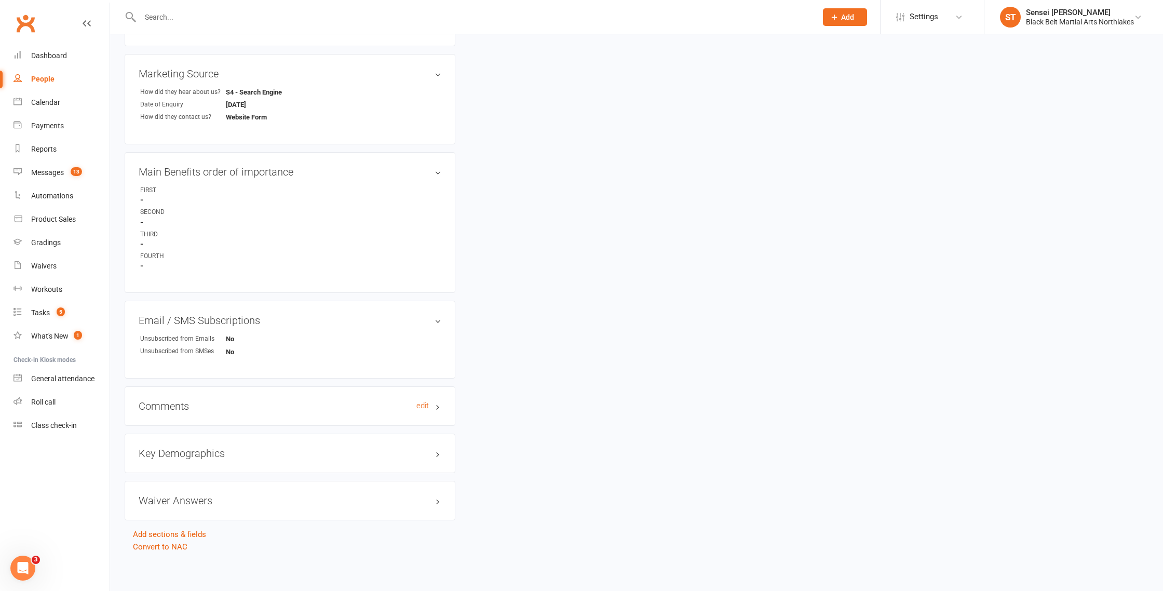
click at [181, 407] on h3 "Comments edit" at bounding box center [290, 405] width 303 height 11
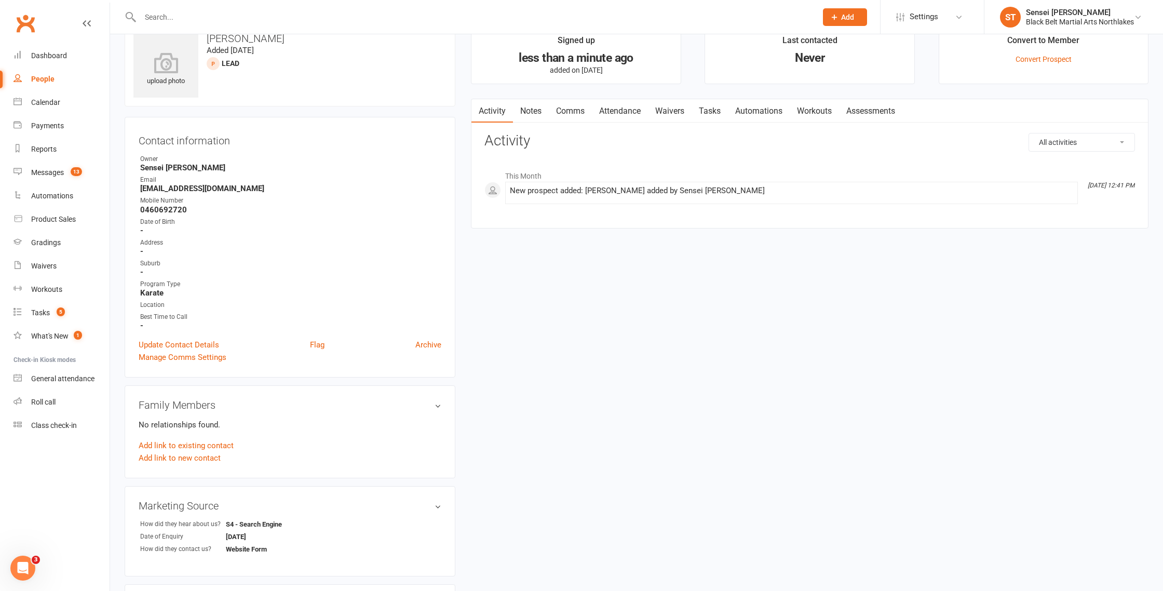
scroll to position [0, 0]
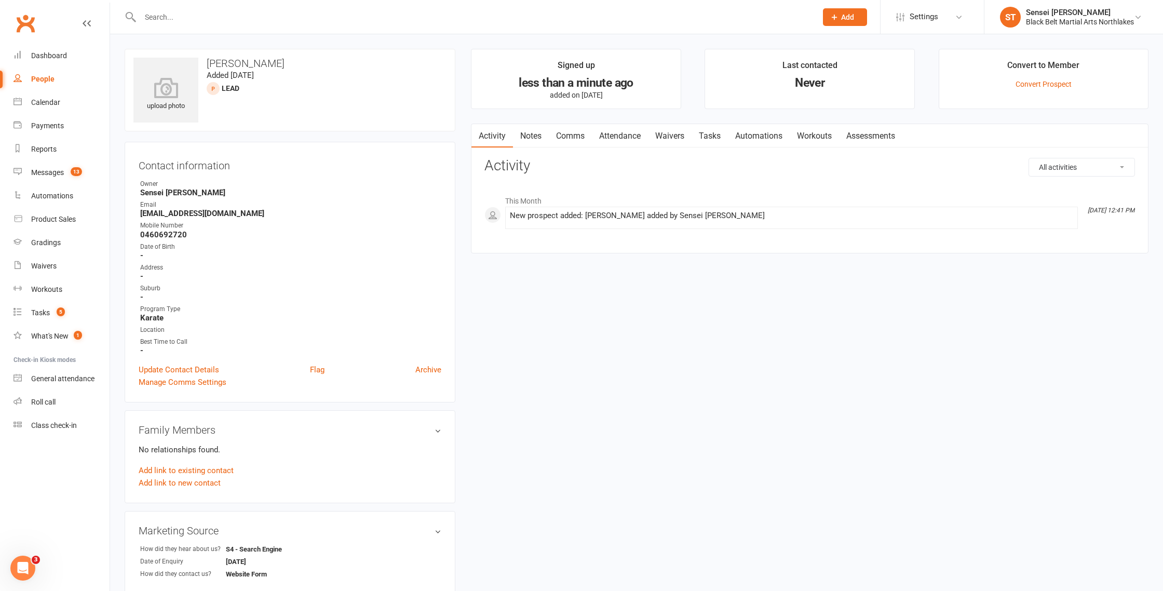
click at [199, 16] on input "text" at bounding box center [473, 17] width 673 height 15
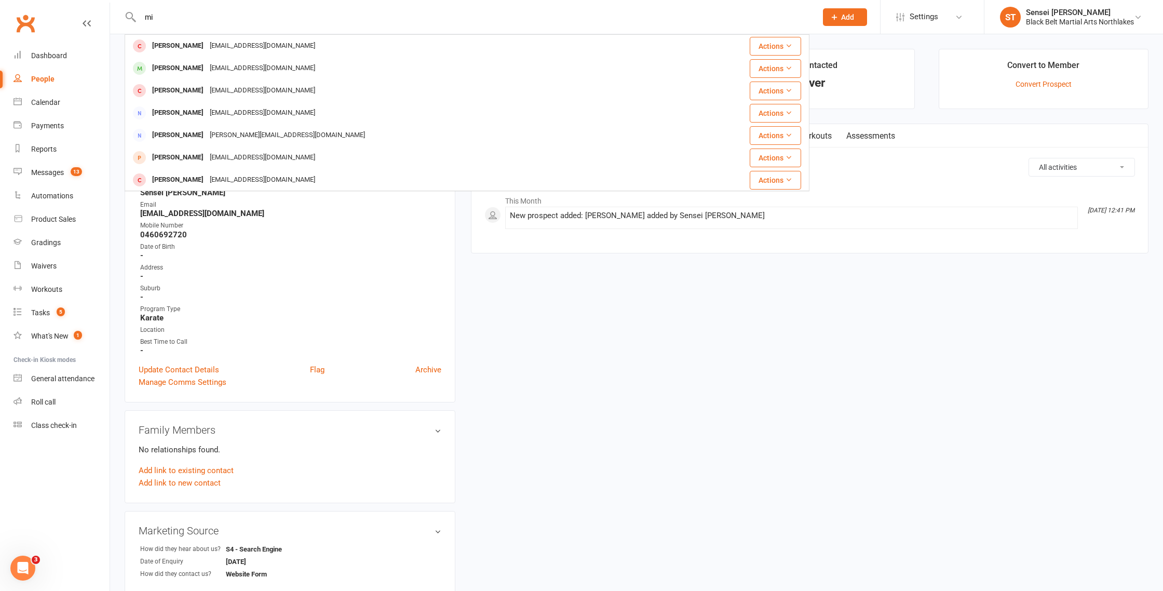
type input "m"
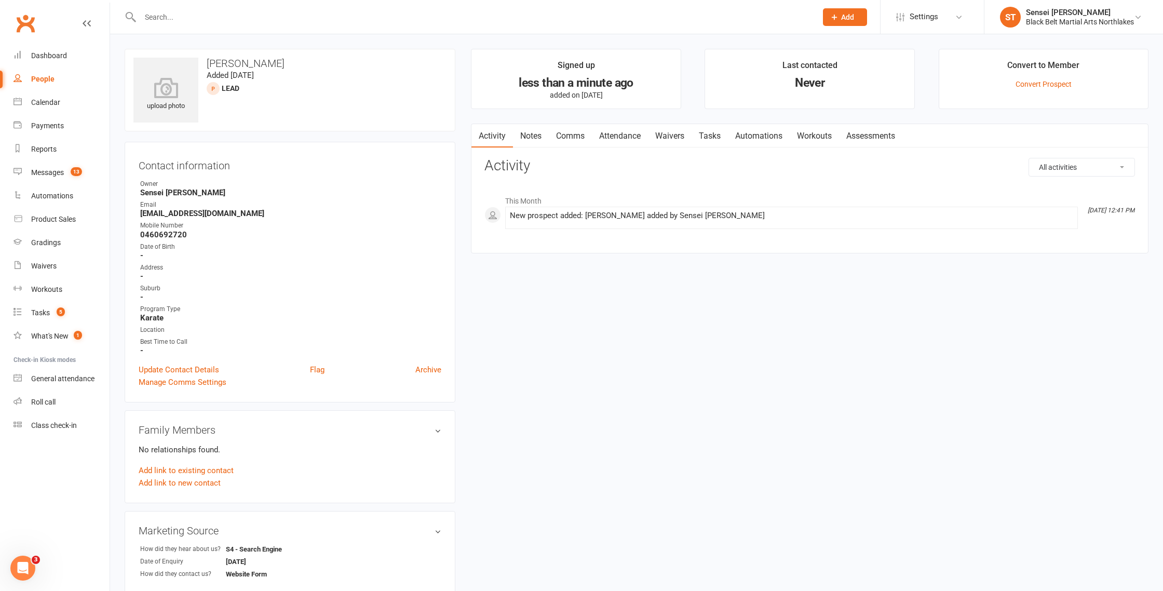
paste input "a-k-m@live.com"
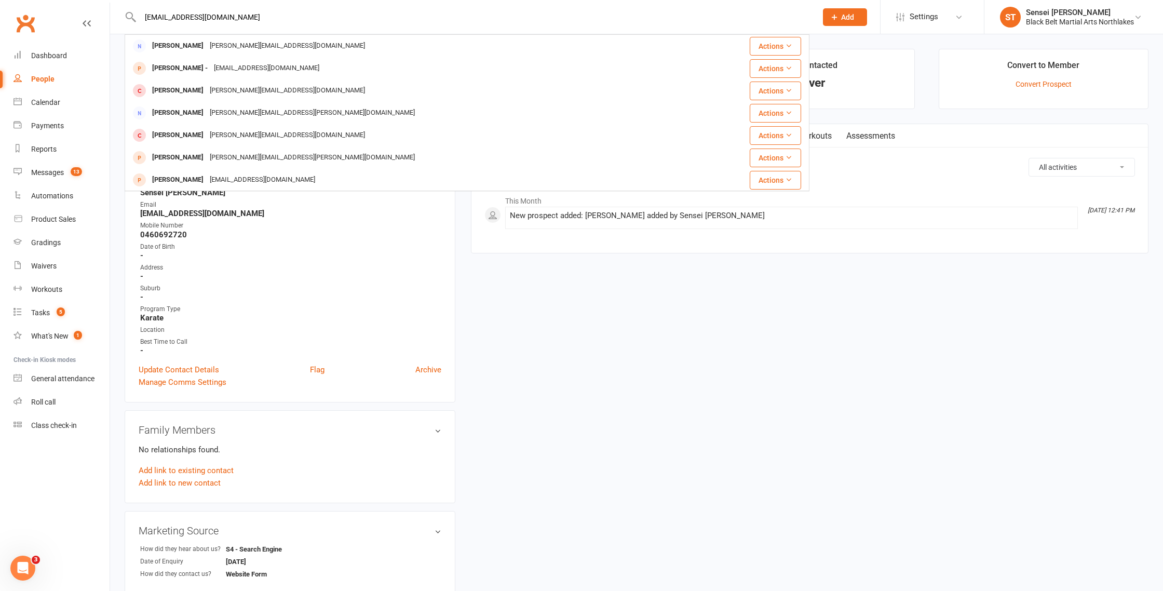
type input "a-k-m@live.com"
click at [837, 13] on icon at bounding box center [834, 16] width 9 height 9
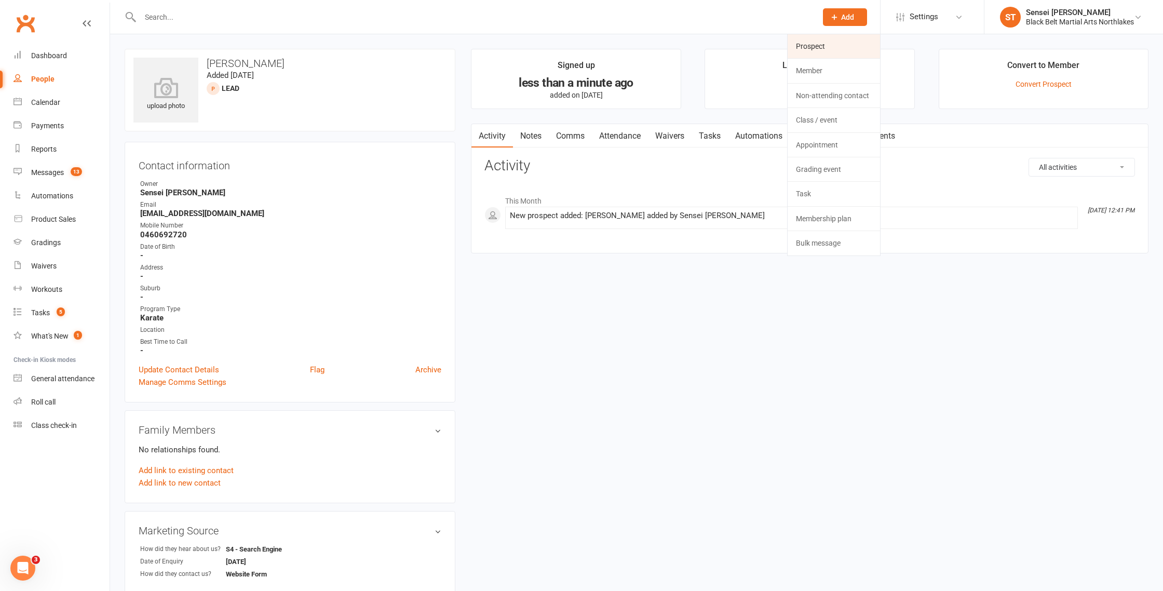
click at [818, 50] on link "Prospect" at bounding box center [834, 46] width 92 height 24
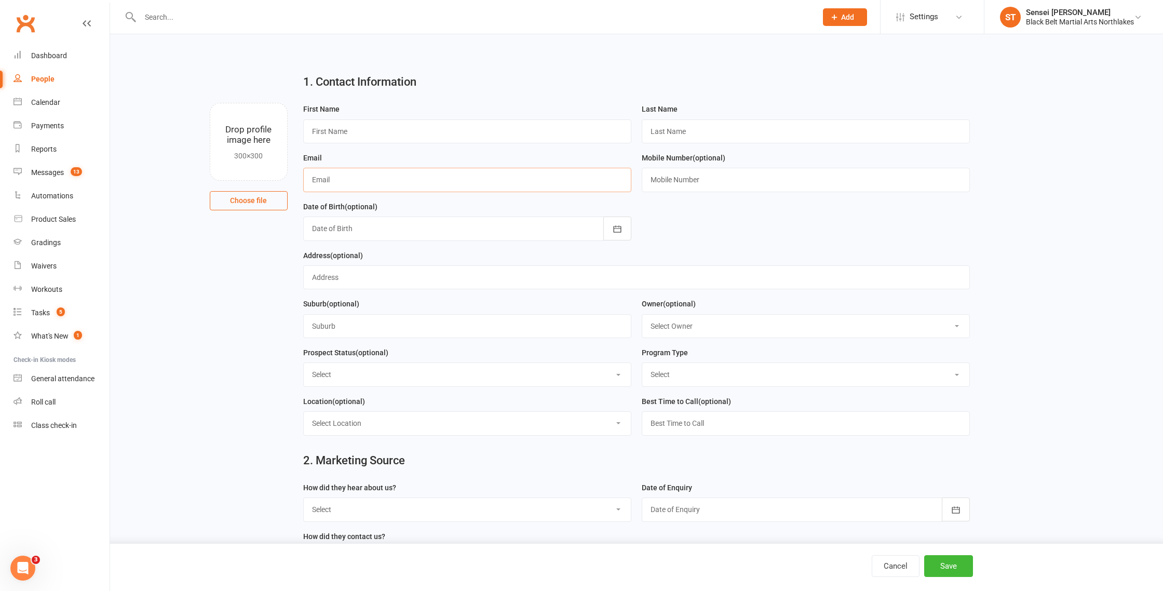
click at [372, 181] on input "text" at bounding box center [467, 180] width 328 height 24
paste input "a-k-m@live.com"
type input "a-k-m@live.com"
click at [338, 125] on input "text" at bounding box center [467, 131] width 328 height 24
type input "Michael"
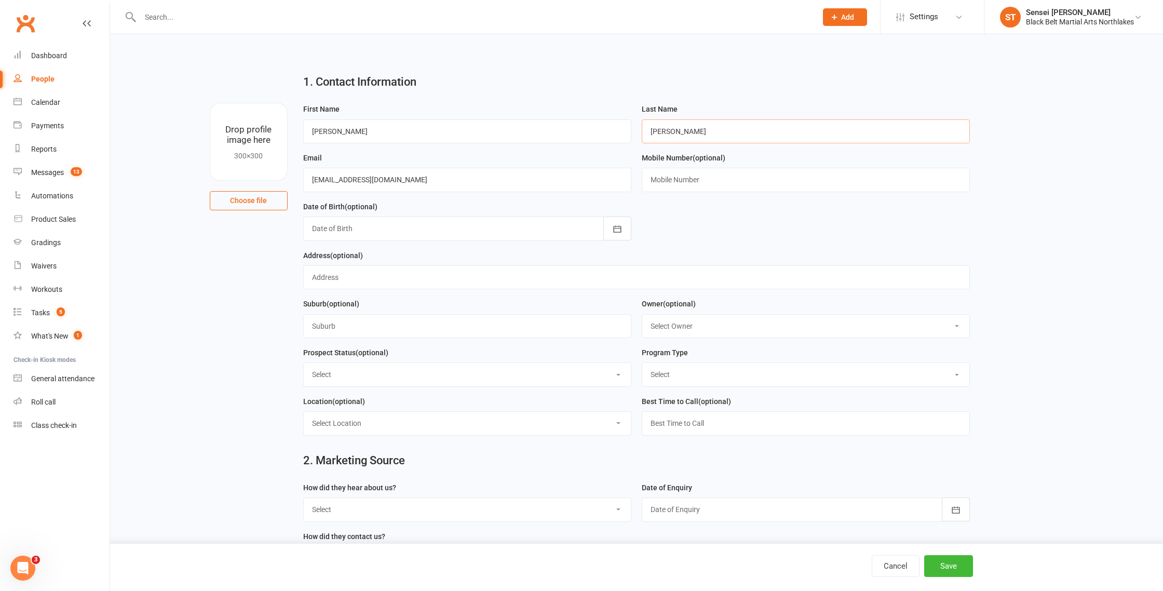
type input "Mylett"
drag, startPoint x: 674, startPoint y: 181, endPoint x: 557, endPoint y: 105, distance: 139.4
click at [674, 180] on input "text" at bounding box center [806, 180] width 328 height 24
paste input "0412194574"
type input "0412194574"
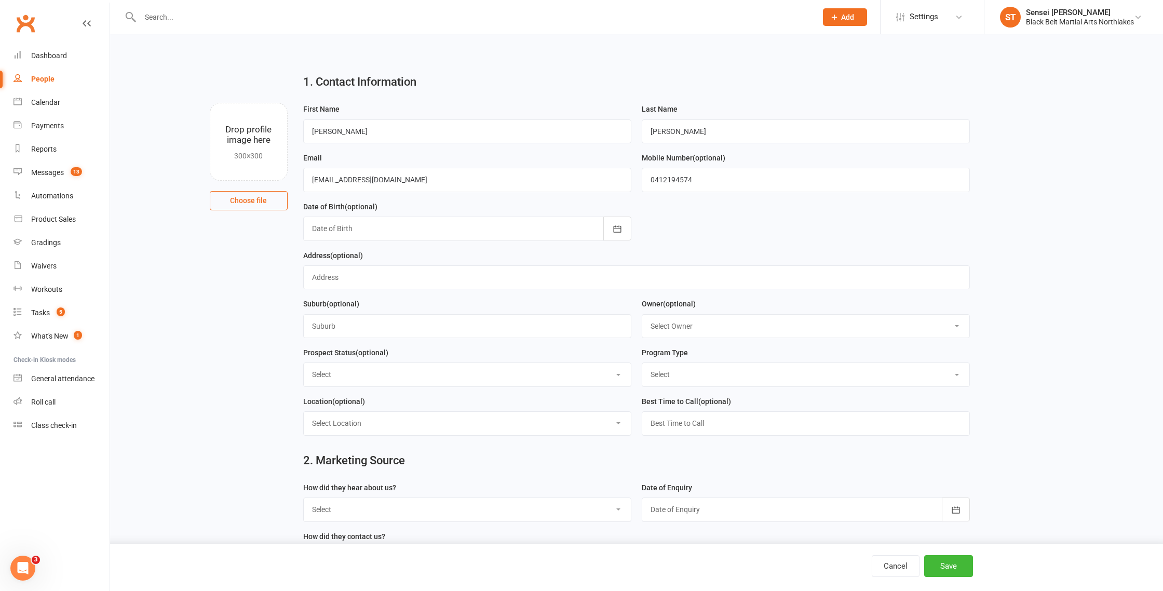
click at [348, 374] on select "Select Lead Contact Booked Intro Confirmed Taught Booked Trial Class FB SELF DE…" at bounding box center [467, 374] width 327 height 23
select select "Lead"
click at [304, 365] on select "Select Lead Contact Booked Intro Confirmed Taught Booked Trial Class FB SELF DE…" at bounding box center [467, 374] width 327 height 23
click at [669, 374] on select "Select Tiny Dragon Lil Dragon Karate Kickboxing Kobudo" at bounding box center [805, 374] width 327 height 23
select select "Tiny Dragon"
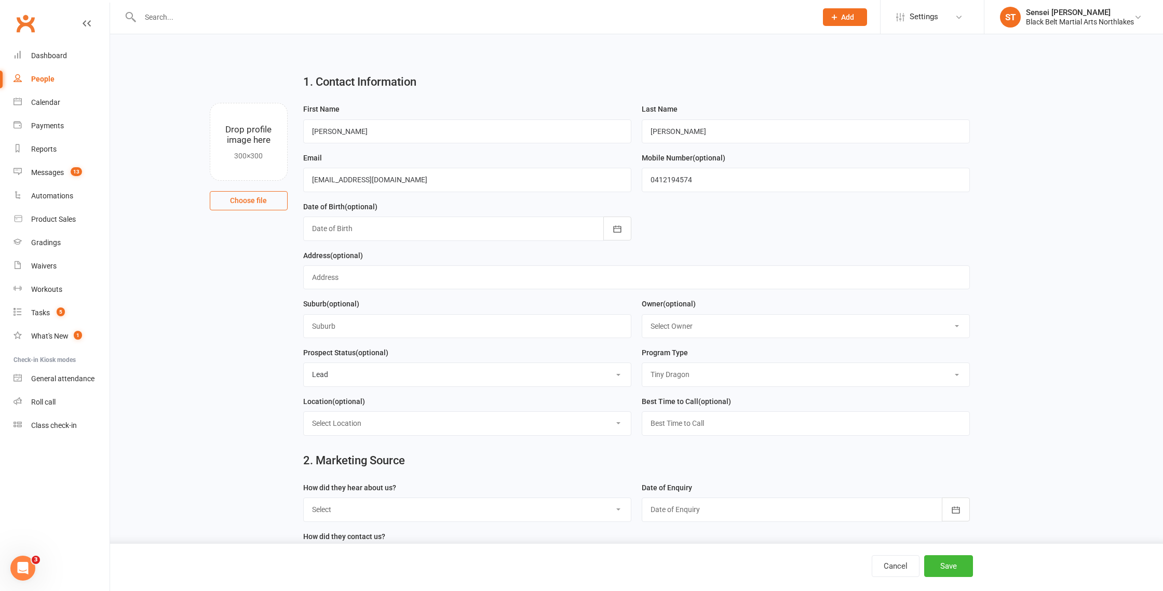
click at [642, 365] on select "Select Tiny Dragon Lil Dragon Karate Kickboxing Kobudo" at bounding box center [805, 374] width 327 height 23
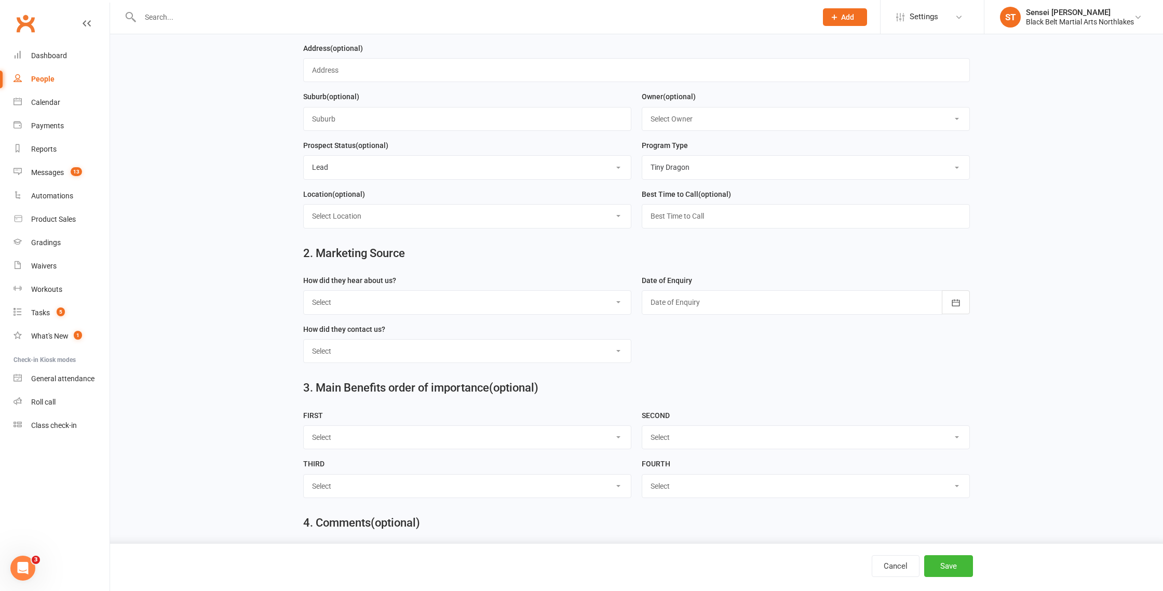
scroll to position [221, 0]
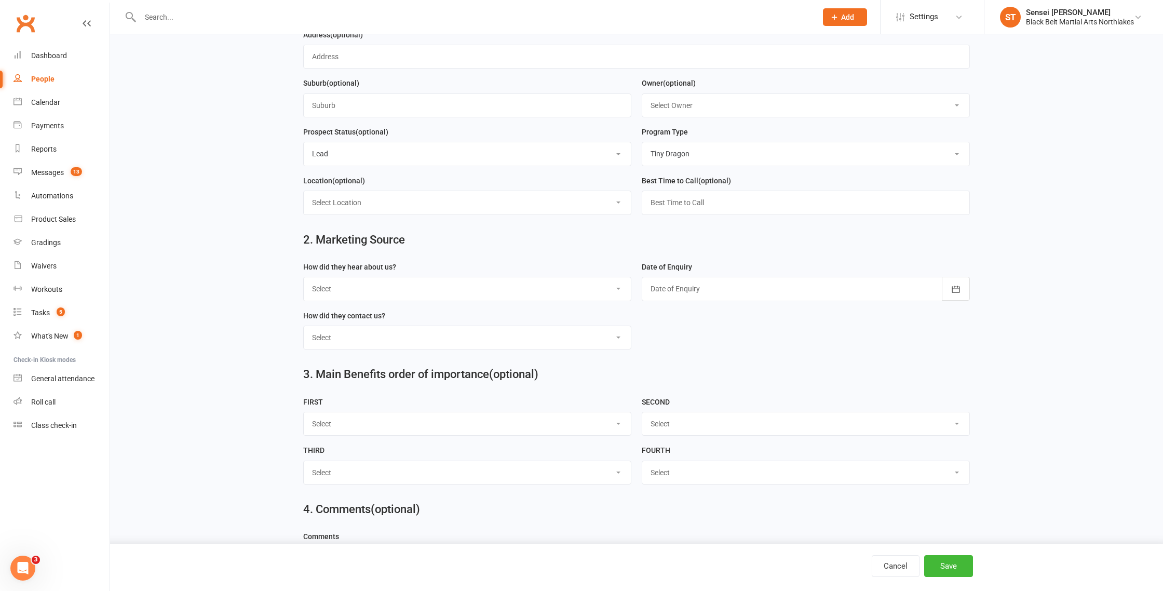
click at [361, 298] on select "Select A1 - Direct Mail A2 - Print Media A3 - Flyer A5 - Radio A6 - Sign A7 - T…" at bounding box center [467, 288] width 327 height 23
select select "C2 - School Sports"
click at [304, 279] on select "Select A1 - Direct Mail A2 - Print Media A3 - Flyer A5 - Radio A6 - Sign A7 - T…" at bounding box center [467, 288] width 327 height 23
click at [687, 293] on div at bounding box center [806, 289] width 328 height 24
click at [823, 375] on span "13" at bounding box center [823, 375] width 8 height 8
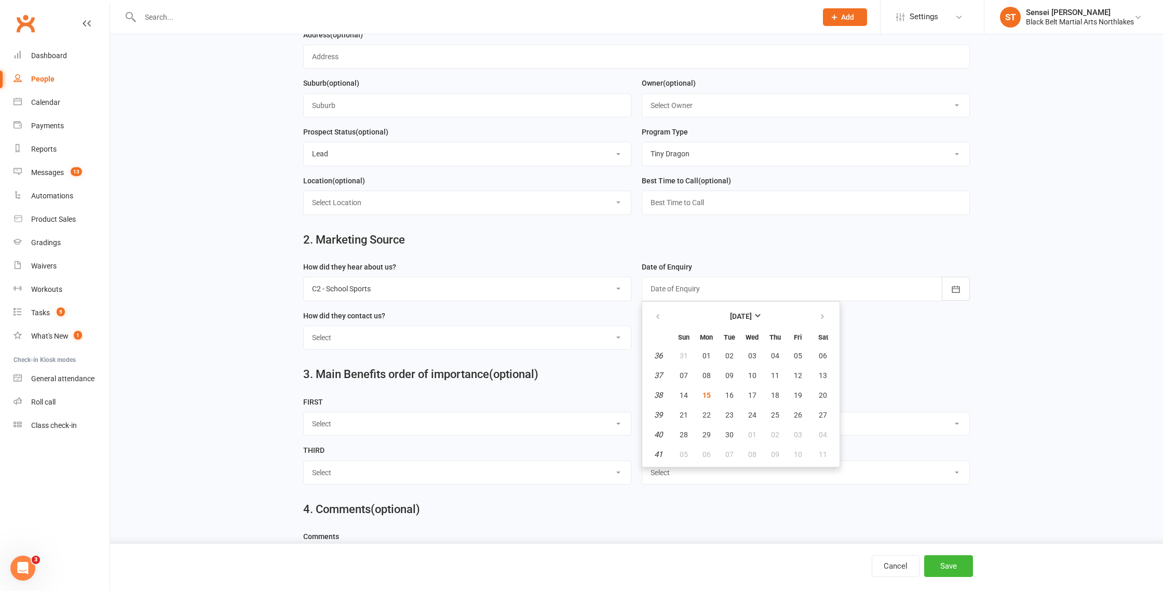
type input "[DATE]"
click at [386, 348] on select "Select Phone Walk-in School Initiated Email Website Form Facebook" at bounding box center [467, 337] width 327 height 23
select select "Website Form"
click at [304, 328] on select "Select Phone Walk-in School Initiated Email Website Form Facebook" at bounding box center [467, 337] width 327 height 23
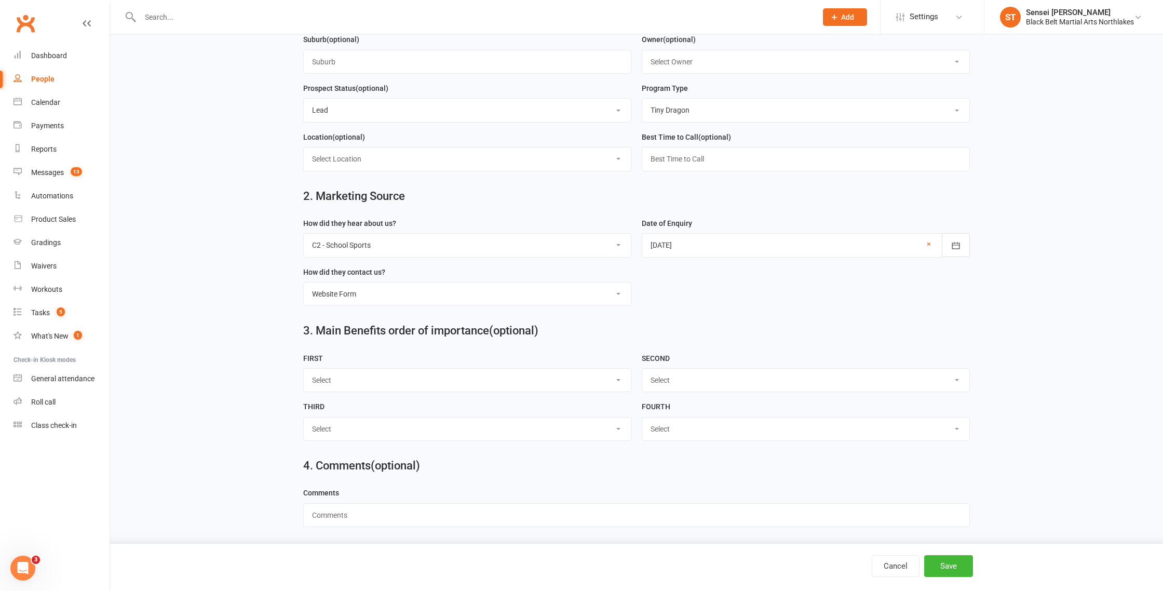
scroll to position [275, 0]
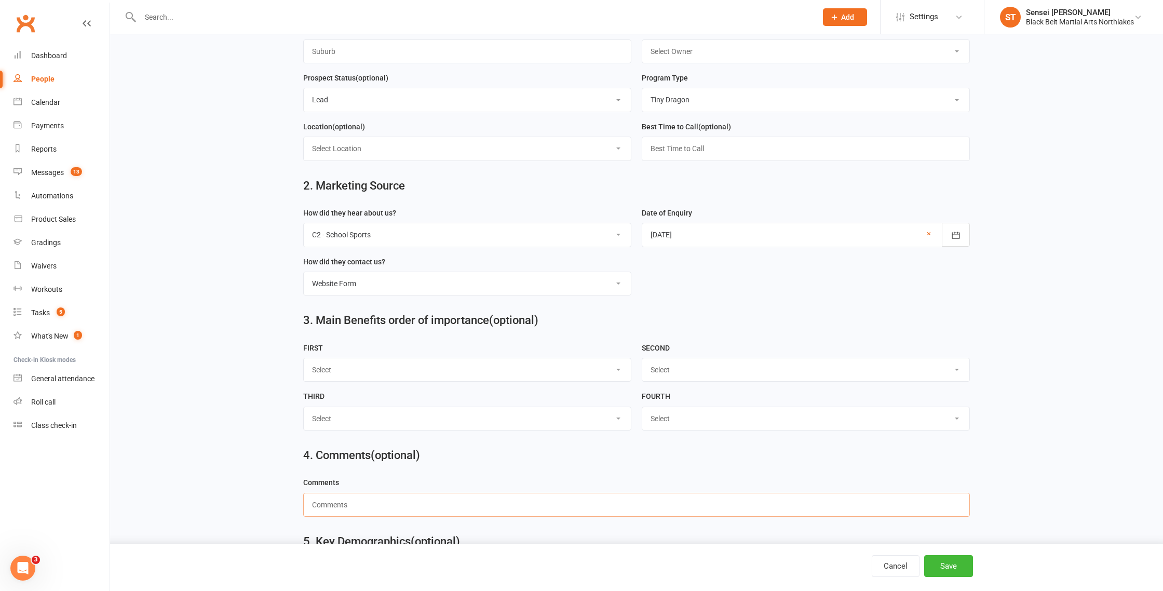
click at [355, 504] on input "text" at bounding box center [636, 505] width 667 height 24
paste input "Hello, my child Michael was part of the Toukley pre-school group. I was trying …"
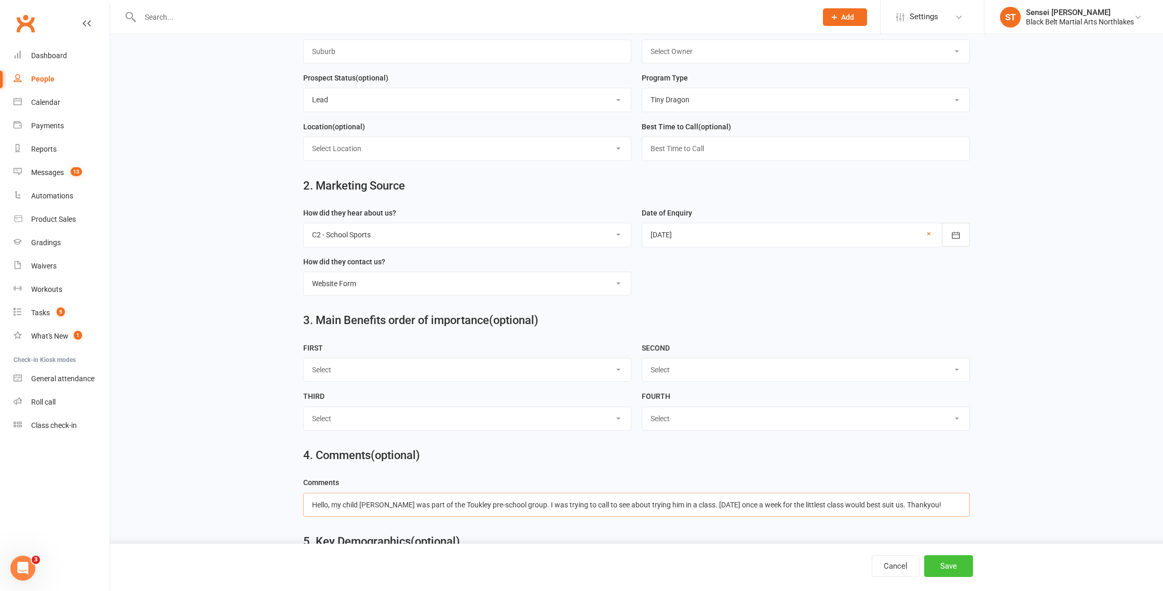
type input "Hello, my child Michael was part of the Toukley pre-school group. I was trying …"
click at [956, 566] on button "Save" at bounding box center [948, 566] width 49 height 22
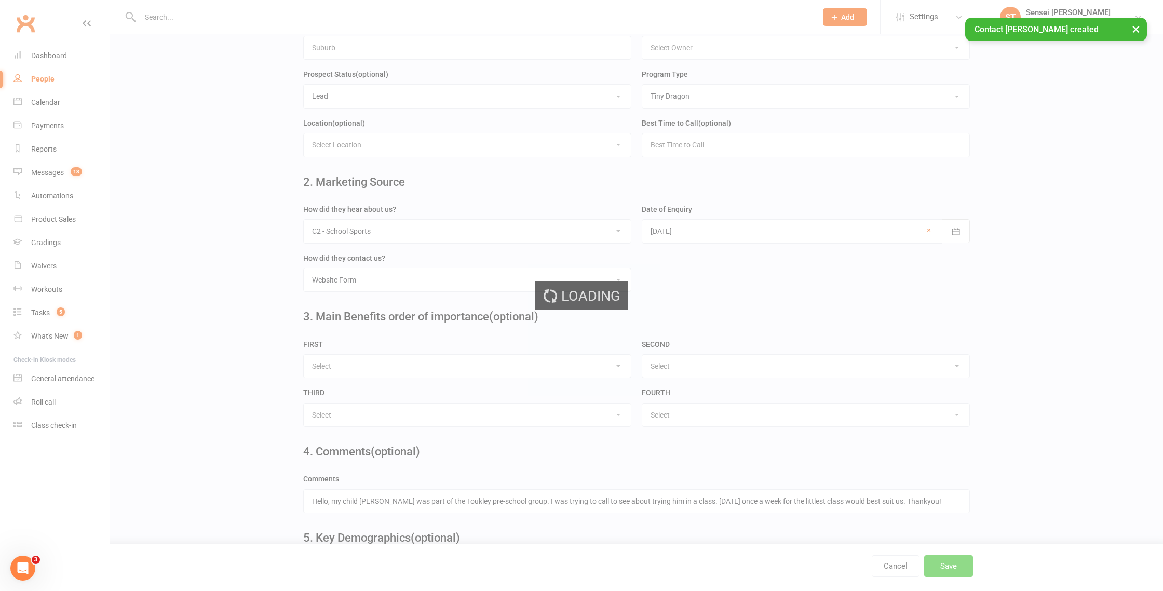
scroll to position [0, 0]
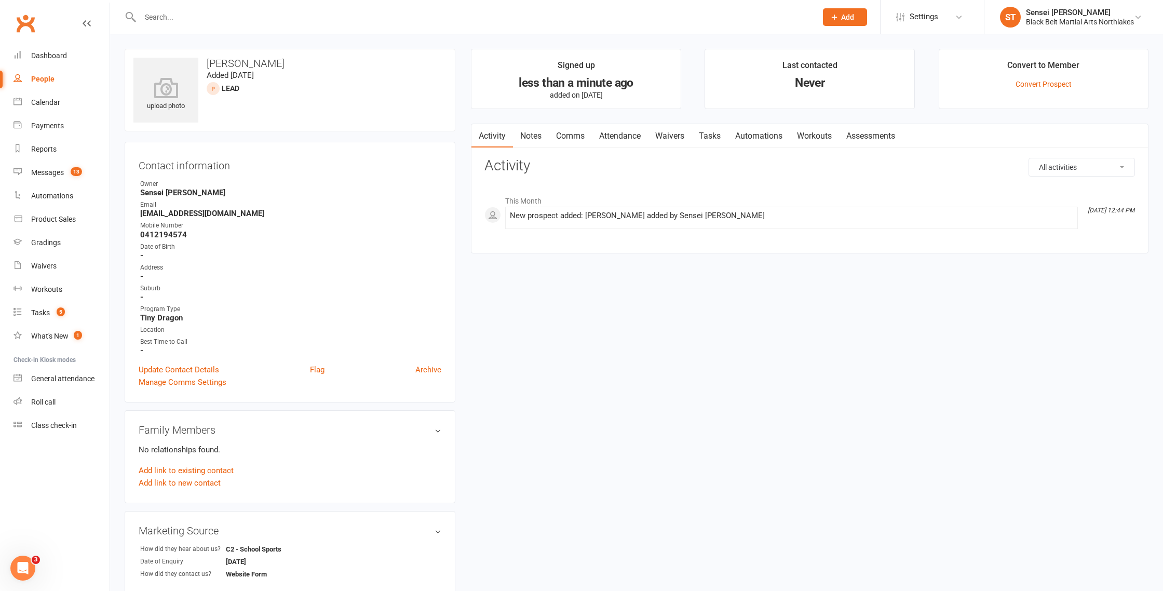
click at [209, 16] on input "text" at bounding box center [473, 17] width 673 height 15
type input "tracey lemon"
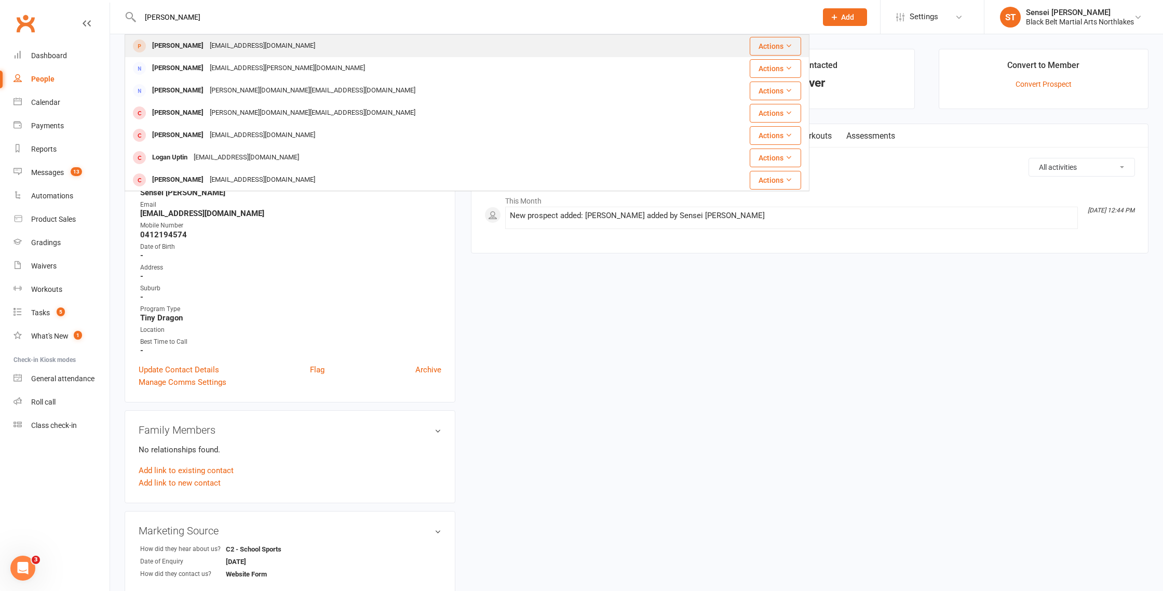
click at [186, 47] on div "Tracey Lemon" at bounding box center [178, 45] width 58 height 15
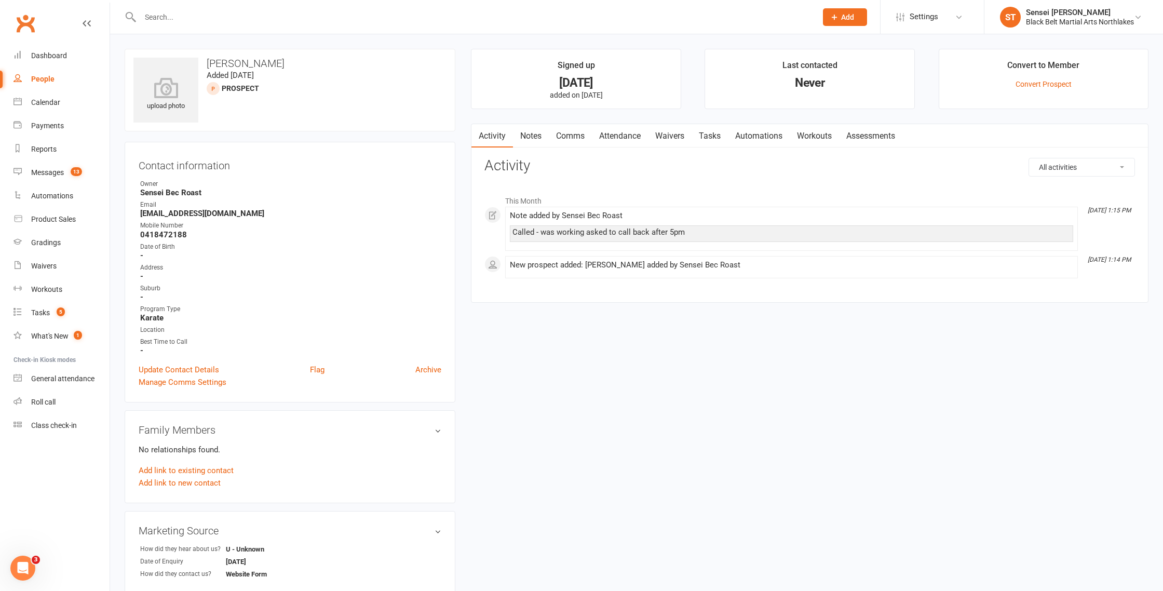
click at [186, 18] on input "text" at bounding box center [473, 17] width 673 height 15
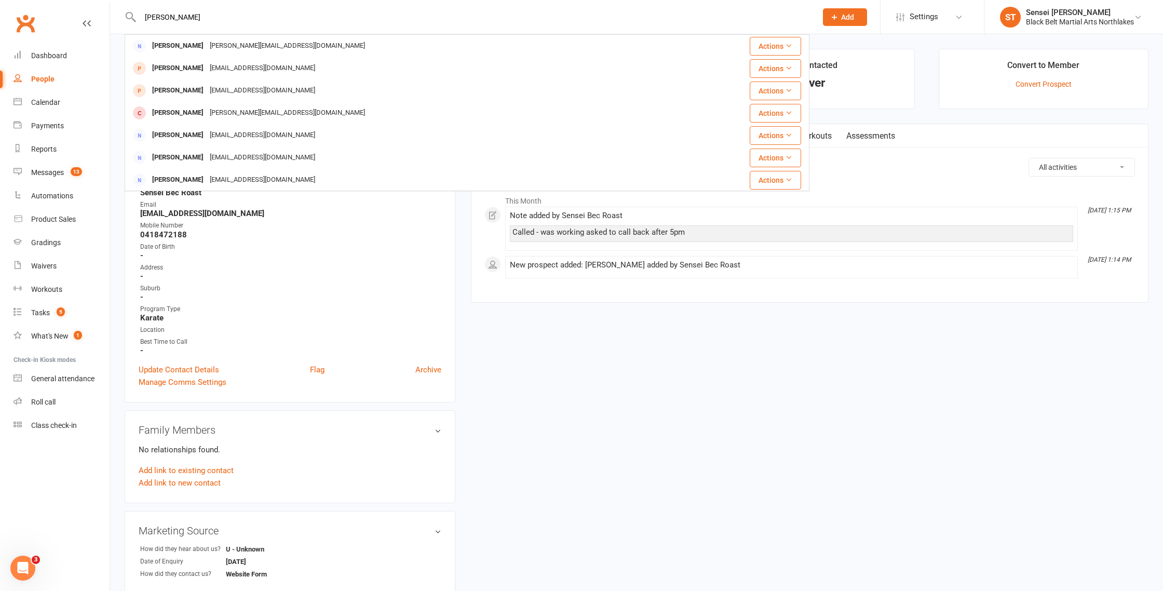
type input "diane z"
click at [173, 87] on div "Diana Zvatongwa" at bounding box center [178, 90] width 58 height 15
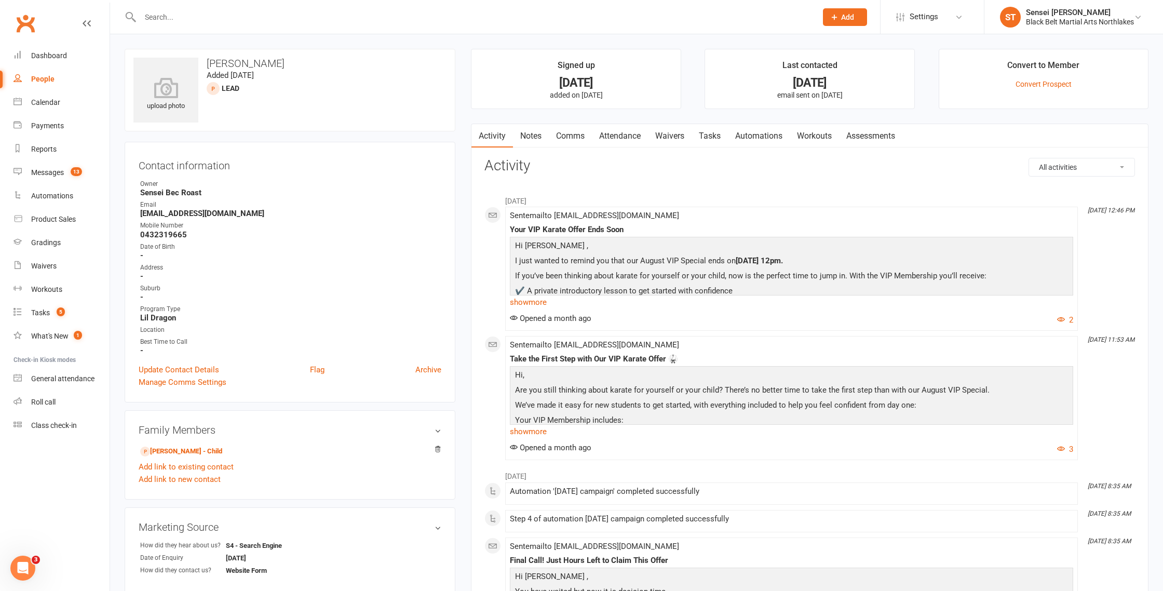
click at [539, 135] on link "Notes" at bounding box center [531, 136] width 36 height 24
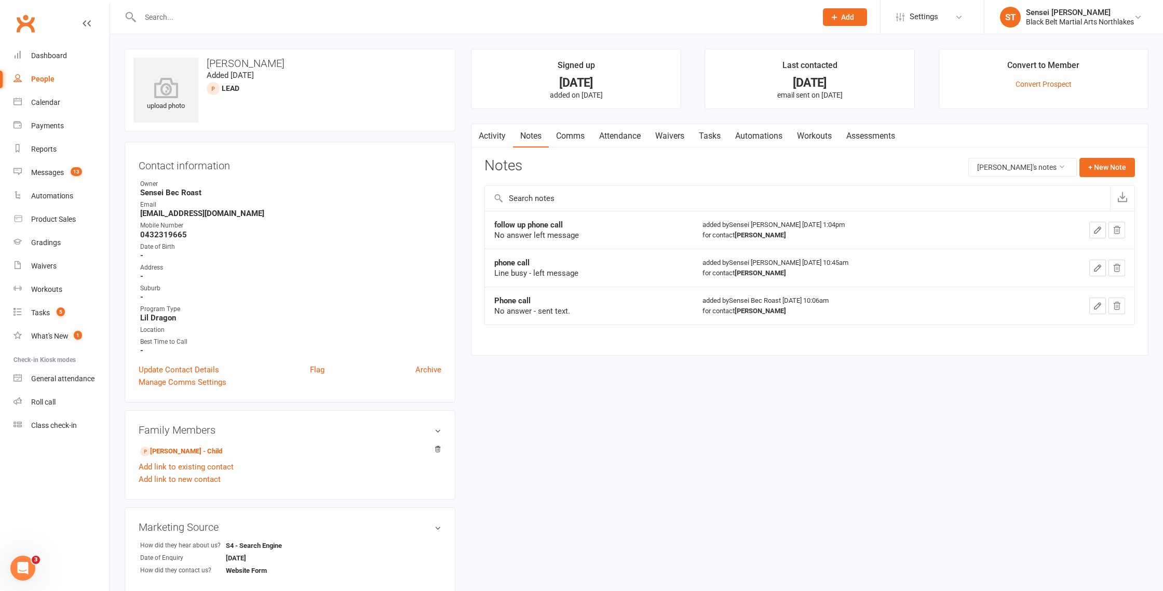
click at [180, 20] on input "text" at bounding box center [473, 17] width 673 height 15
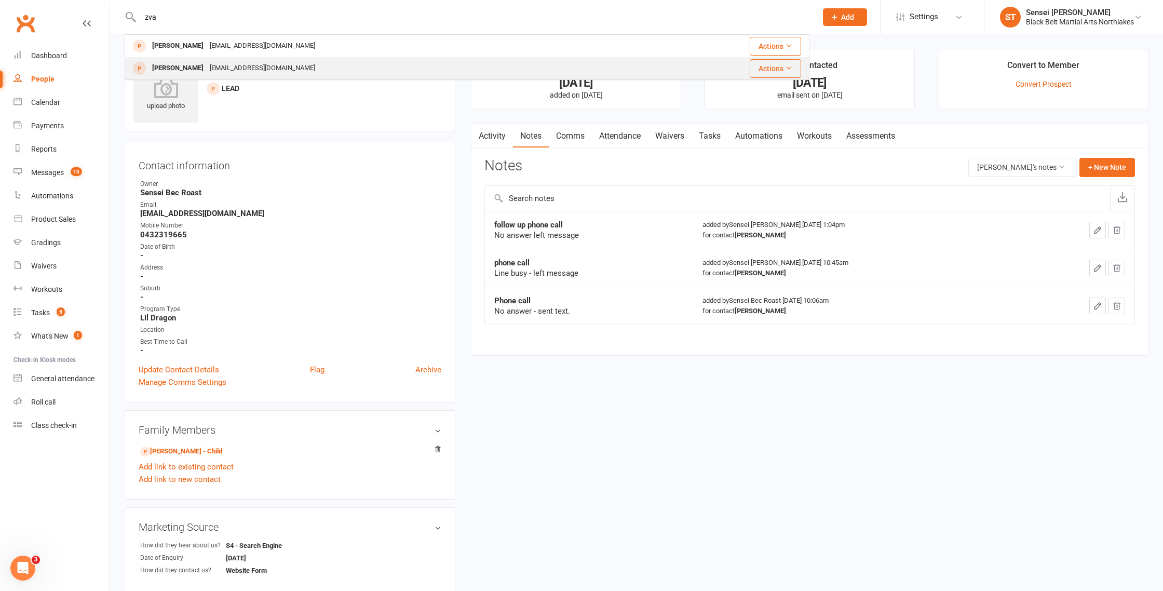
type input "zva"
click at [195, 66] on div "Tawanda Zvatongwa" at bounding box center [178, 68] width 58 height 15
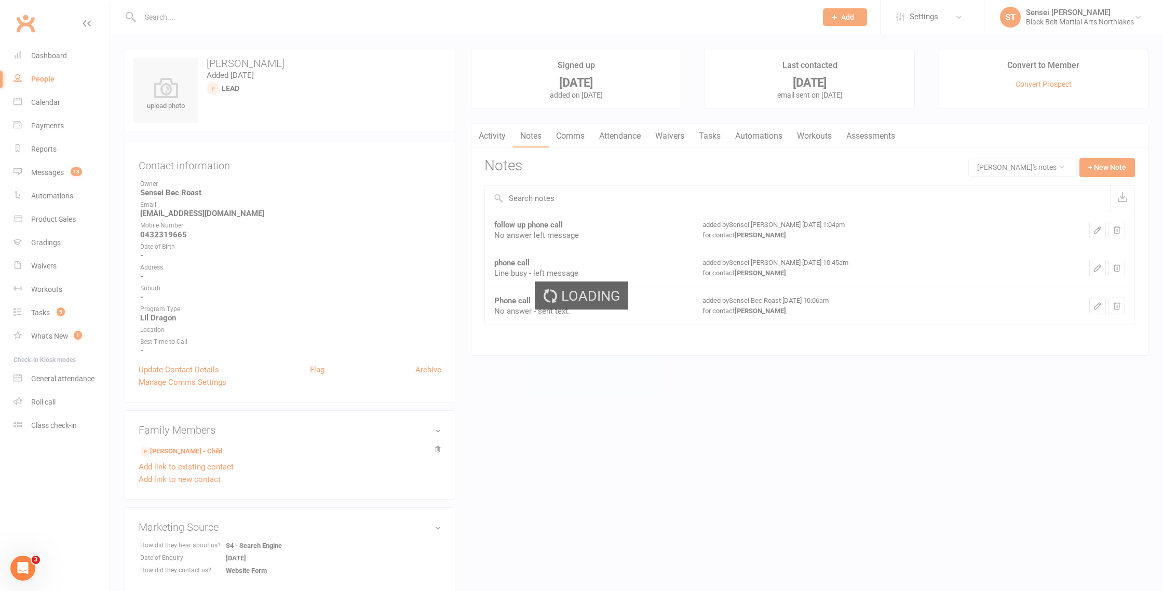
scroll to position [1, 0]
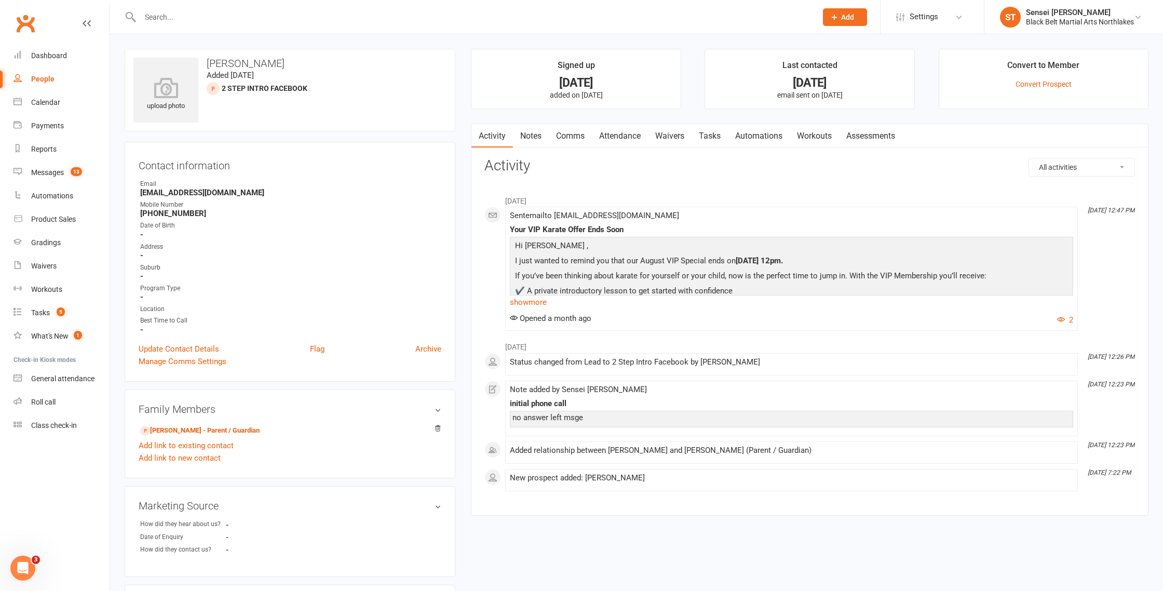
click at [1061, 168] on select "All activities Bookings / Attendances Communications Notes Failed SMSes Grading…" at bounding box center [1081, 167] width 105 height 18
click at [530, 136] on link "Notes" at bounding box center [531, 136] width 36 height 24
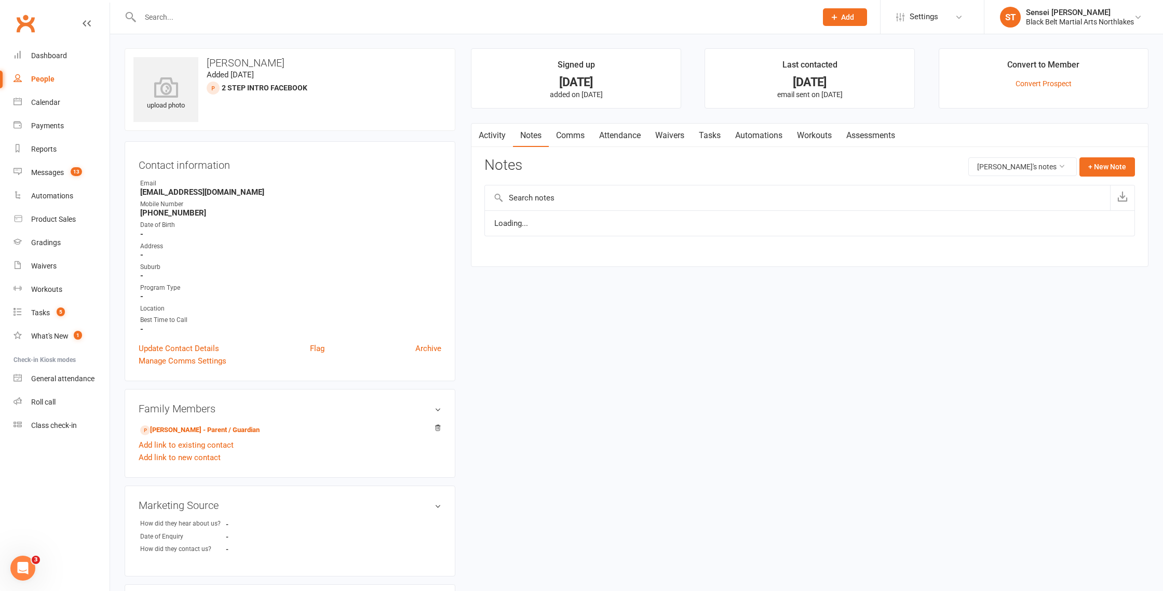
scroll to position [2, 0]
click at [188, 429] on link "Diana Zvatongwa - Parent / Guardian" at bounding box center [199, 428] width 119 height 11
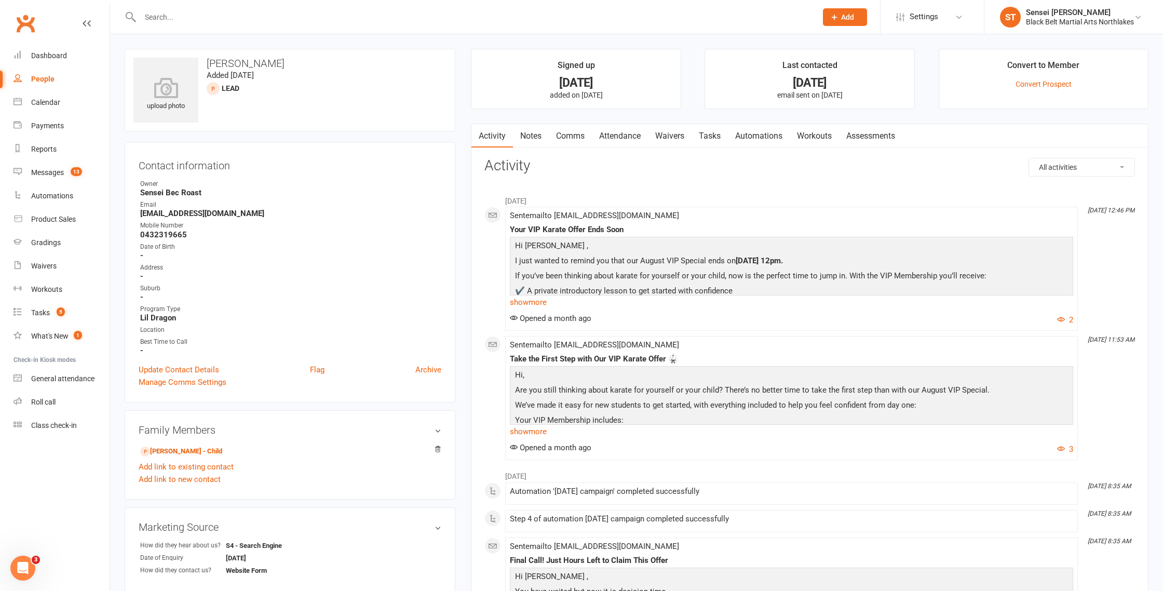
click at [533, 137] on link "Notes" at bounding box center [531, 136] width 36 height 24
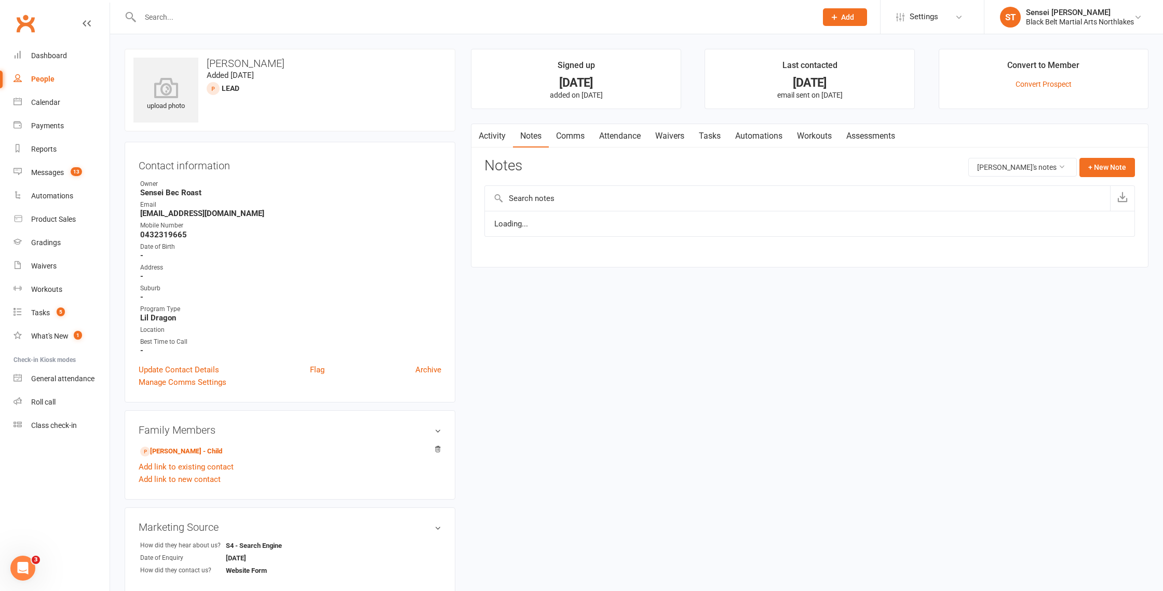
scroll to position [2, 0]
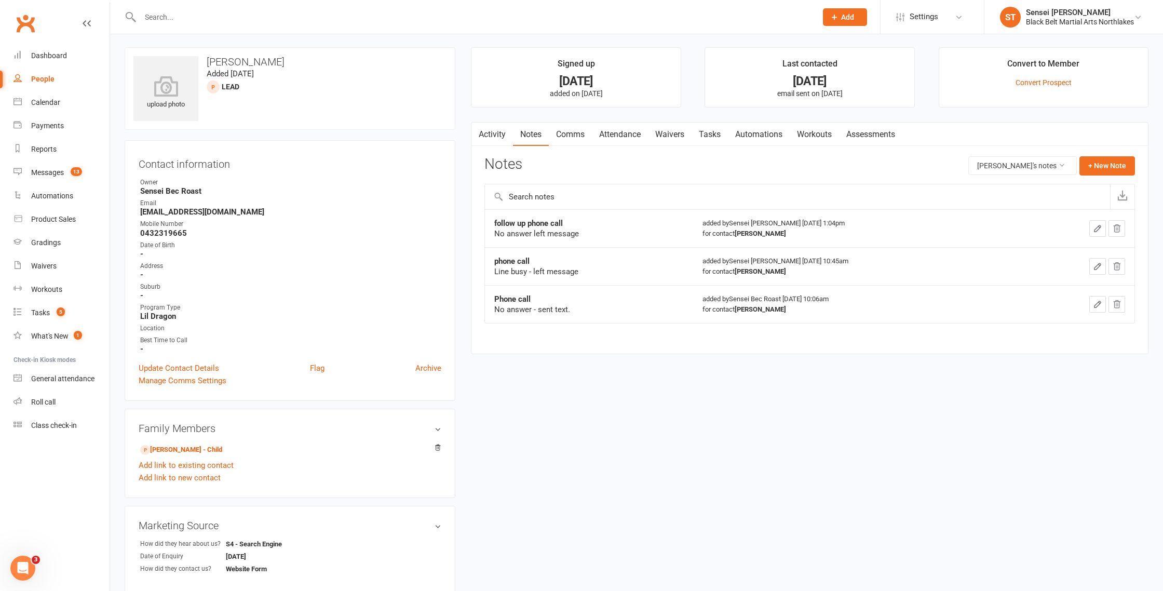
click at [204, 14] on input "text" at bounding box center [473, 17] width 673 height 15
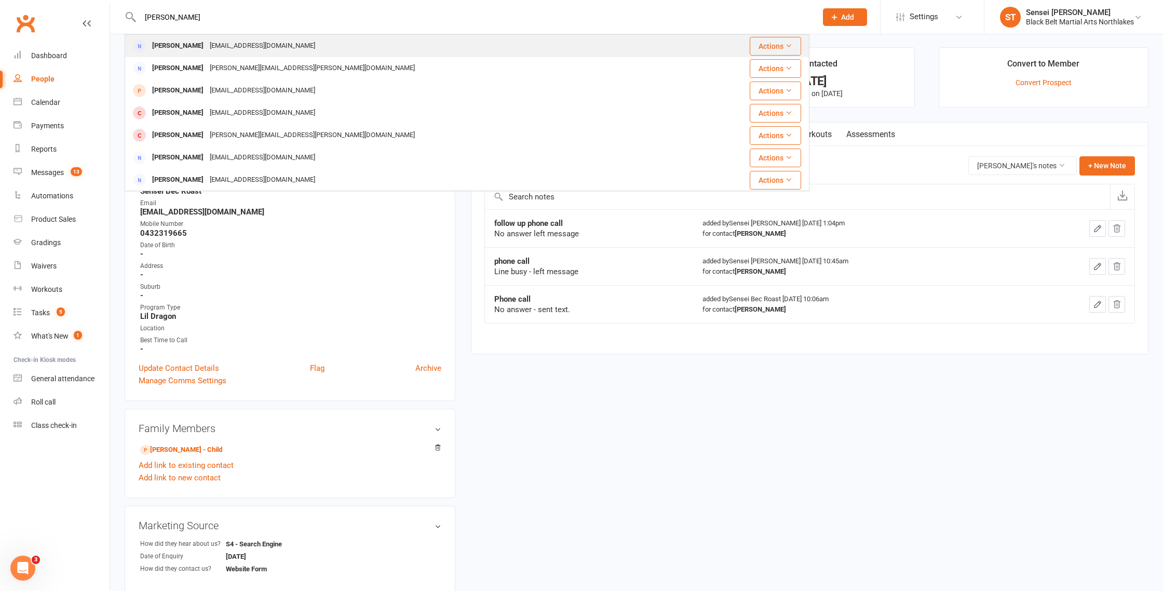
scroll to position [5, 0]
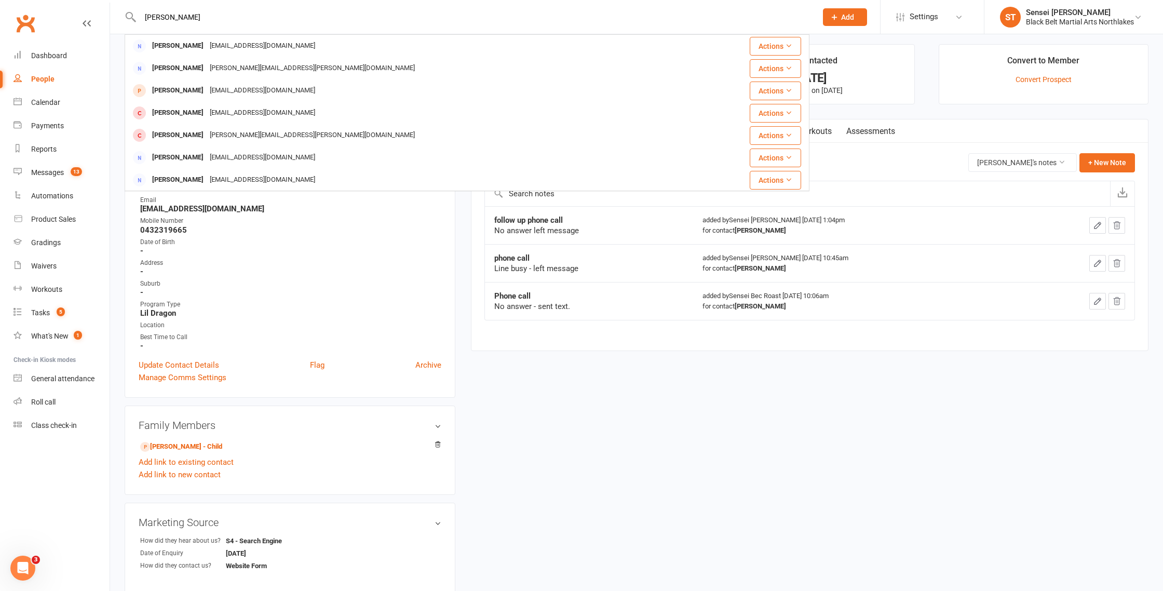
drag, startPoint x: 211, startPoint y: 15, endPoint x: 102, endPoint y: 15, distance: 109.6
paste input "deannaf95@hotmail.com"
type input "deannaf95@hotmail.com"
click at [841, 18] on span "Add" at bounding box center [847, 17] width 13 height 8
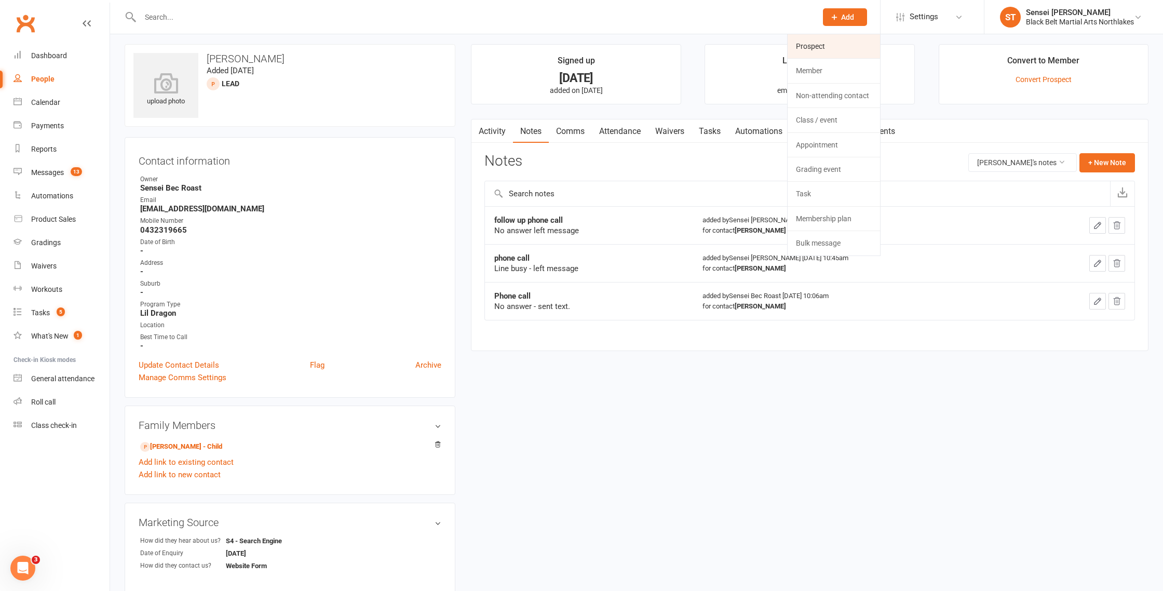
click at [816, 48] on link "Prospect" at bounding box center [834, 46] width 92 height 24
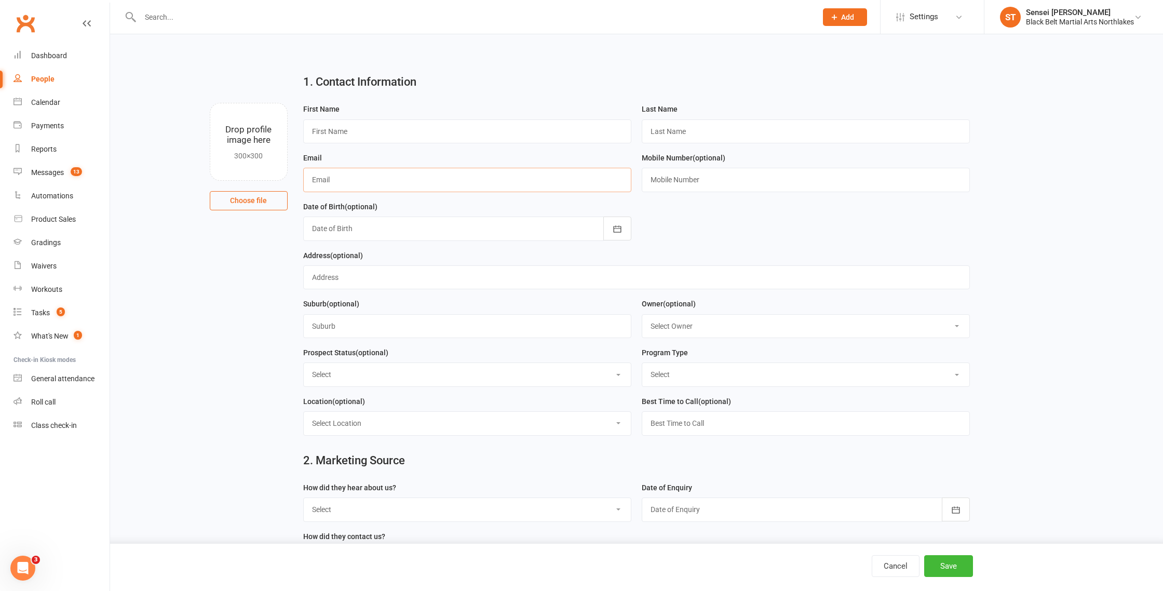
click at [331, 184] on input "text" at bounding box center [467, 180] width 328 height 24
paste input "deannaf95@hotmail.com"
type input "deannaf95@hotmail.com"
click at [345, 130] on input "text" at bounding box center [467, 131] width 328 height 24
type input "Deanna"
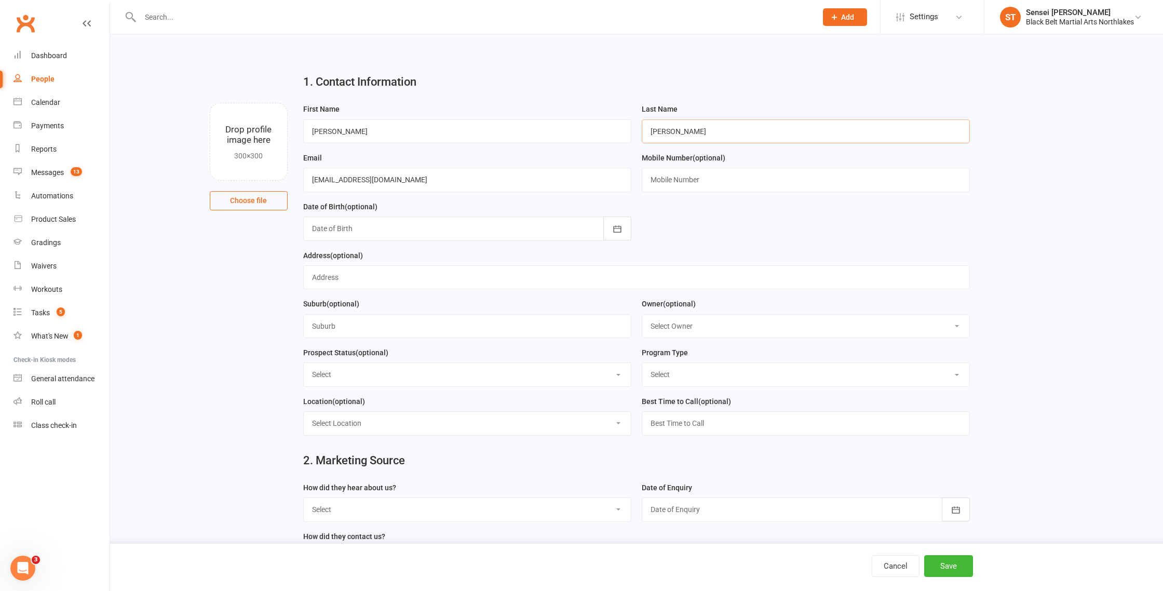
type input "Farthing"
drag, startPoint x: 691, startPoint y: 182, endPoint x: 683, endPoint y: 180, distance: 8.5
click at [691, 182] on input "text" at bounding box center [806, 180] width 328 height 24
paste input "0482022998"
type input "0482022998"
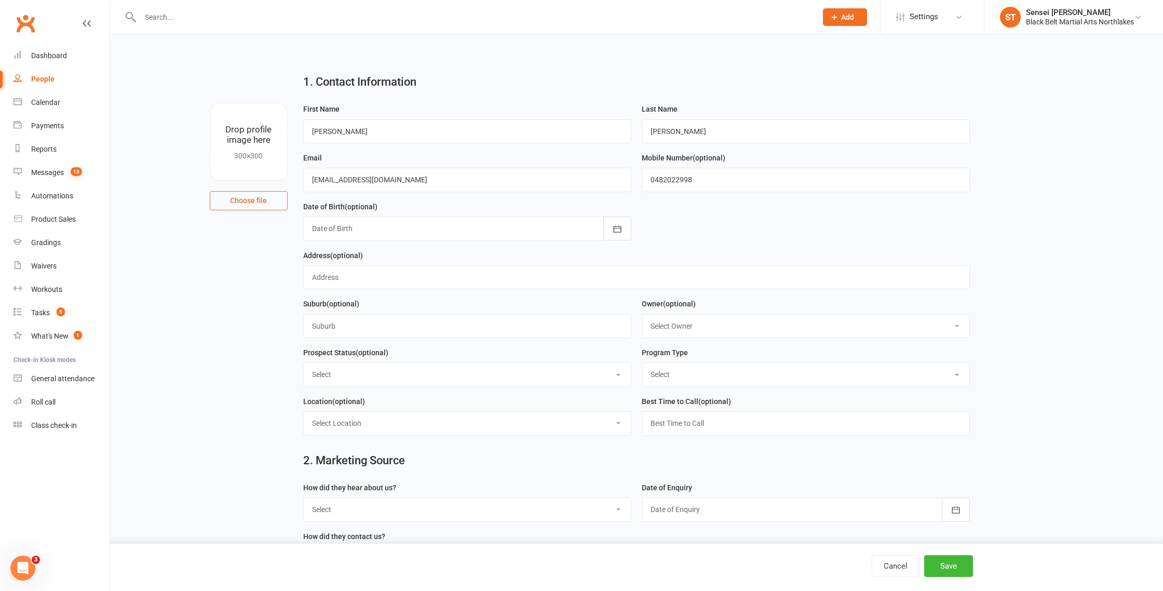
click at [384, 370] on select "Select Lead Contact Booked Intro Confirmed Taught Booked Trial Class FB SELF DE…" at bounding box center [467, 374] width 327 height 23
select select "Lead"
click at [304, 365] on select "Select Lead Contact Booked Intro Confirmed Taught Booked Trial Class FB SELF DE…" at bounding box center [467, 374] width 327 height 23
click at [692, 371] on select "Select Tiny Dragon Lil Dragon Karate Kickboxing Kobudo" at bounding box center [805, 374] width 327 height 23
select select "Lil Dragon"
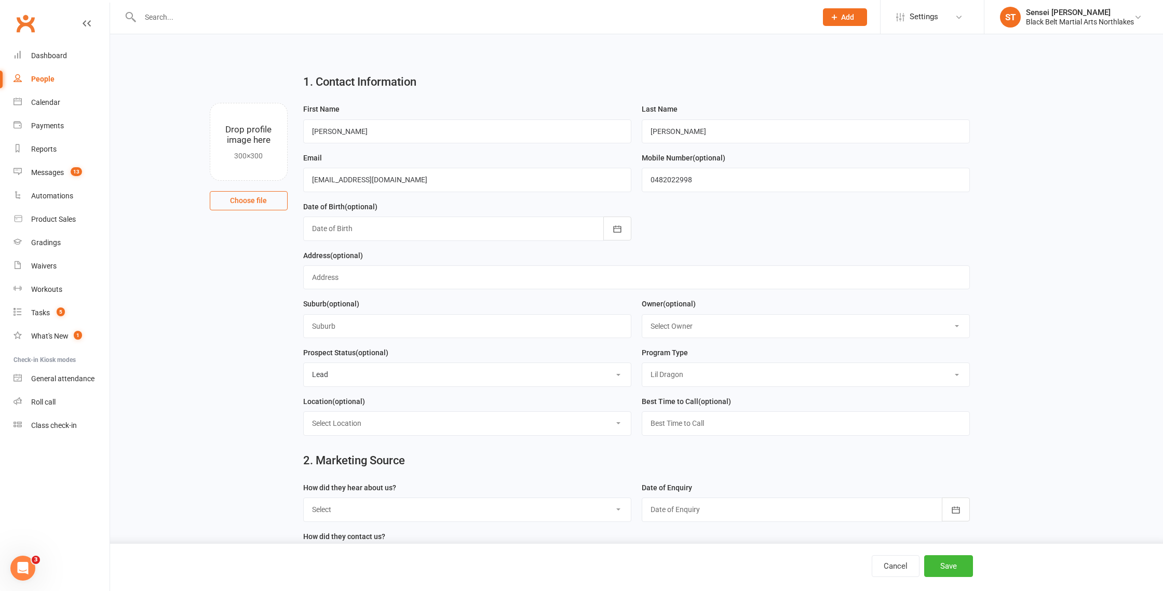
click at [642, 365] on select "Select Tiny Dragon Lil Dragon Karate Kickboxing Kobudo" at bounding box center [805, 374] width 327 height 23
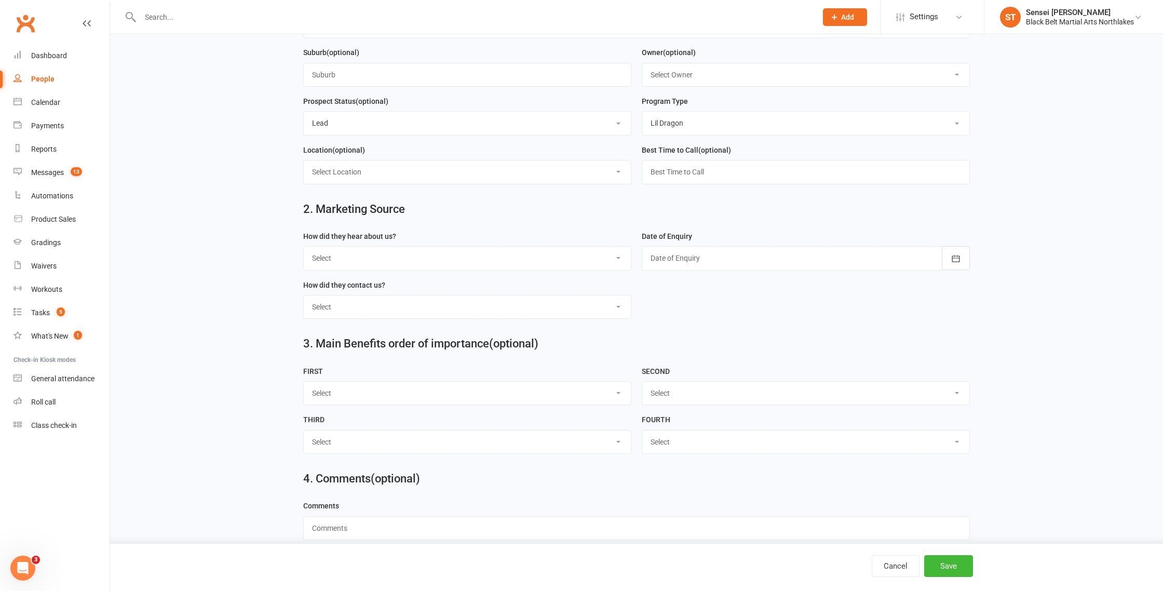
scroll to position [253, 0]
click at [401, 257] on select "Select A1 - Direct Mail A2 - Print Media A3 - Flyer A5 - Radio A6 - Sign A7 - T…" at bounding box center [467, 256] width 327 height 23
select select "S4 - Search Engine"
click at [304, 247] on select "Select A1 - Direct Mail A2 - Print Media A3 - Flyer A5 - Radio A6 - Sign A7 - T…" at bounding box center [467, 256] width 327 height 23
click at [714, 258] on div at bounding box center [806, 257] width 328 height 24
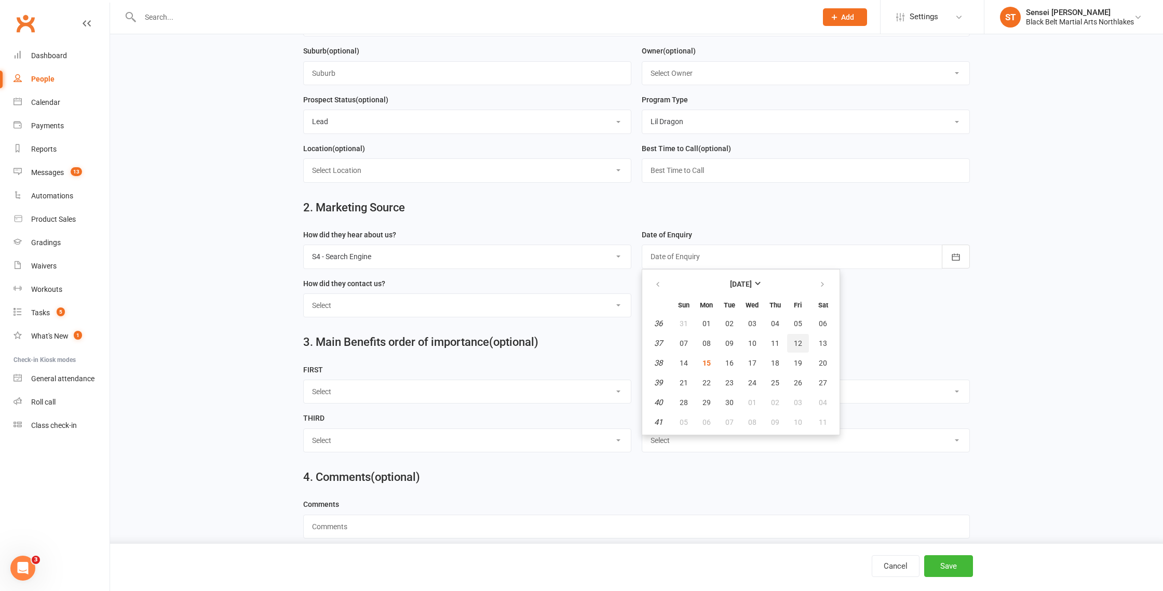
click at [799, 345] on span "12" at bounding box center [798, 343] width 8 height 8
type input "12 Sep 2025"
click at [378, 310] on select "Select Phone Walk-in School Initiated Email Website Form Facebook" at bounding box center [467, 305] width 327 height 23
select select "Website Form"
click at [304, 296] on select "Select Phone Walk-in School Initiated Email Website Form Facebook" at bounding box center [467, 305] width 327 height 23
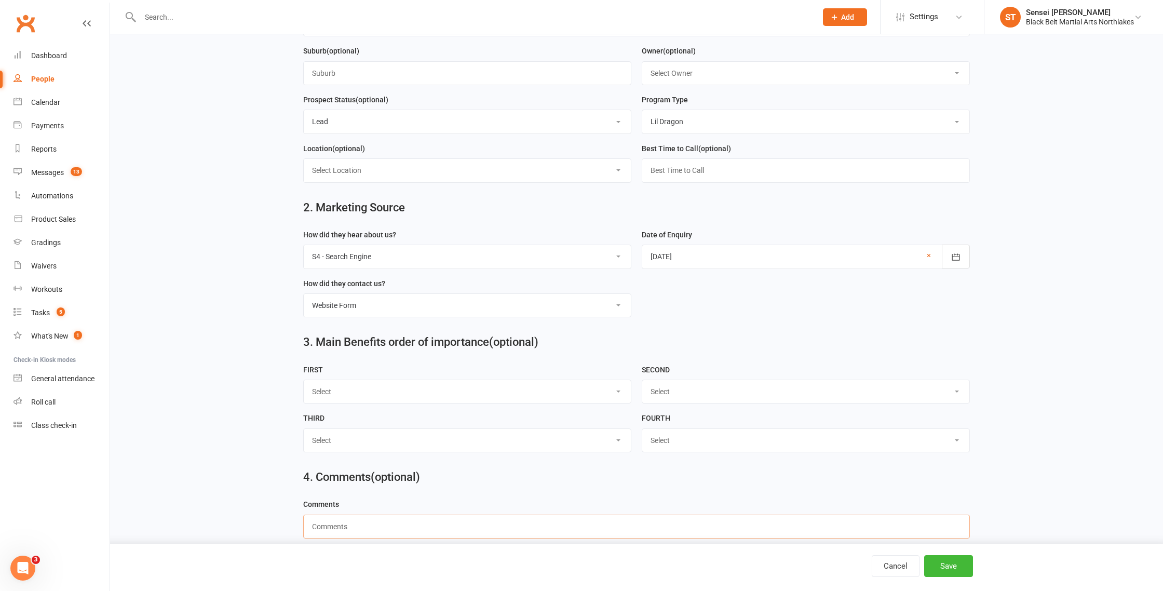
click at [350, 529] on input "text" at bounding box center [636, 527] width 667 height 24
paste input "Hi, I’m wanting to get my 5 and 7 year old into BBMA"
type input "Hi, I’m wanting to get my 5 and 7 year old into BBMA"
click at [956, 566] on button "Save" at bounding box center [948, 566] width 49 height 22
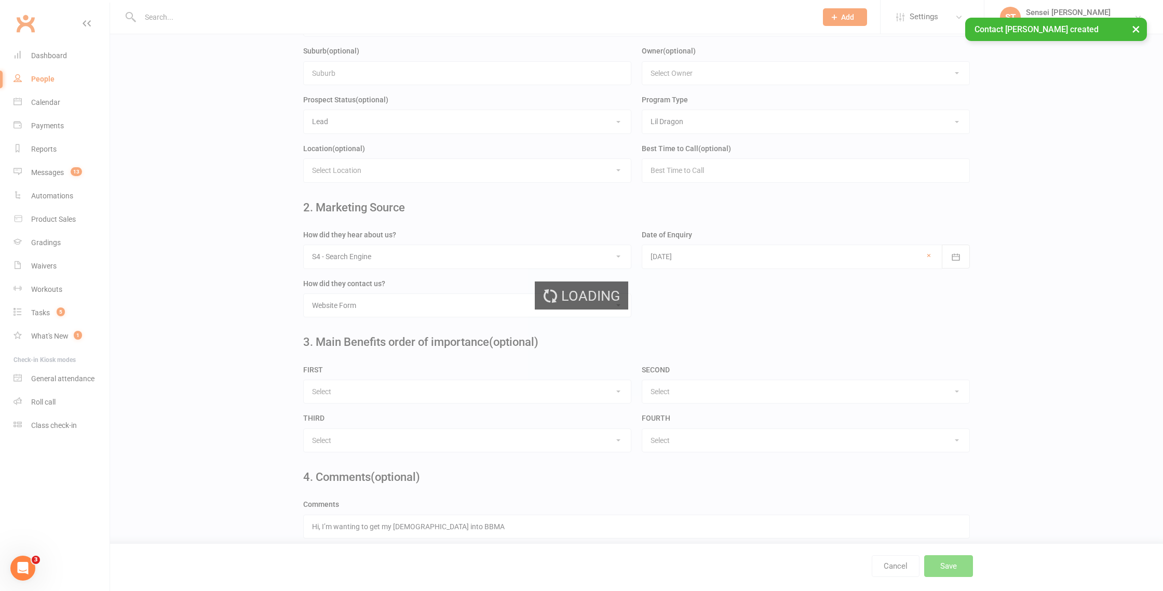
scroll to position [0, 0]
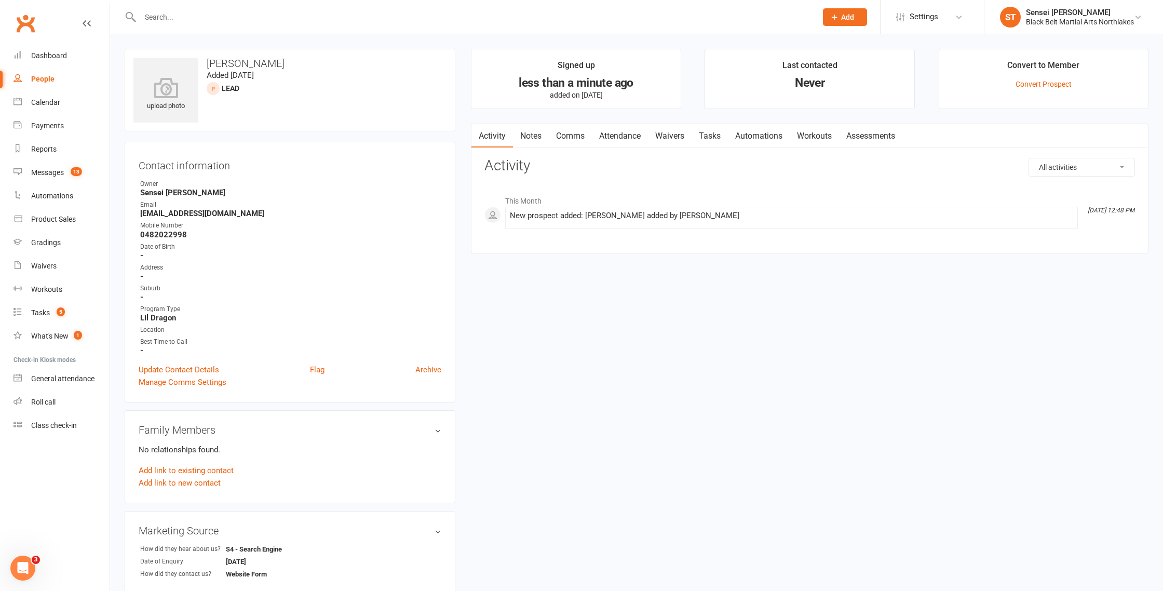
drag, startPoint x: 198, startPoint y: 9, endPoint x: 201, endPoint y: 14, distance: 6.3
click at [198, 9] on div at bounding box center [467, 17] width 685 height 34
click at [213, 19] on input "text" at bounding box center [473, 17] width 673 height 15
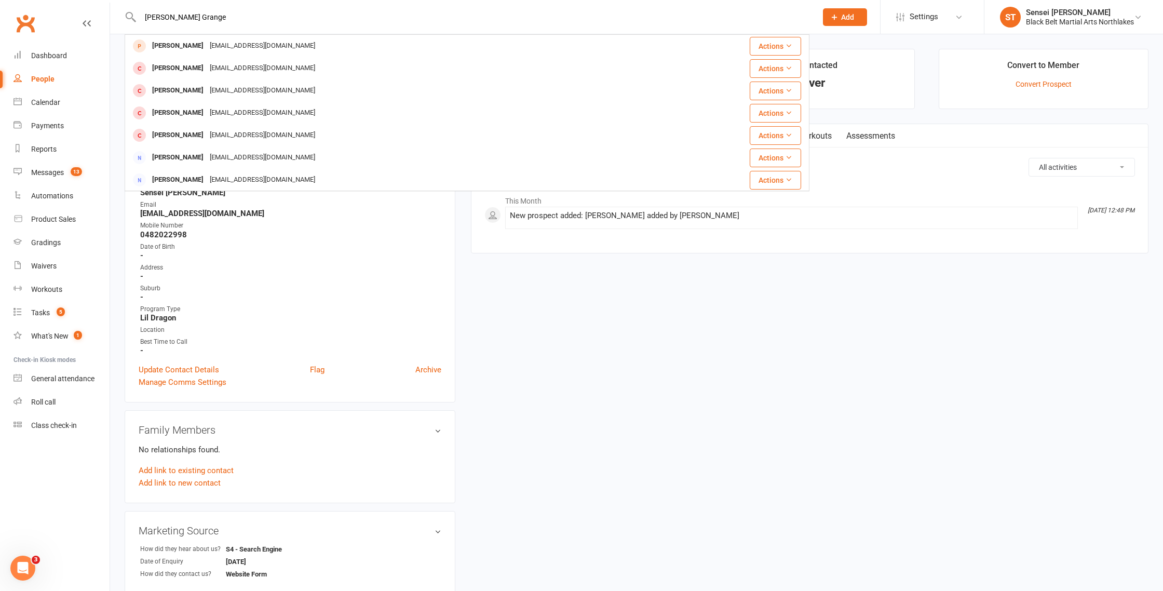
type input "Maki Grange"
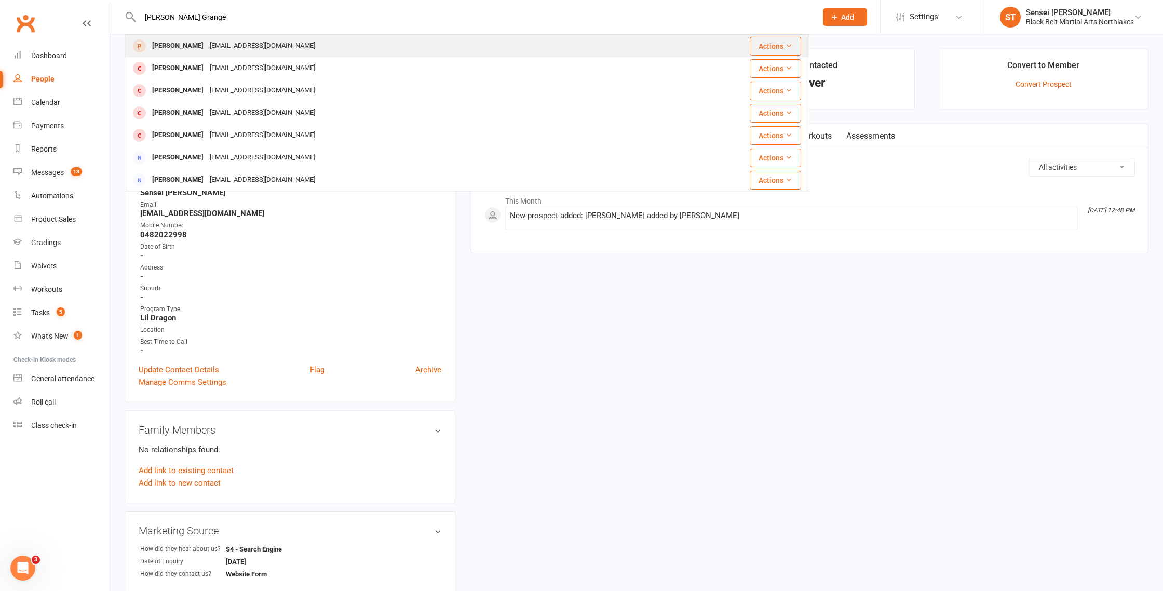
click at [231, 45] on div "imamuramaki@hotmail.com" at bounding box center [263, 45] width 112 height 15
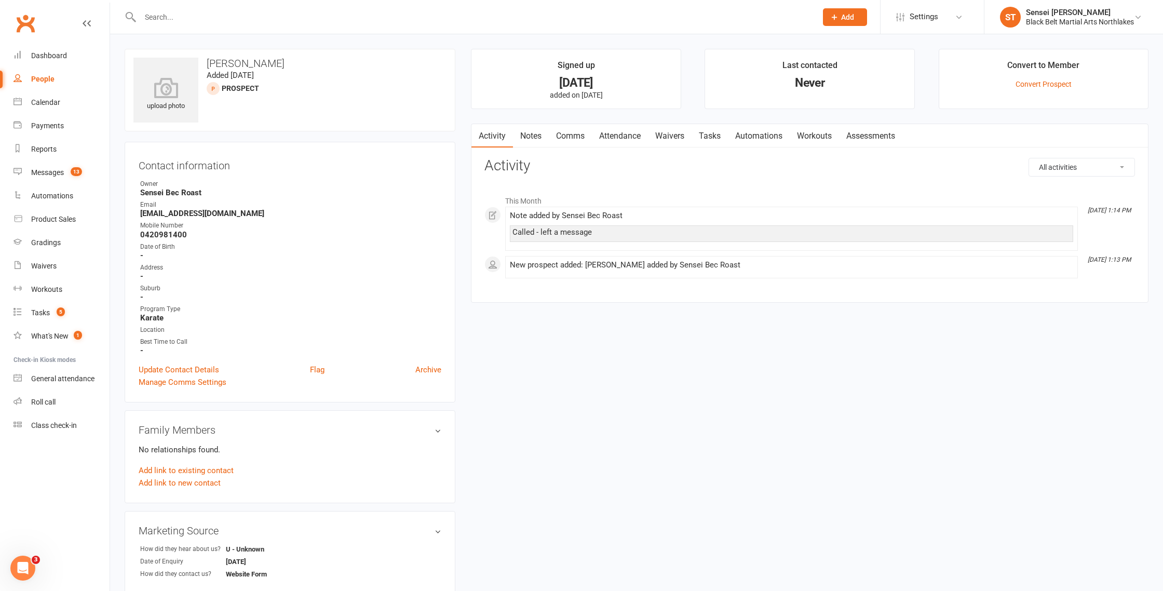
click at [180, 22] on input "text" at bounding box center [473, 17] width 673 height 15
click at [45, 52] on div "Dashboard" at bounding box center [49, 55] width 36 height 8
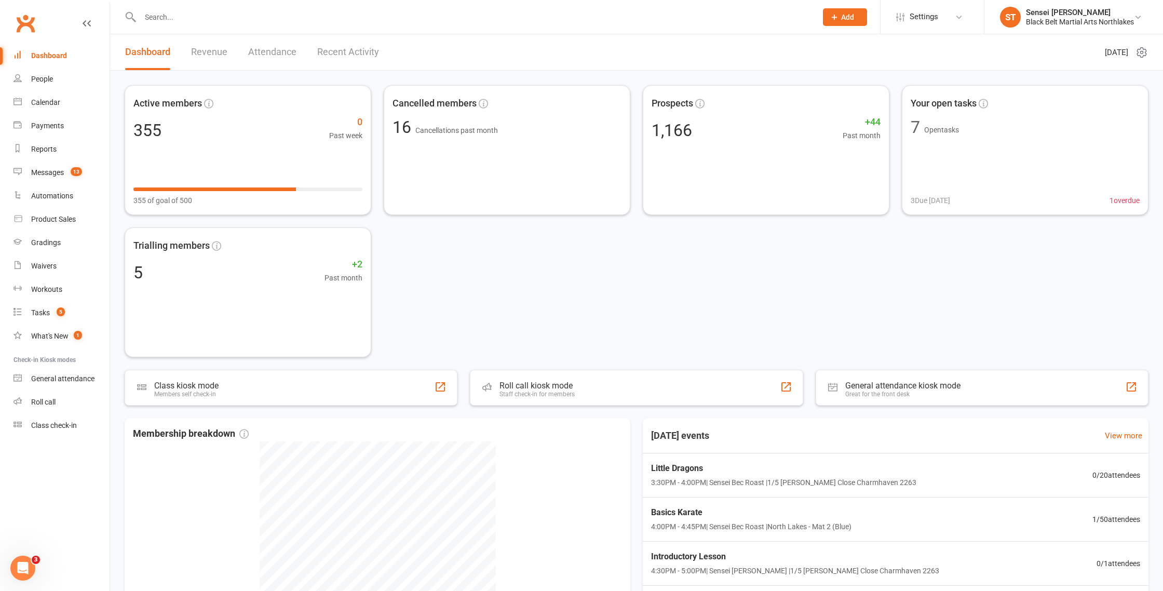
click at [178, 20] on input "text" at bounding box center [473, 17] width 673 height 15
click at [43, 99] on div "Calendar" at bounding box center [45, 102] width 29 height 8
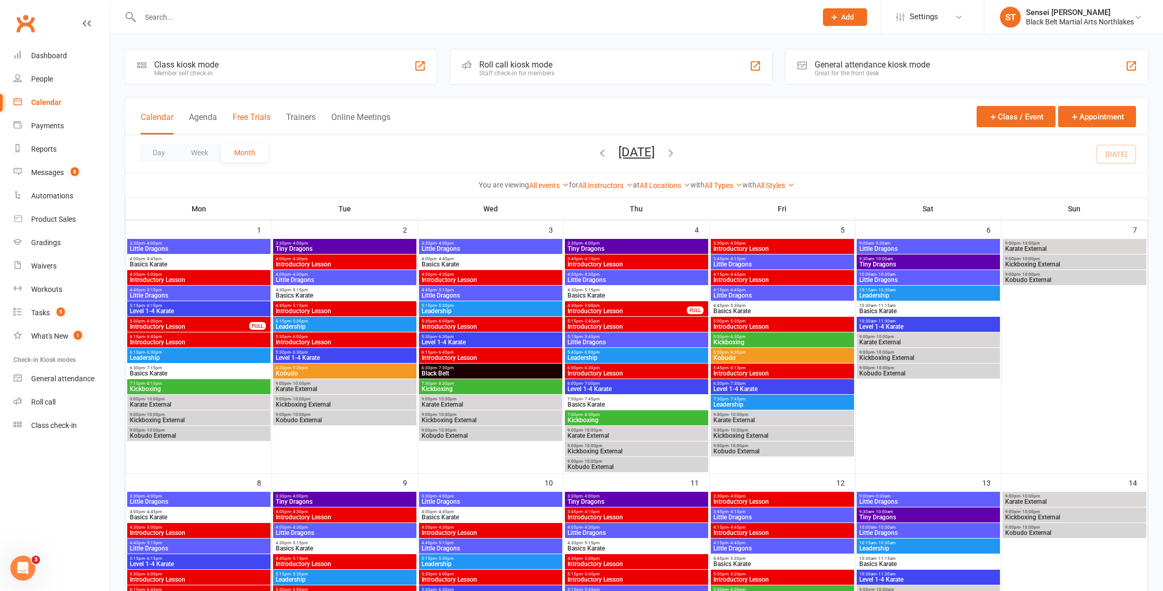
click at [260, 115] on button "Free Trials" at bounding box center [252, 123] width 38 height 22
